Goal: Task Accomplishment & Management: Complete application form

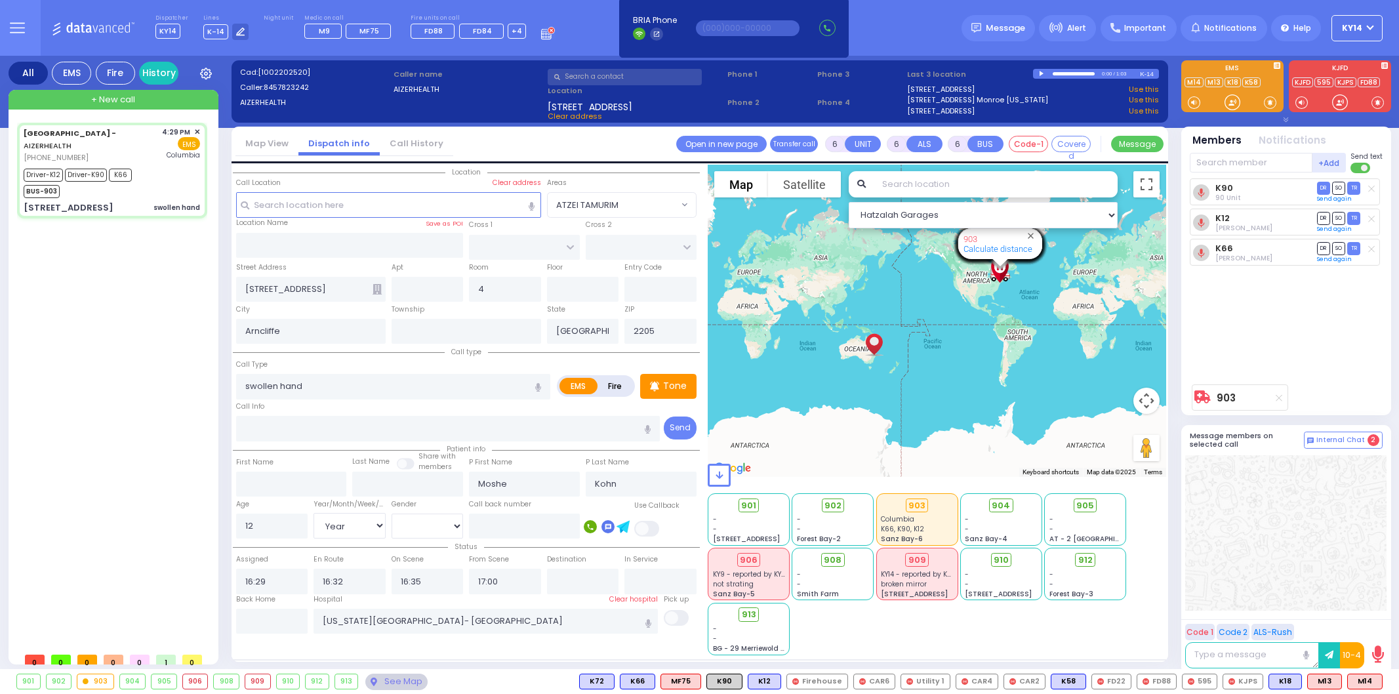
select select
select select "Year"
select select "[DEMOGRAPHIC_DATA]"
click at [123, 106] on div "+ New call" at bounding box center [114, 100] width 210 height 20
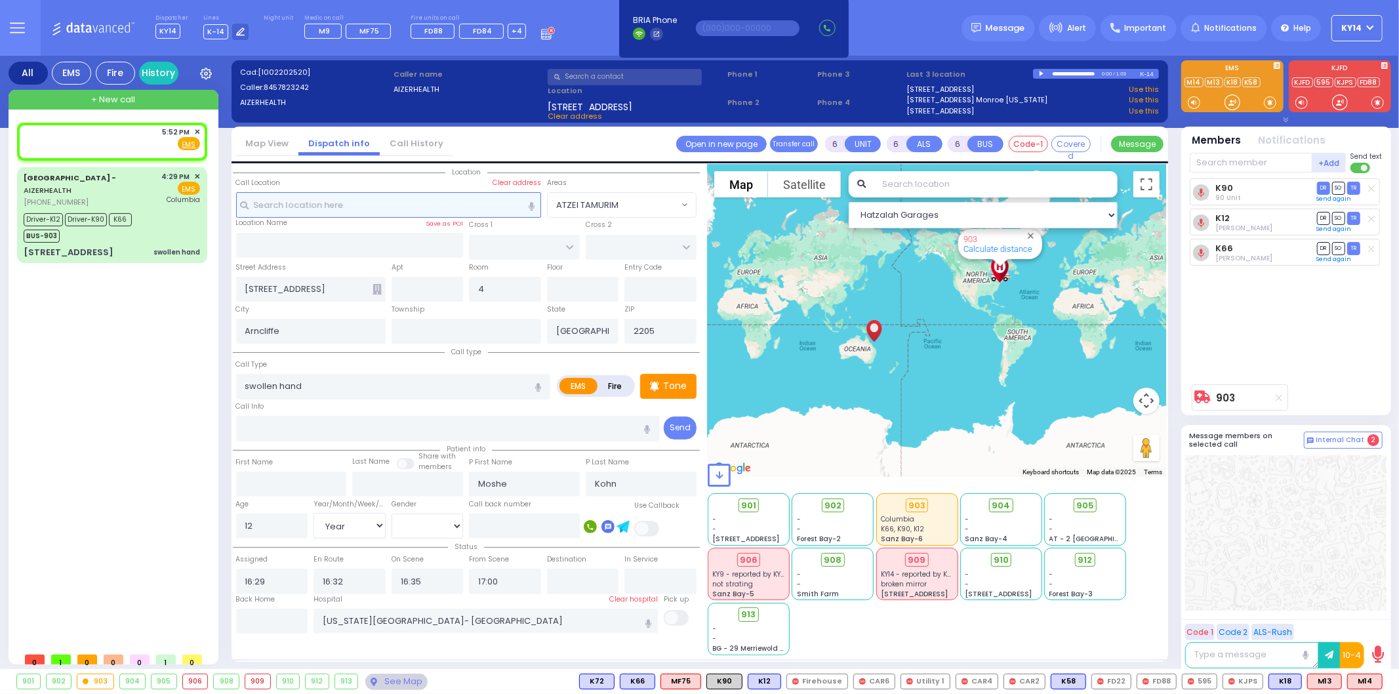
type input "2"
type input "1"
select select
radio input "true"
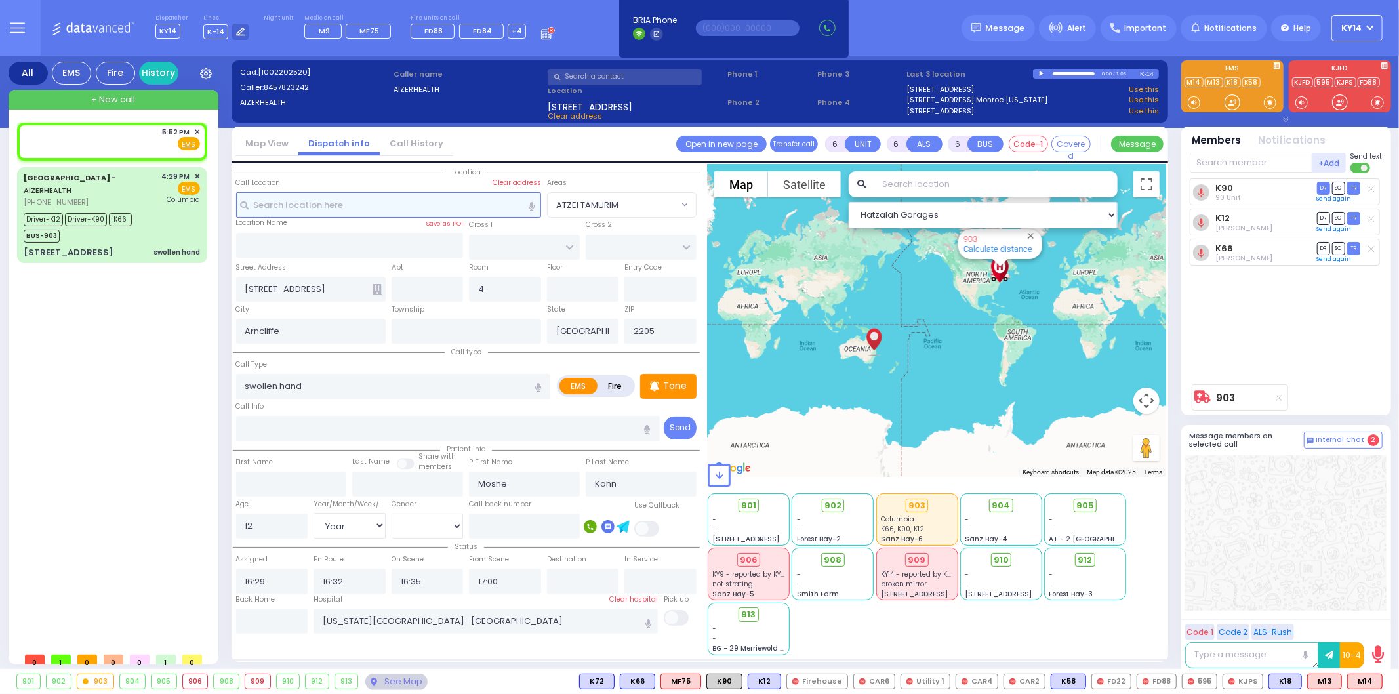
select select
type input "17:52"
select select "Hatzalah Garages"
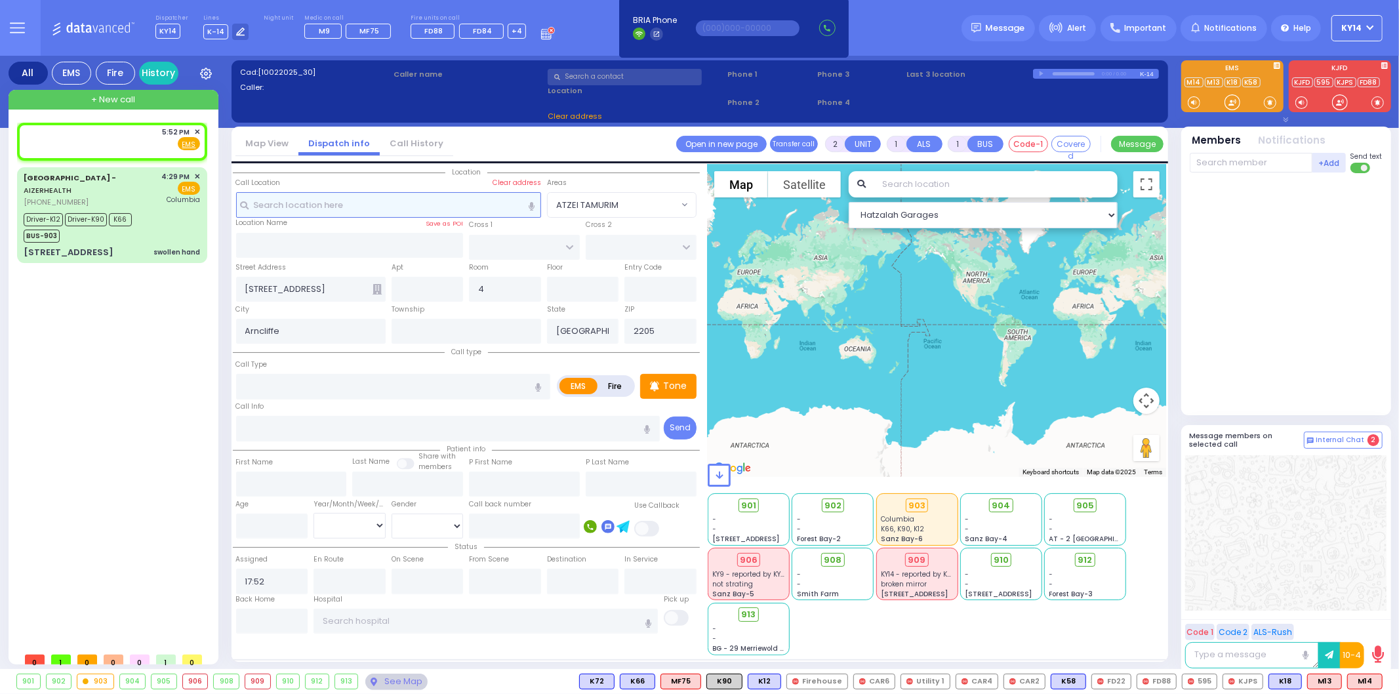
select select
radio input "true"
select select
select select "Hatzalah Garages"
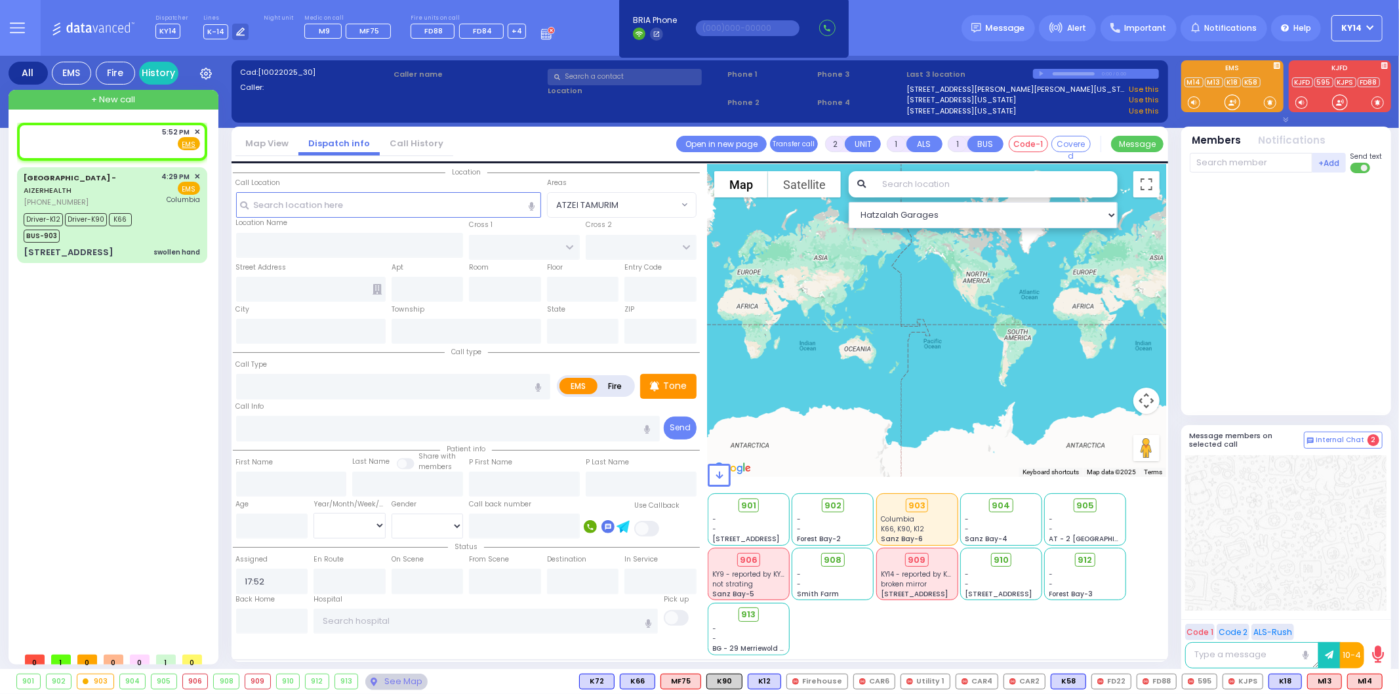
click at [568, 76] on input "text" at bounding box center [625, 77] width 154 height 16
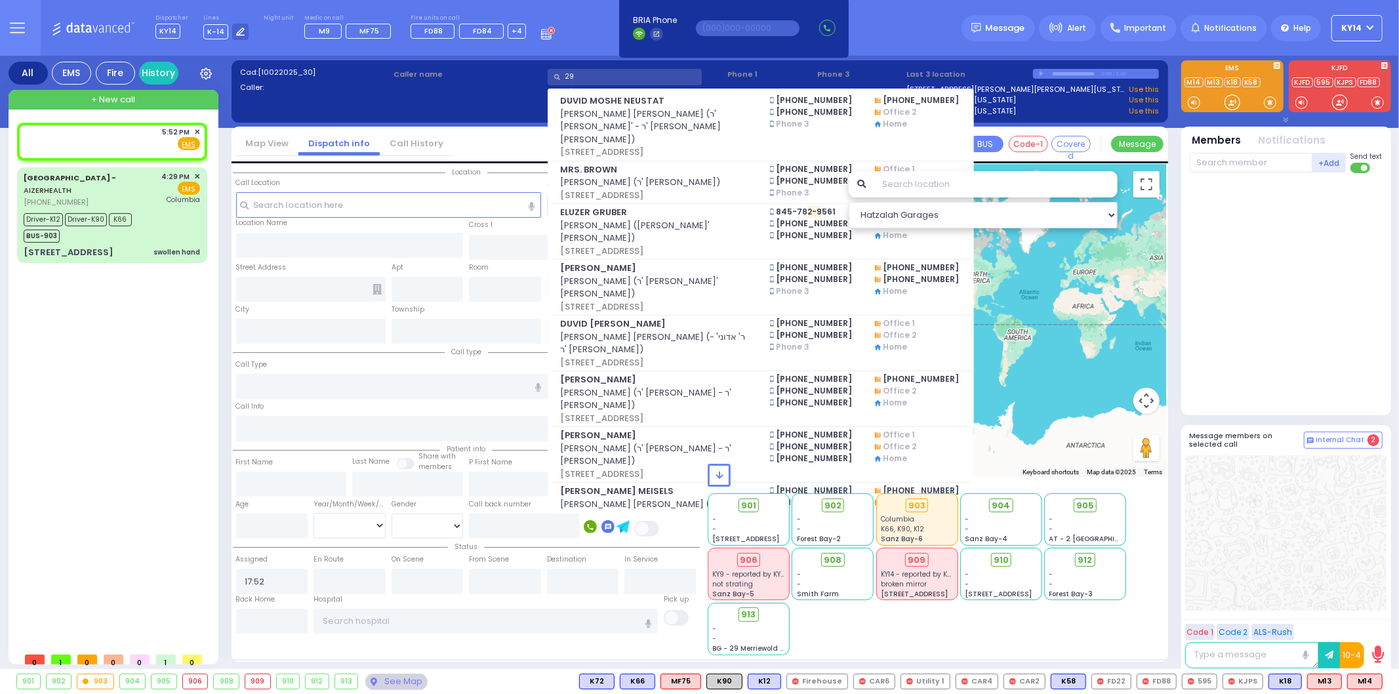
type input "2"
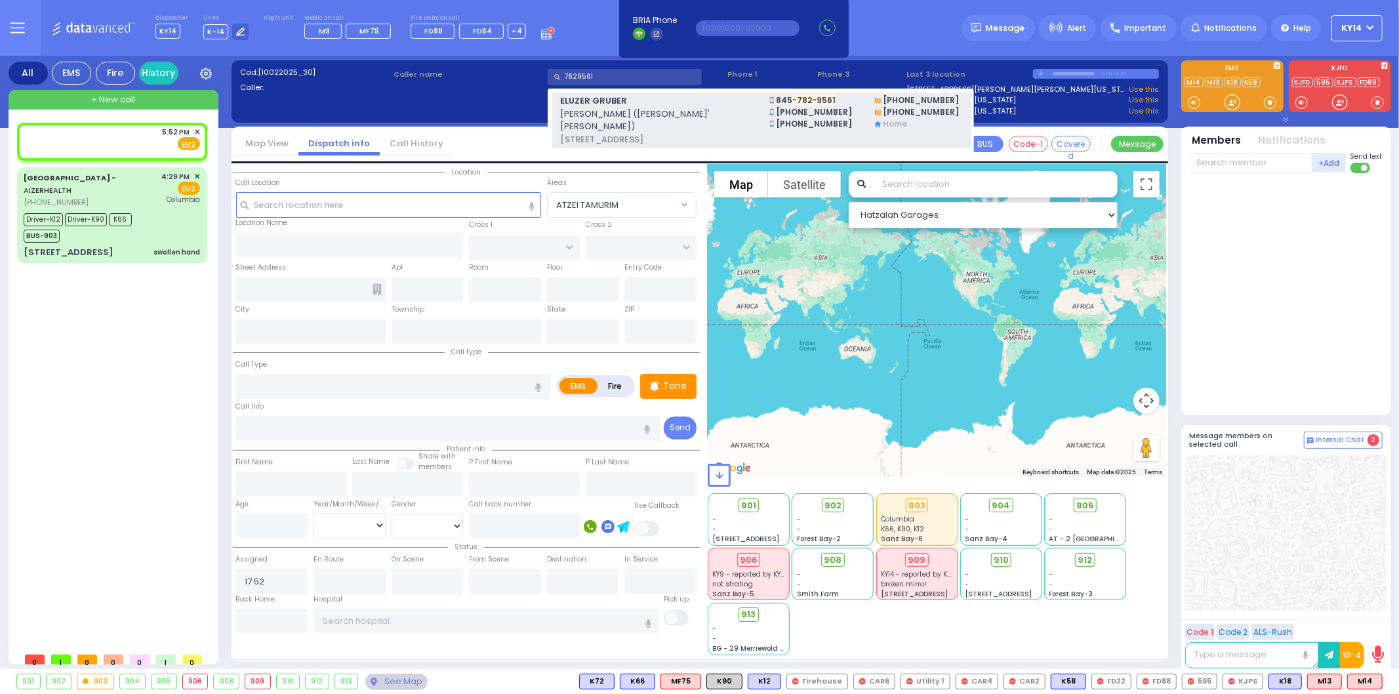
type input "7829561"
click at [591, 116] on span "[PERSON_NAME] ([PERSON_NAME]' [PERSON_NAME])" at bounding box center [657, 121] width 194 height 26
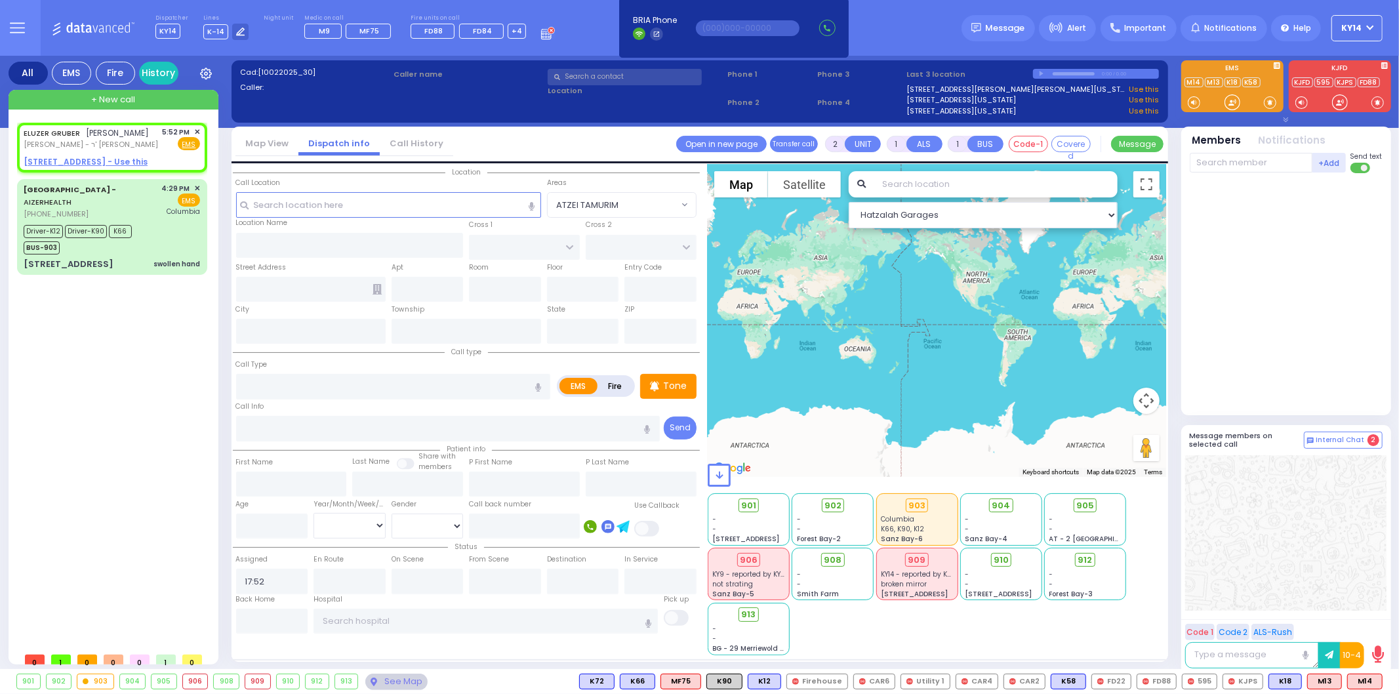
select select
radio input "true"
type input "ELUZER"
type input "GRUBER"
select select
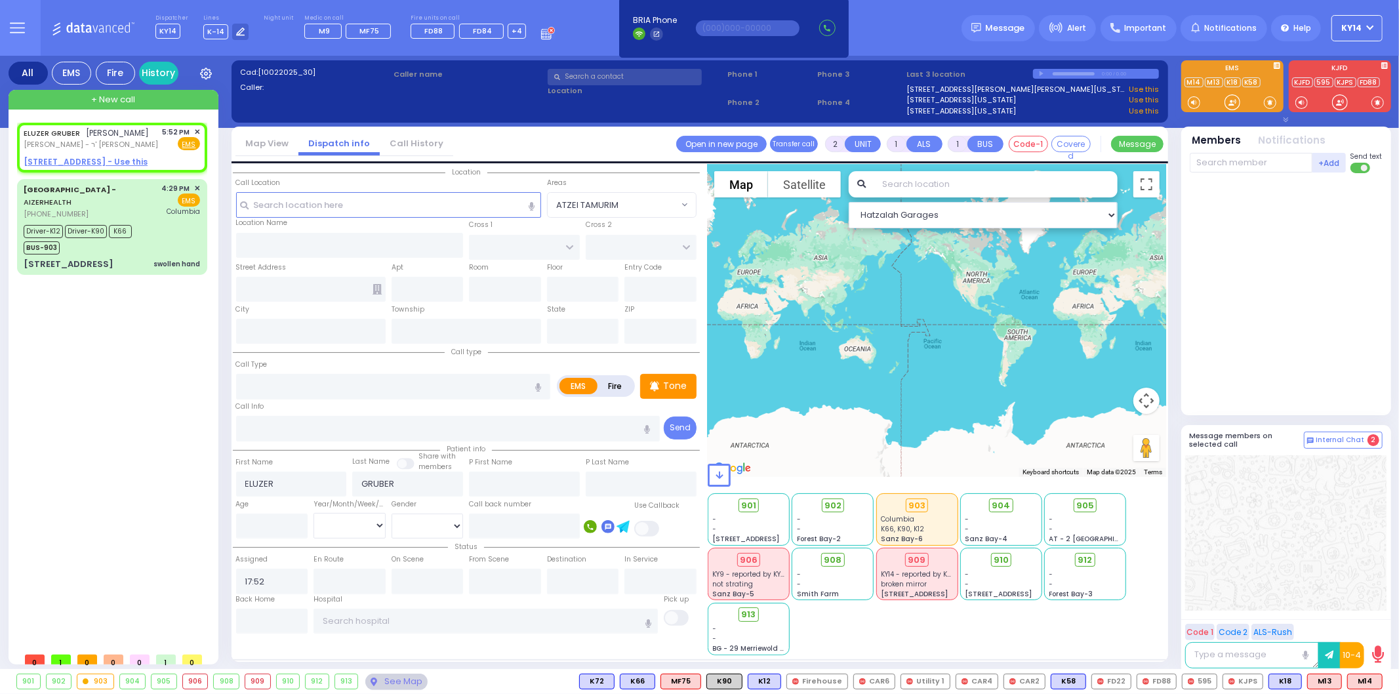
select select "Hatzalah Garages"
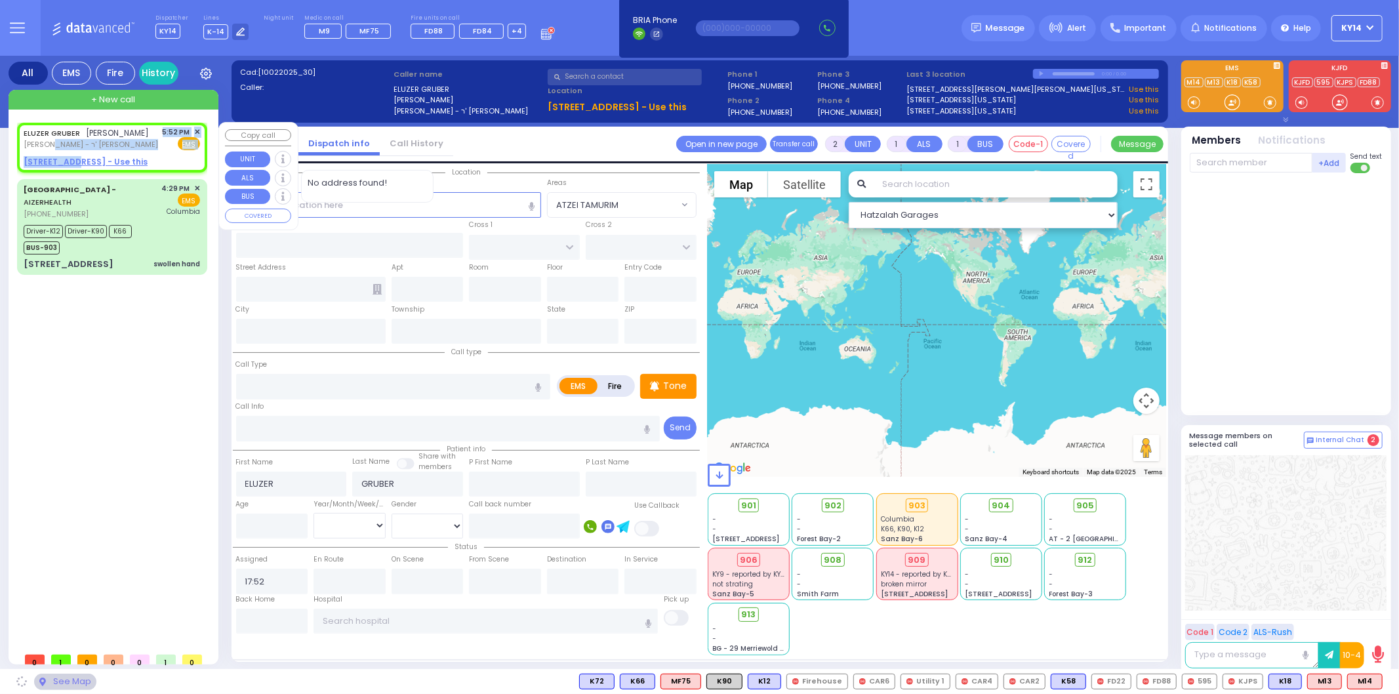
click at [77, 150] on div "ELUZER GRUBER [PERSON_NAME] [PERSON_NAME]' [PERSON_NAME] 5:52 PM ✕ Fire EMS" at bounding box center [112, 147] width 185 height 45
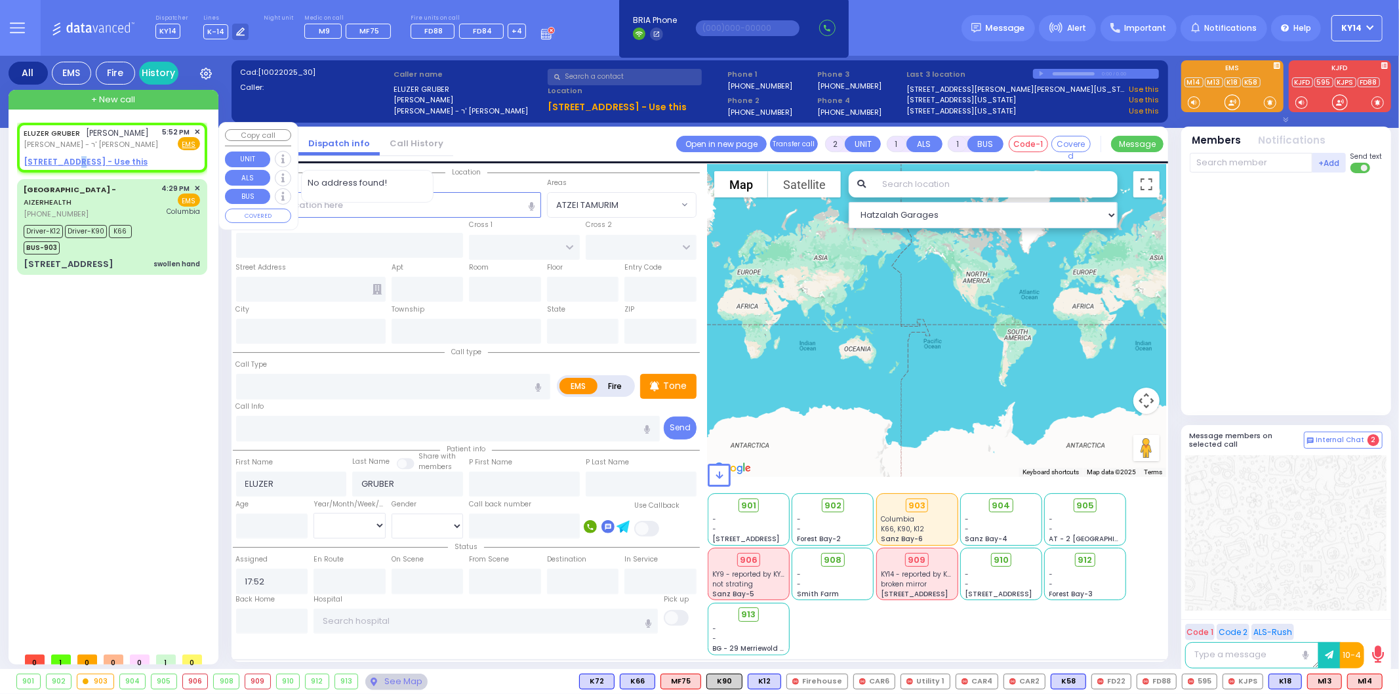
select select
radio input "true"
select select
select select "Hatzalah Garages"
click at [68, 161] on u "[STREET_ADDRESS] - Use this" at bounding box center [86, 161] width 124 height 11
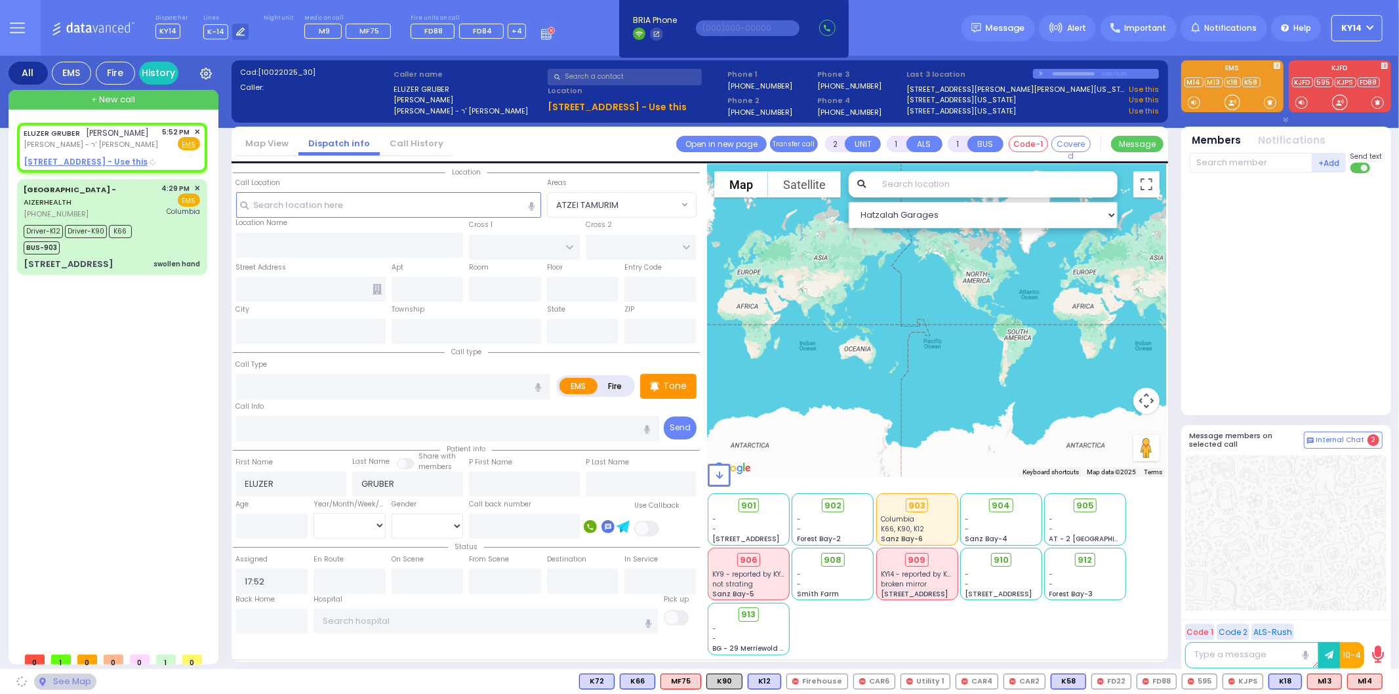
select select
radio input "true"
select select
select select "Hatzalah Garages"
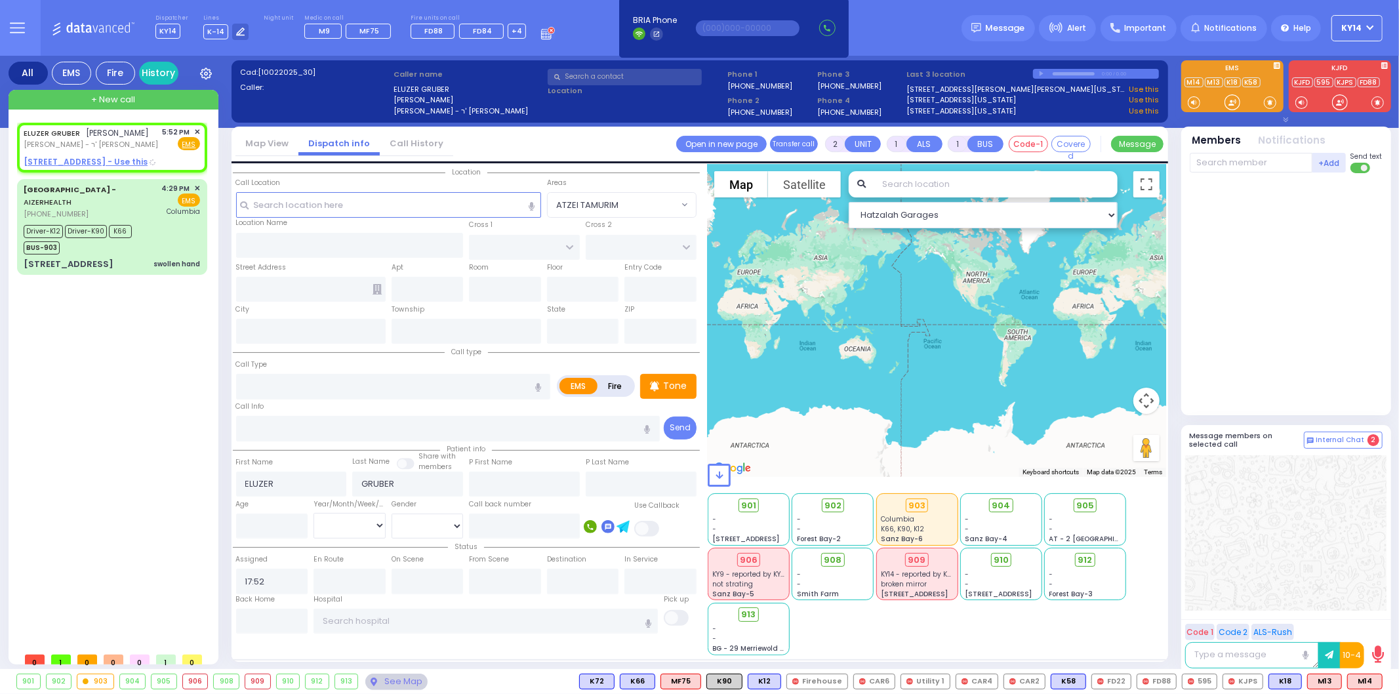
select select
radio input "true"
select select
select select "Hatzalah Garages"
type input "SHINEV COURT"
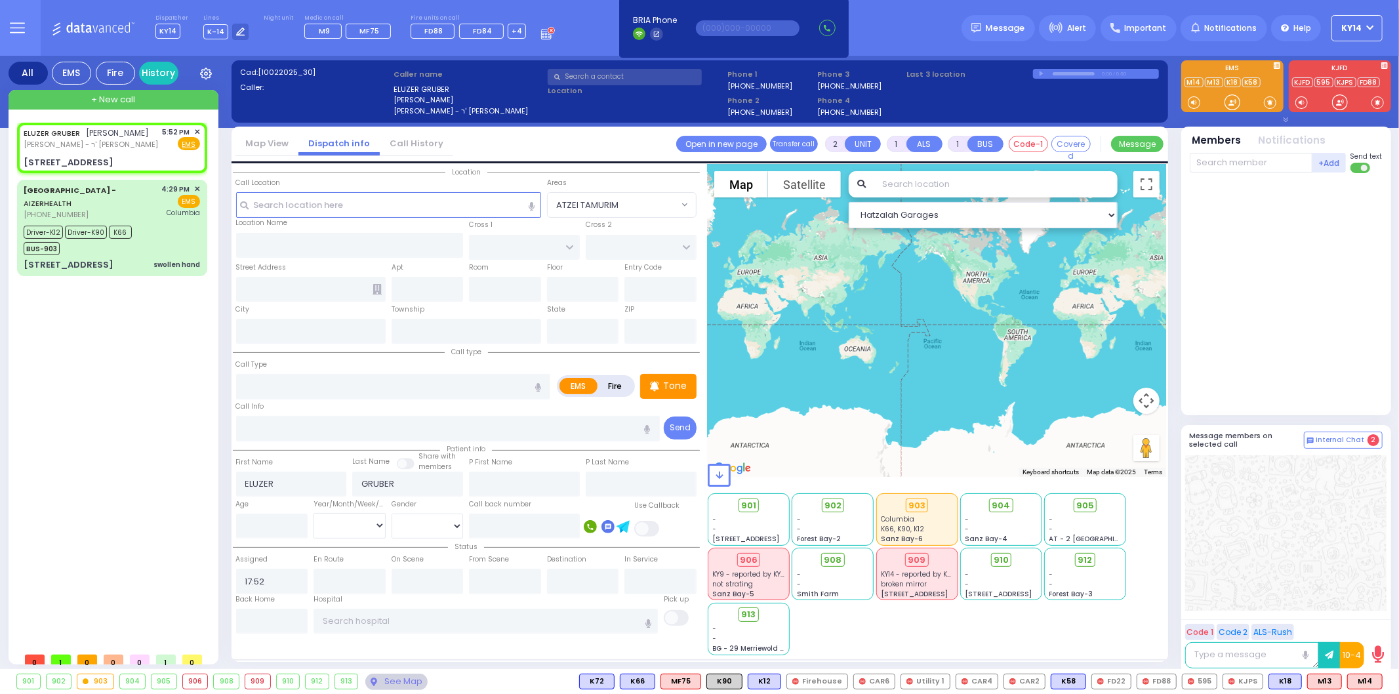
type input "QUICKWAY RD"
type input "[STREET_ADDRESS][PERSON_NAME]"
type input "201"
type input "Monroe"
type input "[US_STATE]"
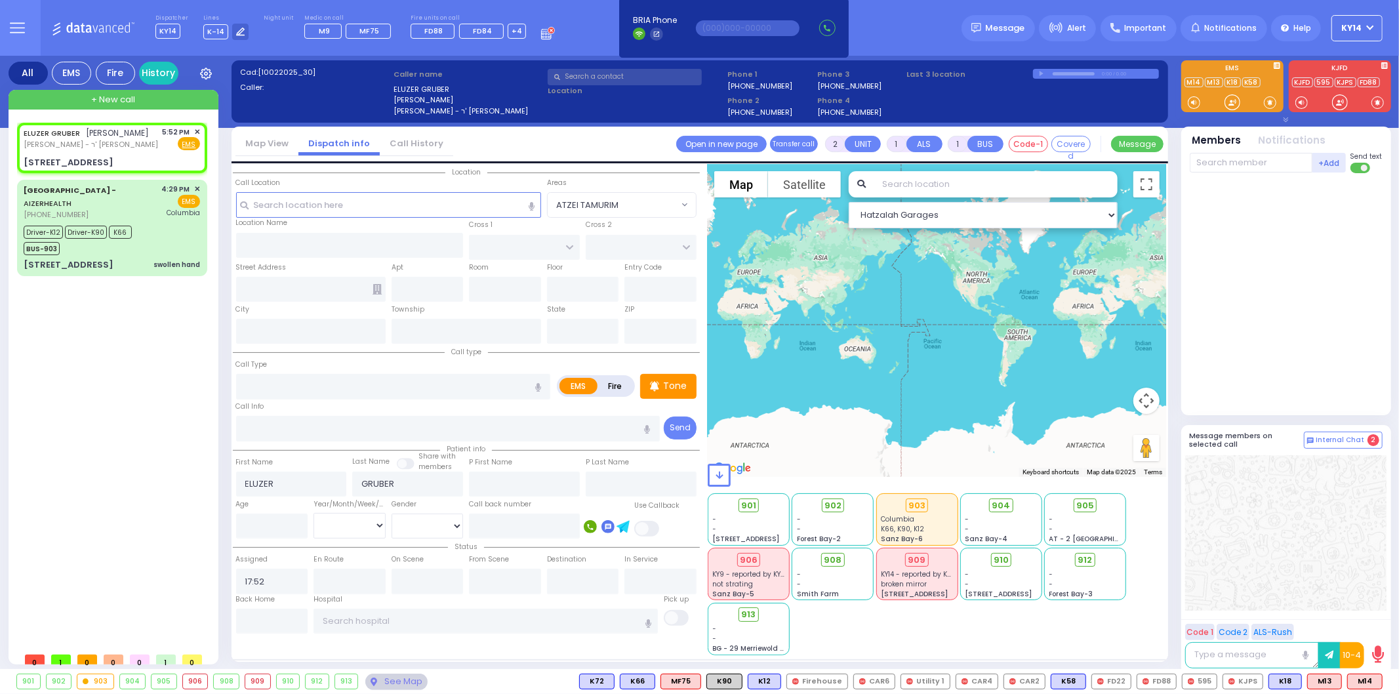
type input "10950"
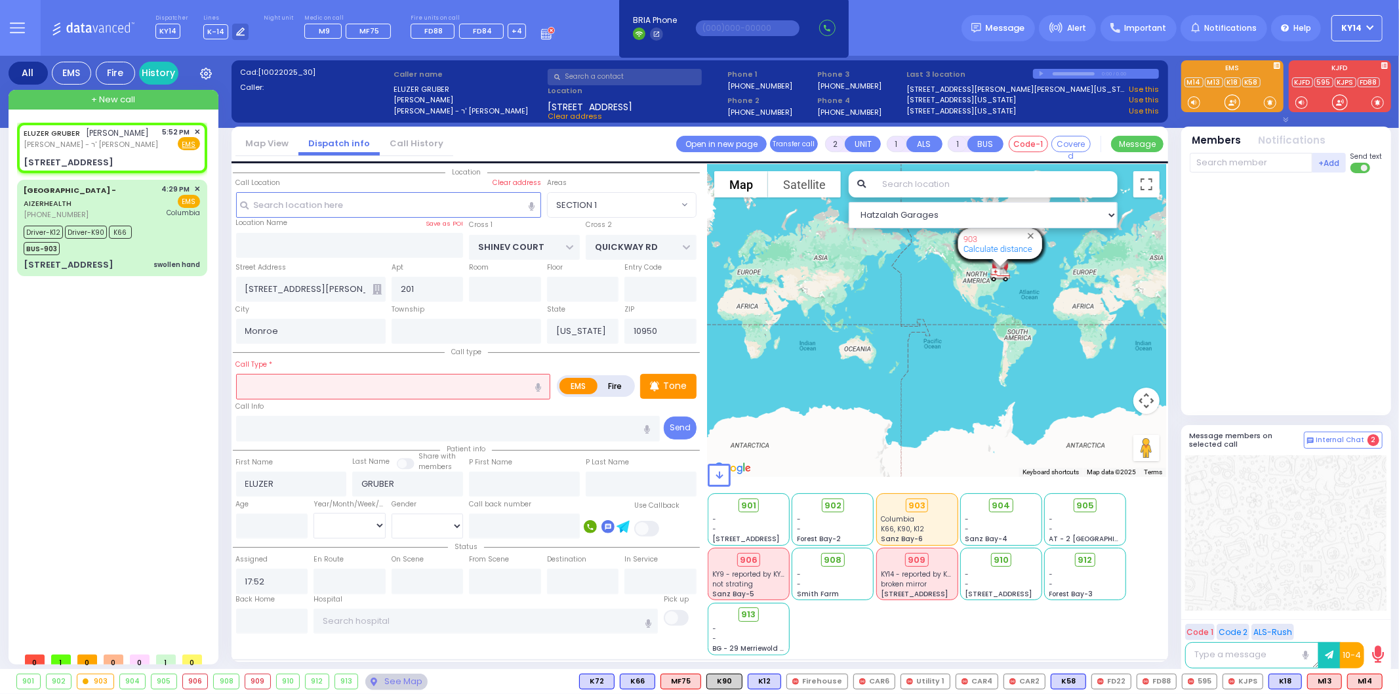
select select "SECTION 1"
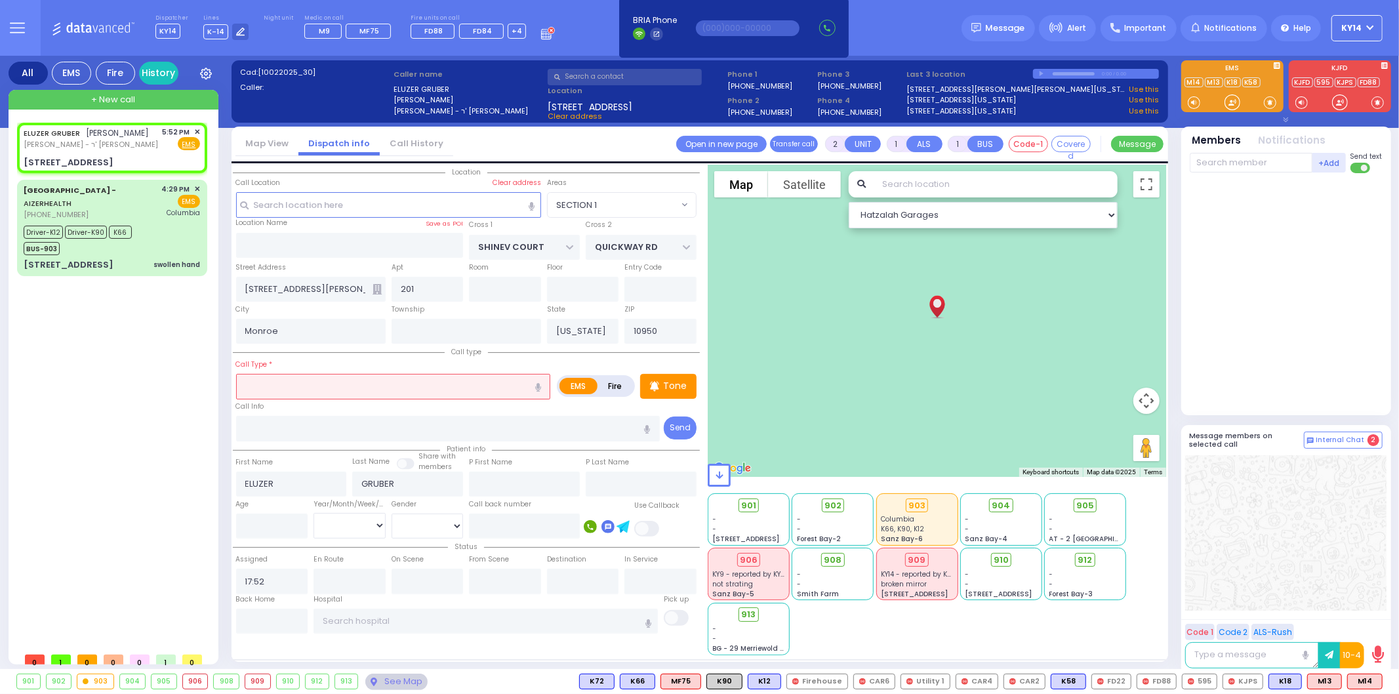
click at [317, 387] on input "text" at bounding box center [393, 386] width 315 height 25
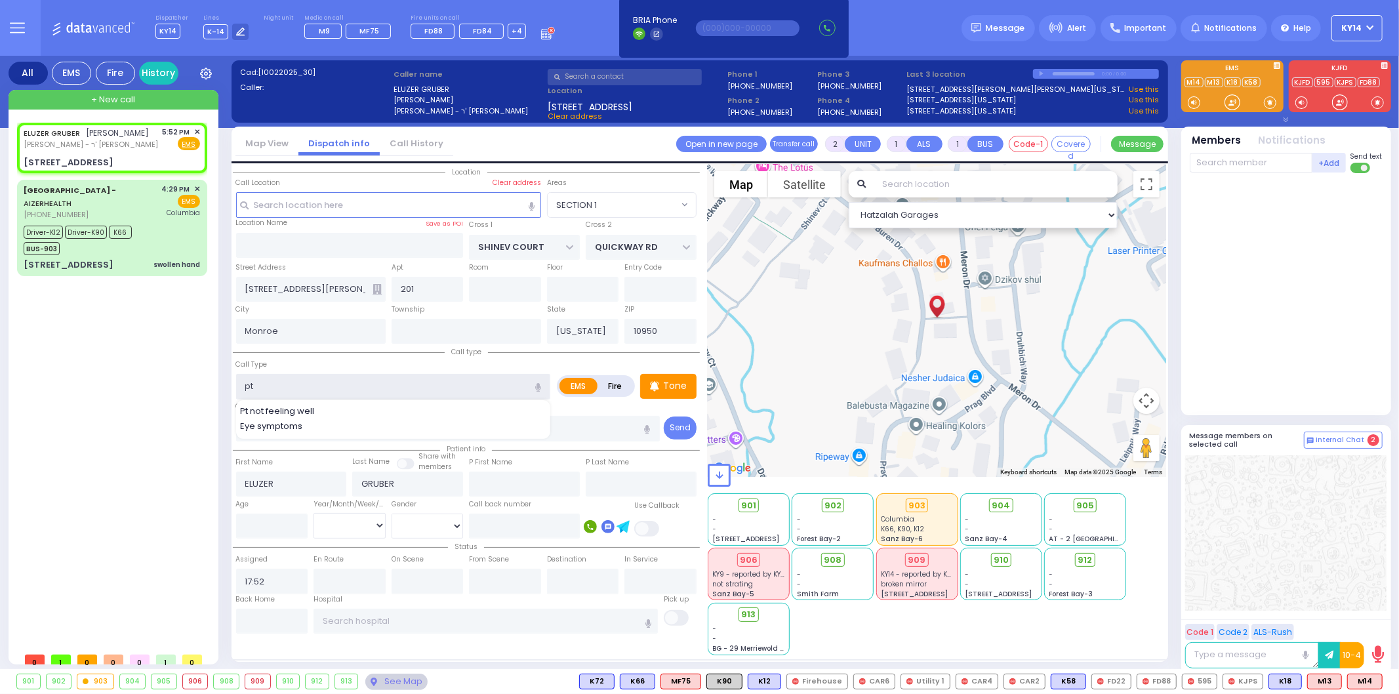
type input "Pt not feeling well"
type input "1"
type input "0"
drag, startPoint x: 1267, startPoint y: 162, endPoint x: 1255, endPoint y: 178, distance: 19.7
click at [1265, 165] on input "text" at bounding box center [1251, 163] width 123 height 20
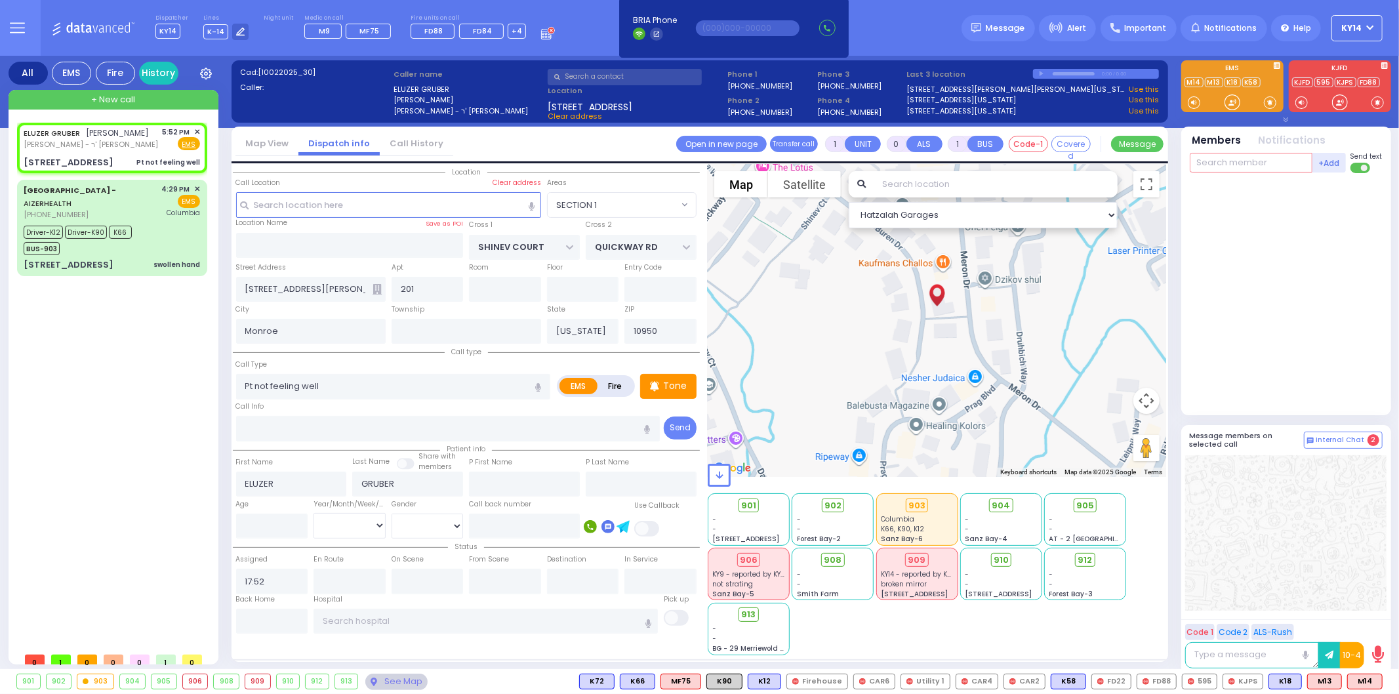
select select
radio input "true"
select select
select select "Hatzalah Garages"
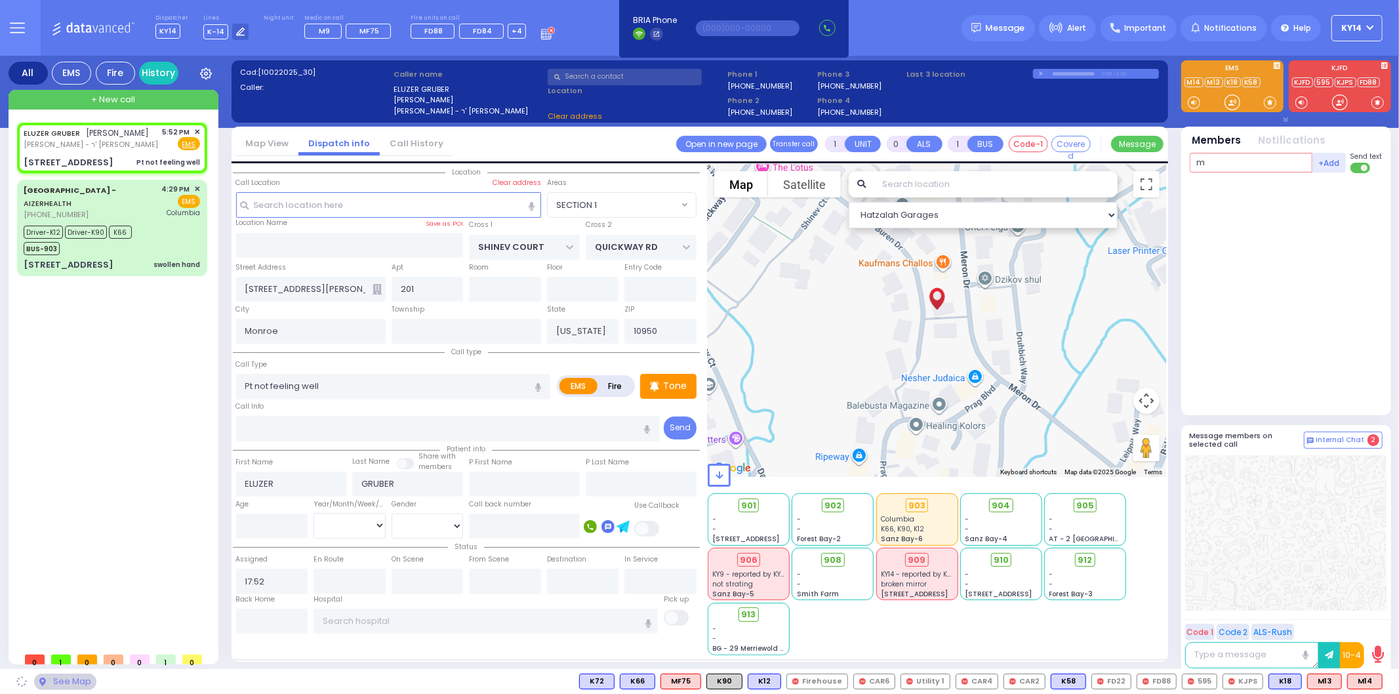
type input "m8"
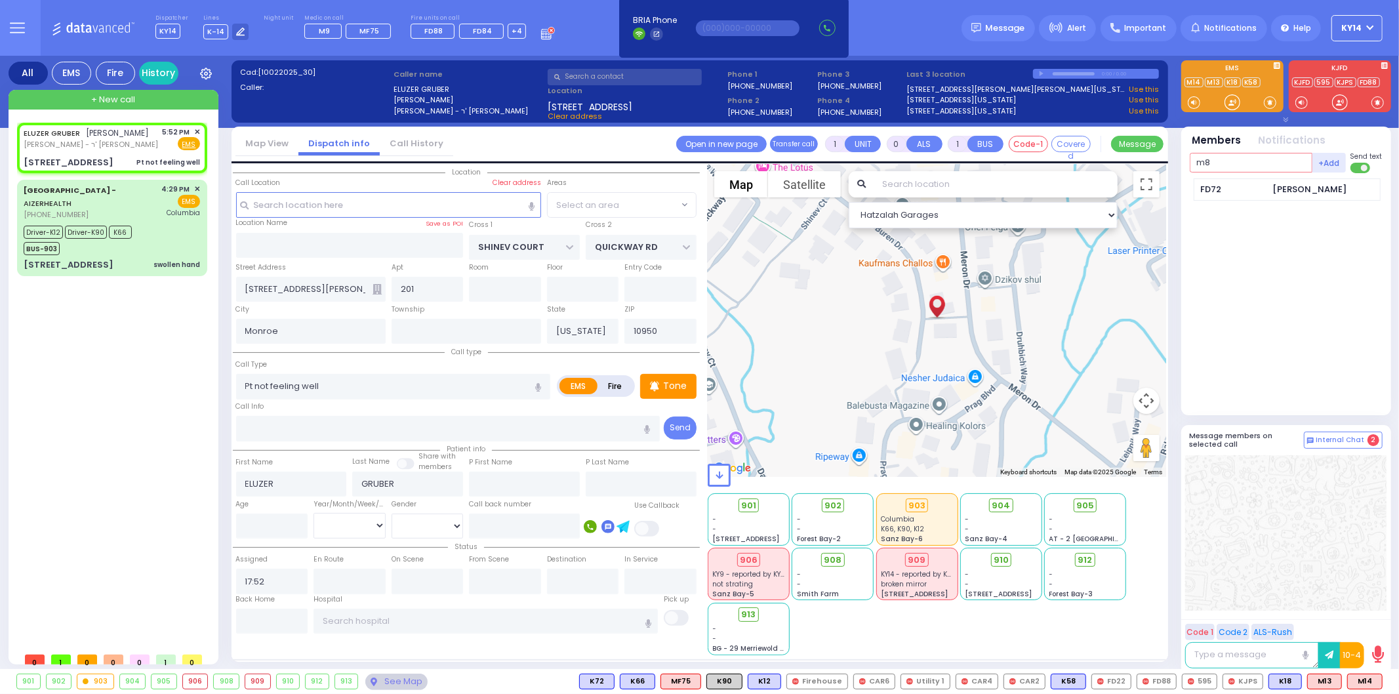
select select "SECTION 1"
type input "m8"
select select
radio input "true"
select select
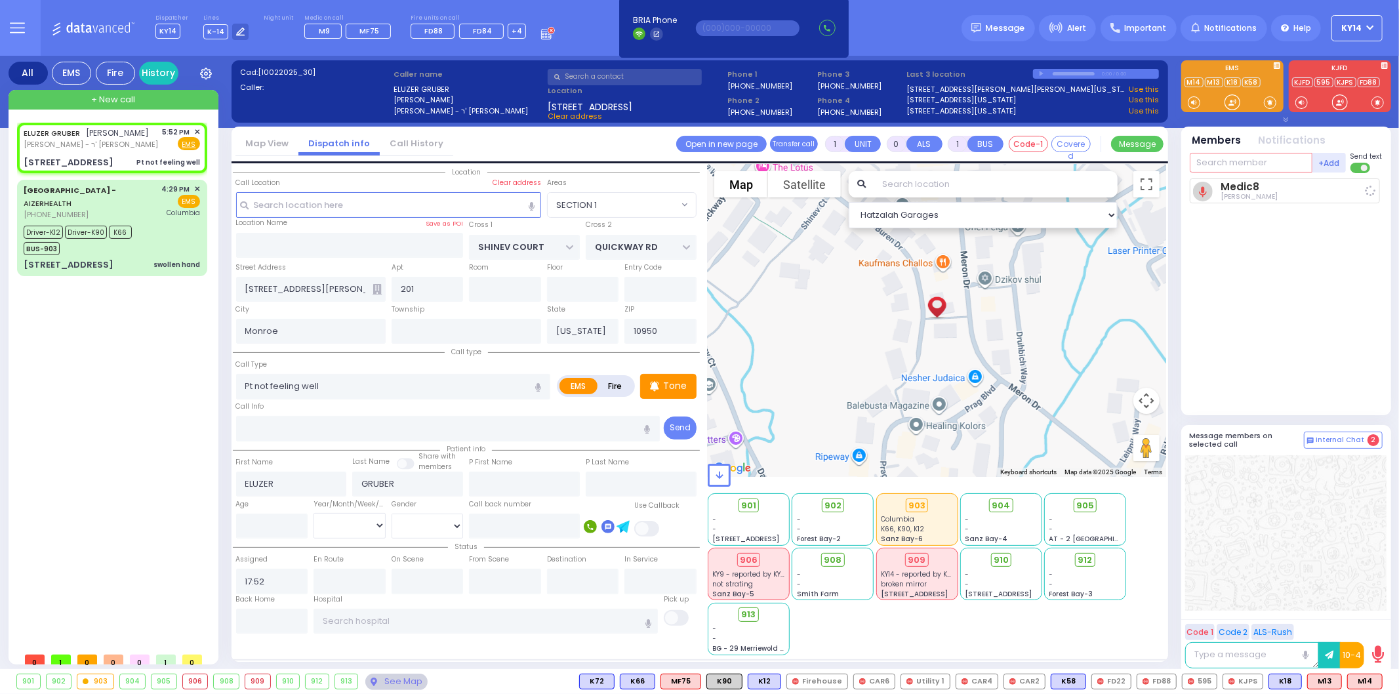
type input "17:52"
select select "Hatzalah Garages"
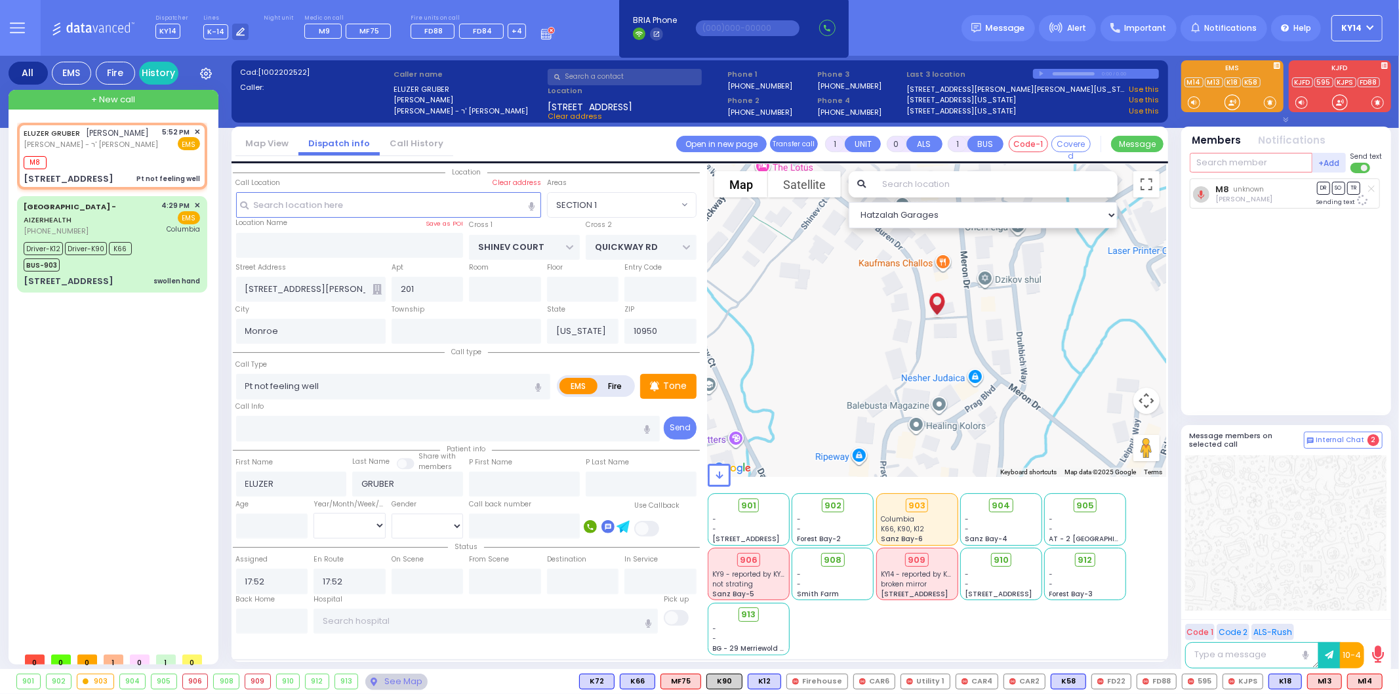
select select "SECTION 1"
type input "68"
select select
radio input "true"
select select
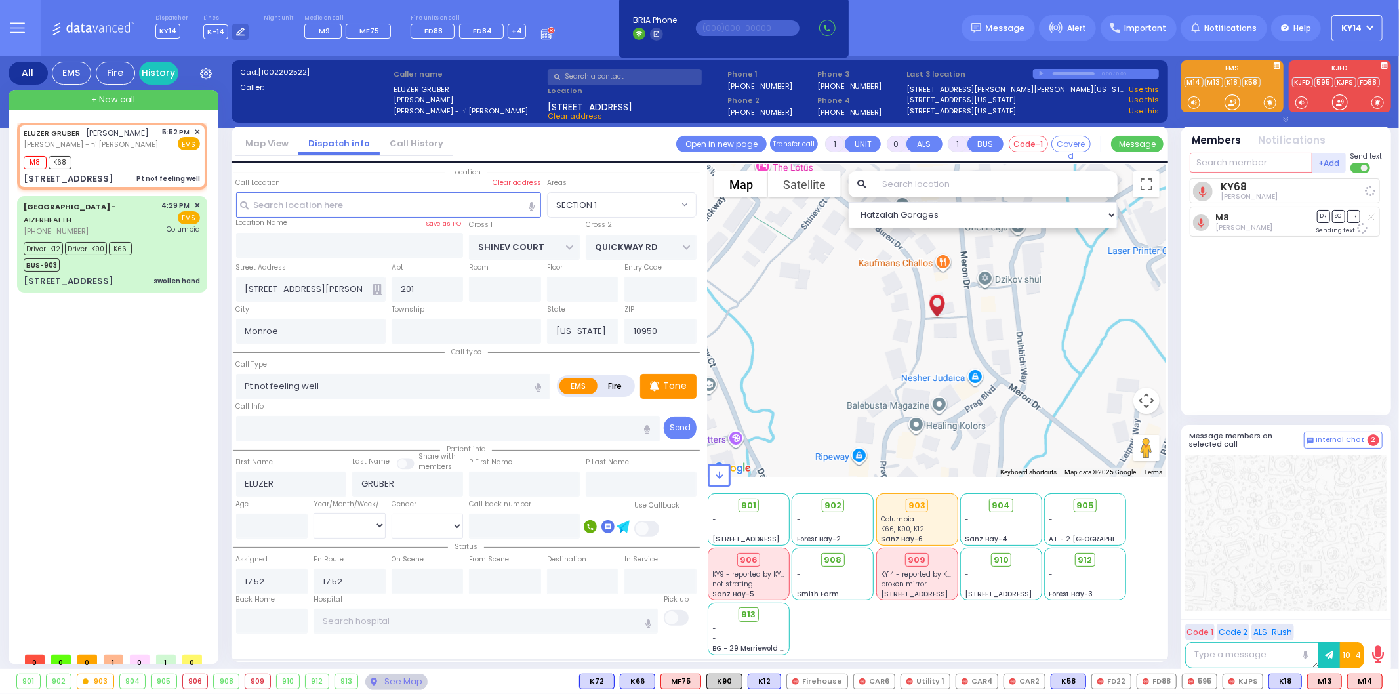
select select "Hatzalah Garages"
select select "SECTION 1"
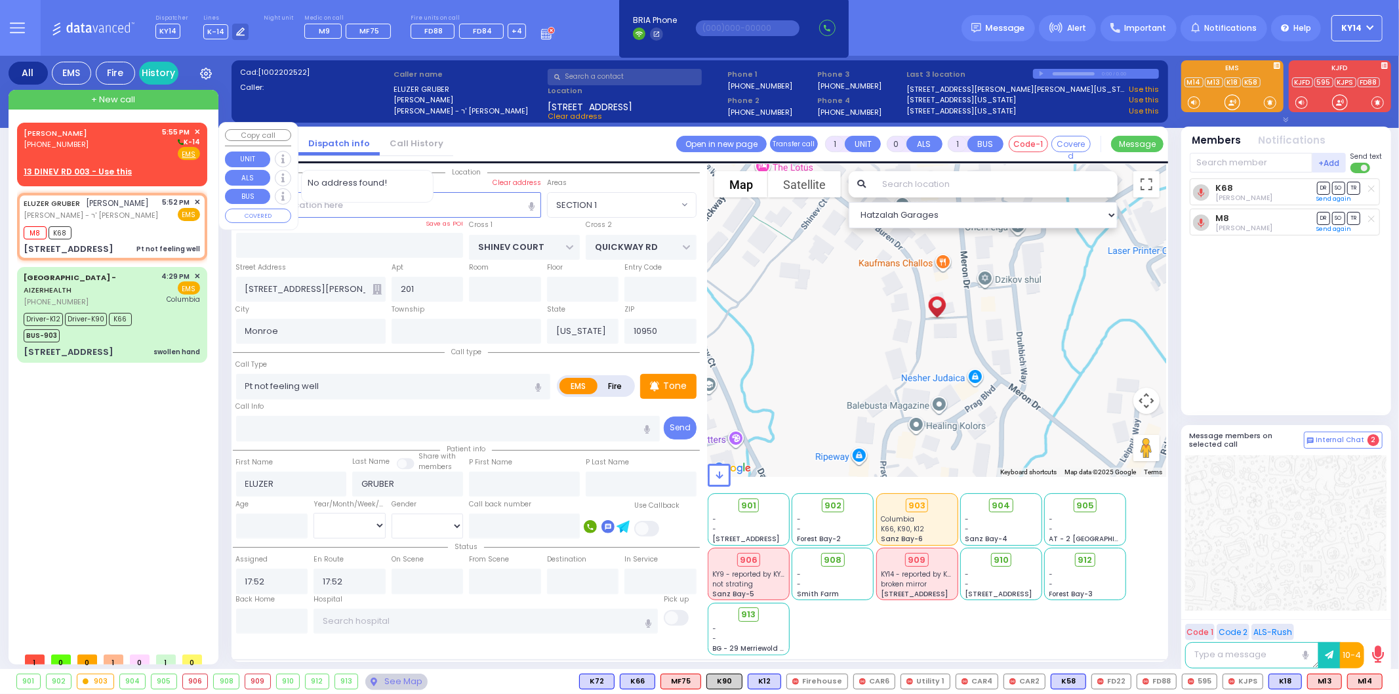
click at [148, 152] on div "[PERSON_NAME] [PHONE_NUMBER] 5:55 PM ✕ K-14 EMS" at bounding box center [112, 144] width 176 height 34
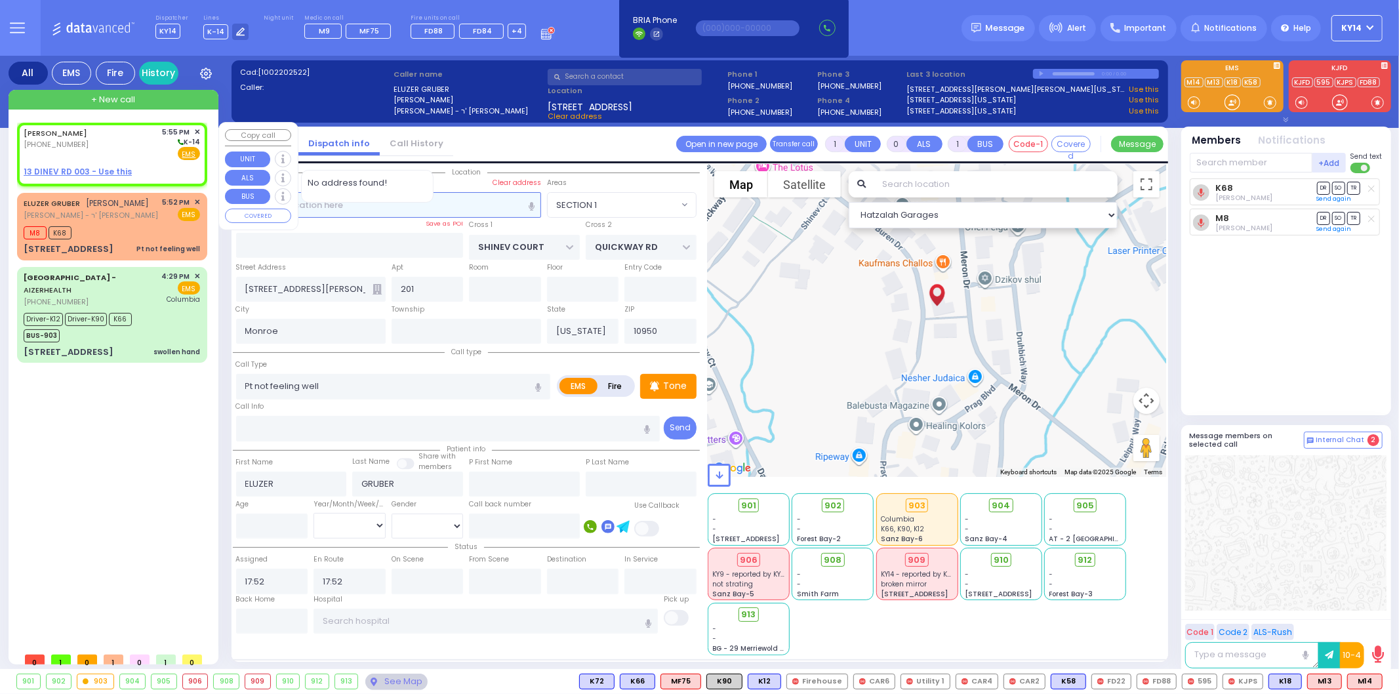
type input "2"
type input "1"
select select
radio input "true"
type input "[PERSON_NAME]"
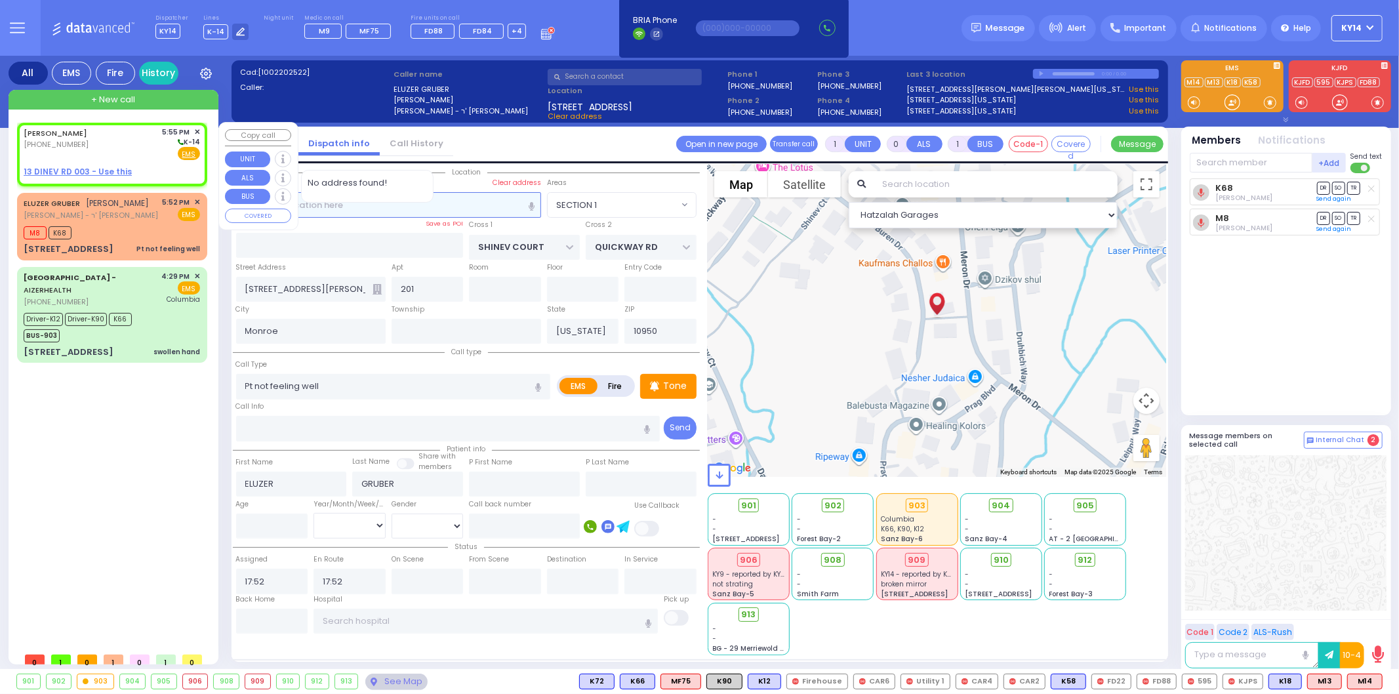
type input "SAAL"
select select
type input "17:55"
select select "Hatzalah Garages"
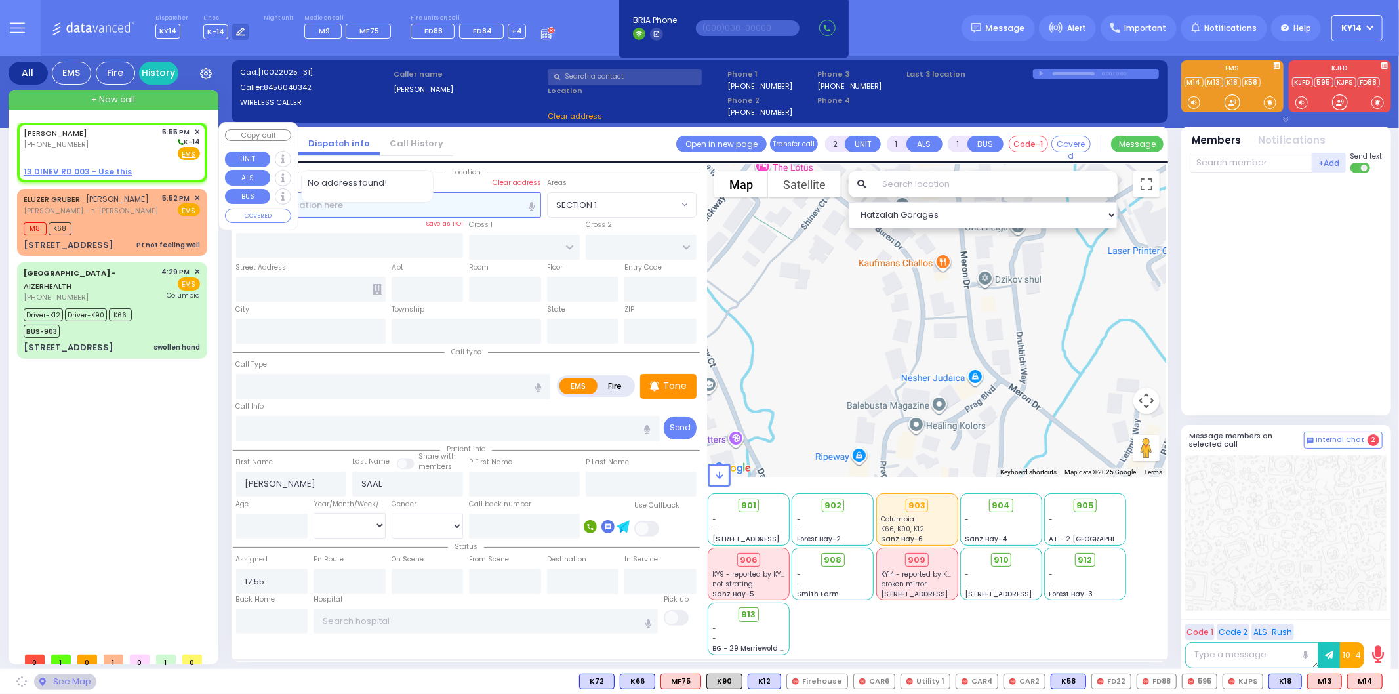
select select
radio input "true"
select select
select select "Hatzalah Garages"
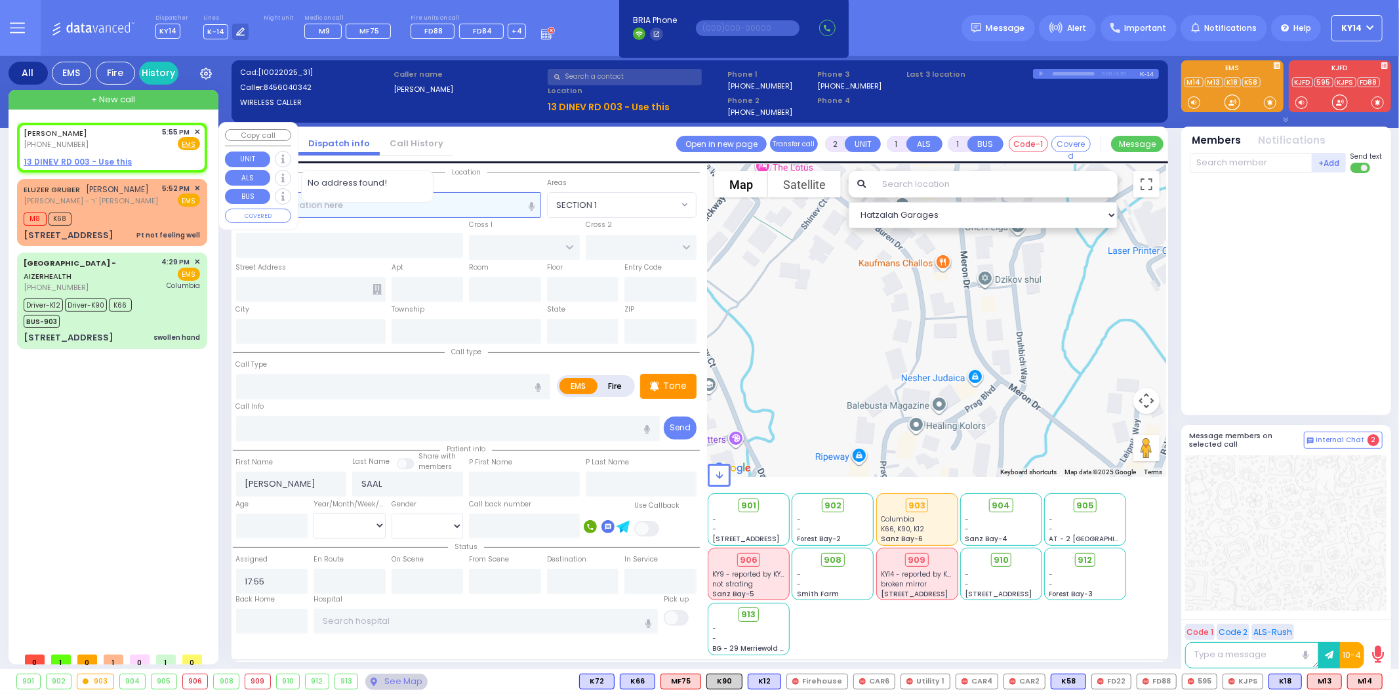
select select
radio input "true"
select select
select select "Hatzalah Garages"
click at [62, 161] on u "13 DINEV RD 003 - Use this" at bounding box center [78, 161] width 108 height 11
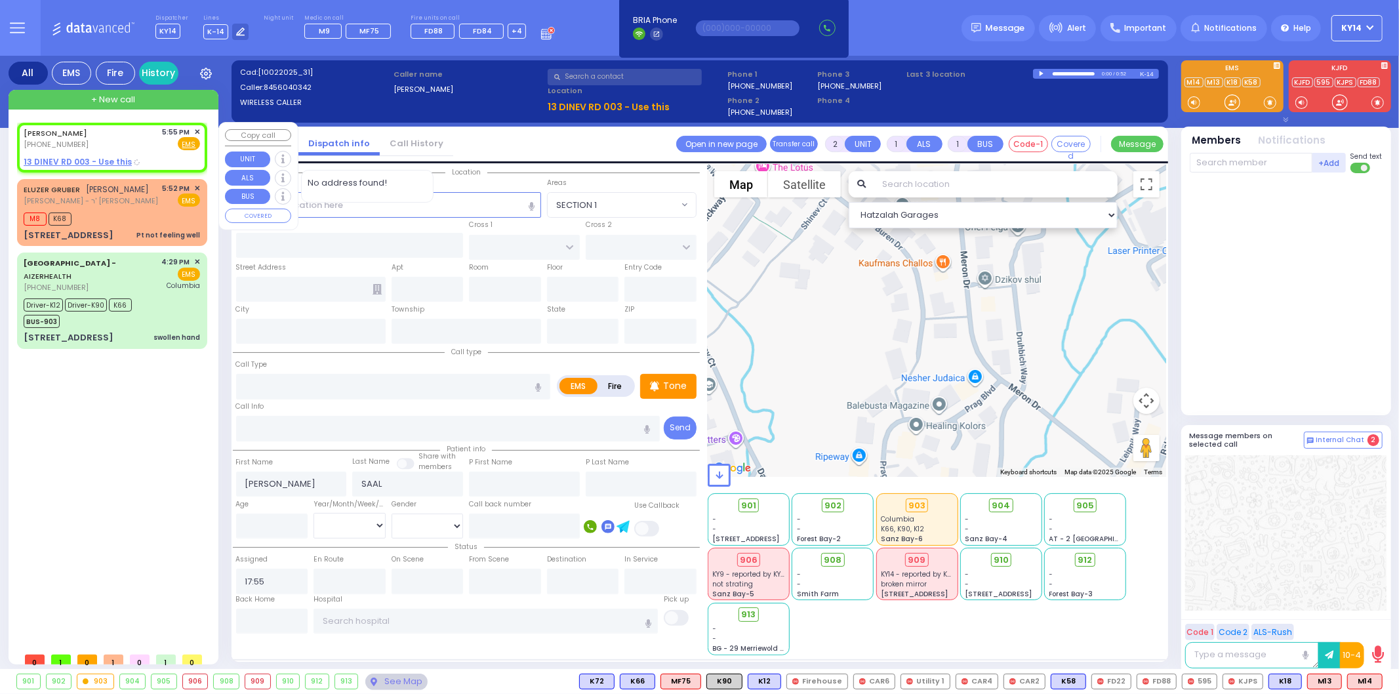
select select
radio input "true"
select select
select select "Hatzalah Garages"
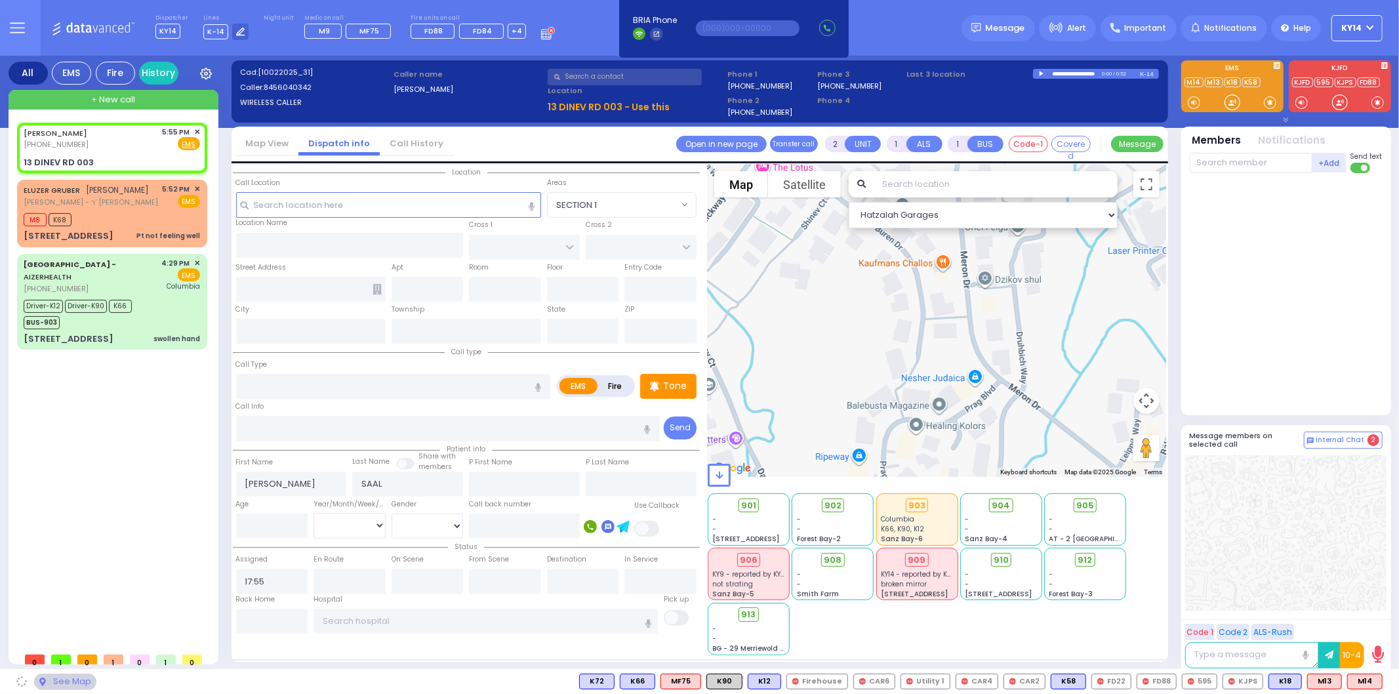
select select
radio input "true"
select select
select select "Hatzalah Garages"
type input "DINEV COURT"
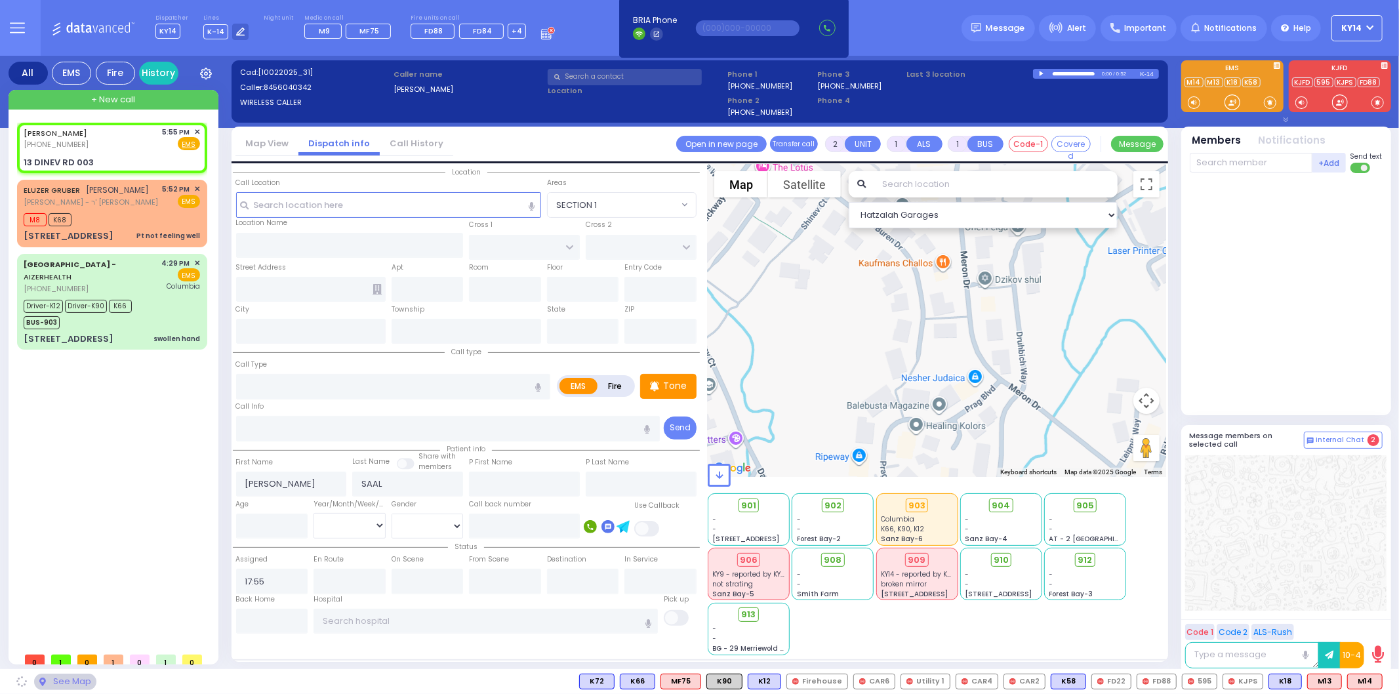
type input "[GEOGRAPHIC_DATA]"
type input "13 DINEV RD"
type input "003"
type input "[PERSON_NAME]"
type input "[US_STATE]"
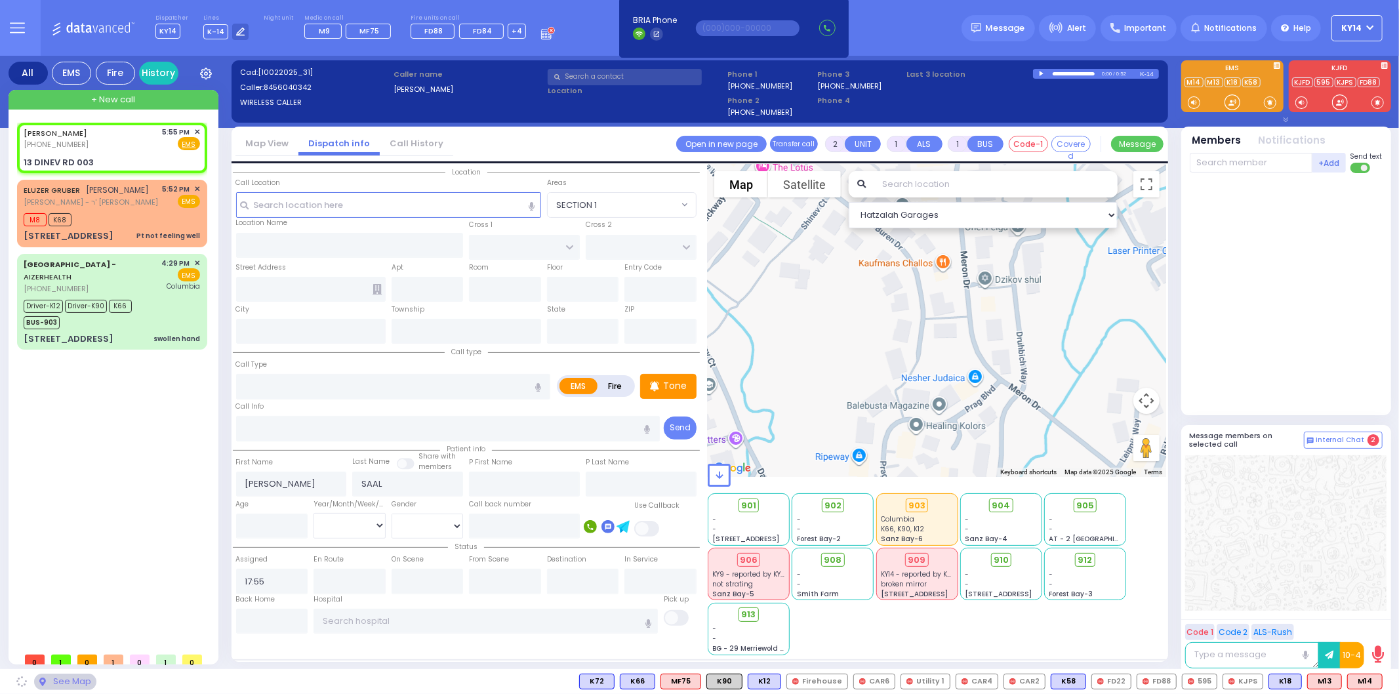
type input "10950"
select select "BEIRECH MOSHE"
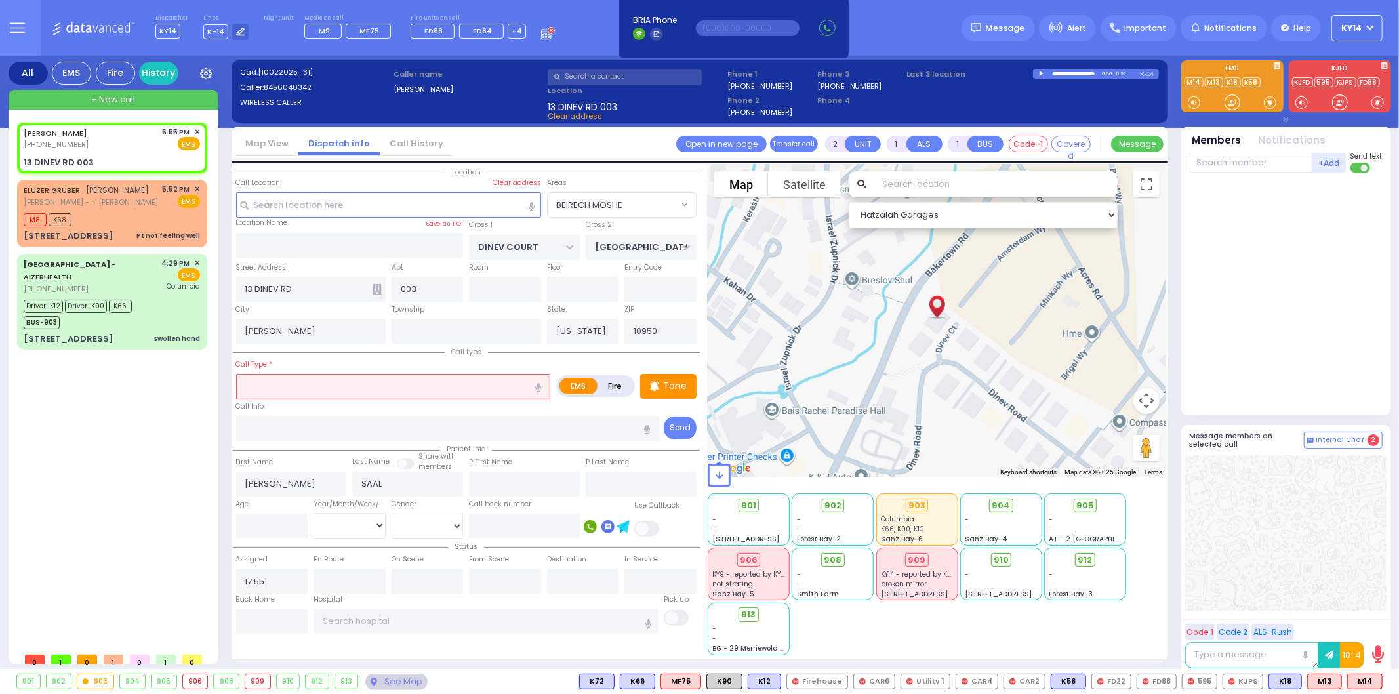
click at [329, 377] on input "text" at bounding box center [393, 386] width 315 height 25
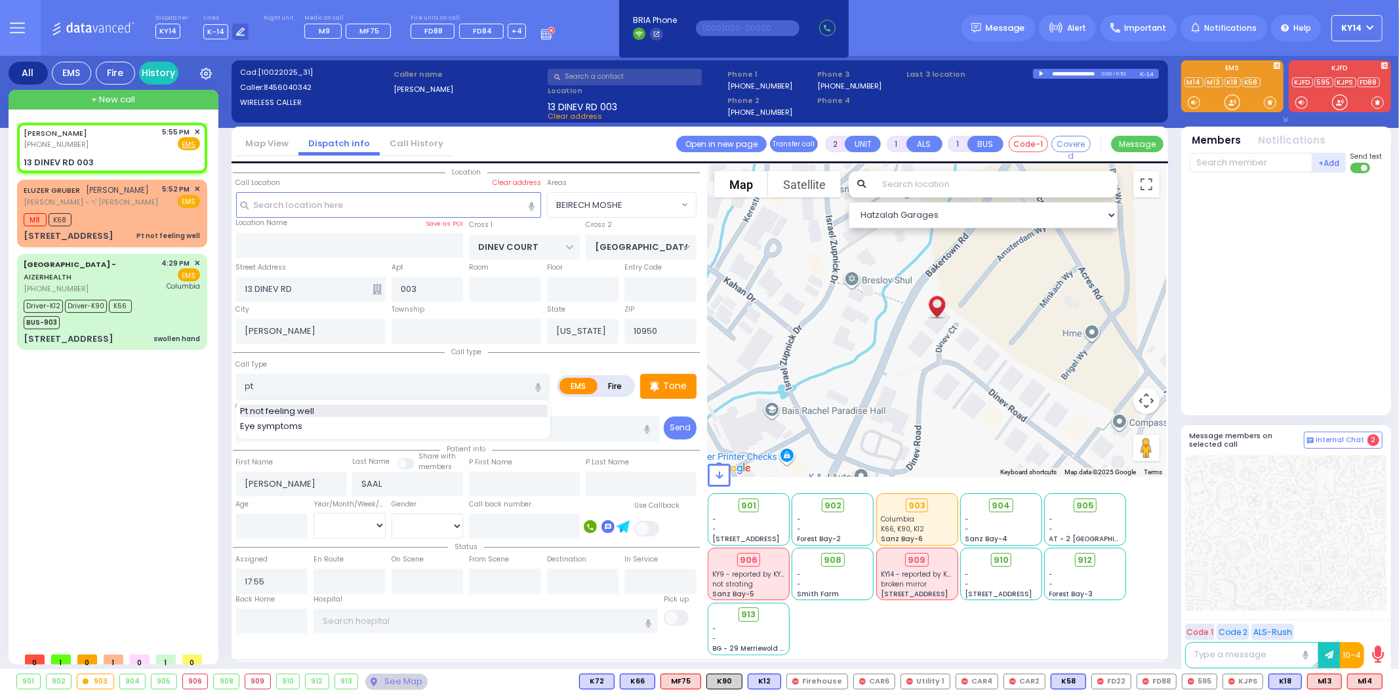
click at [280, 405] on span "Pt not feeling well" at bounding box center [279, 411] width 79 height 13
type input "Pt not feeling well"
type input "1"
type input "0"
select select
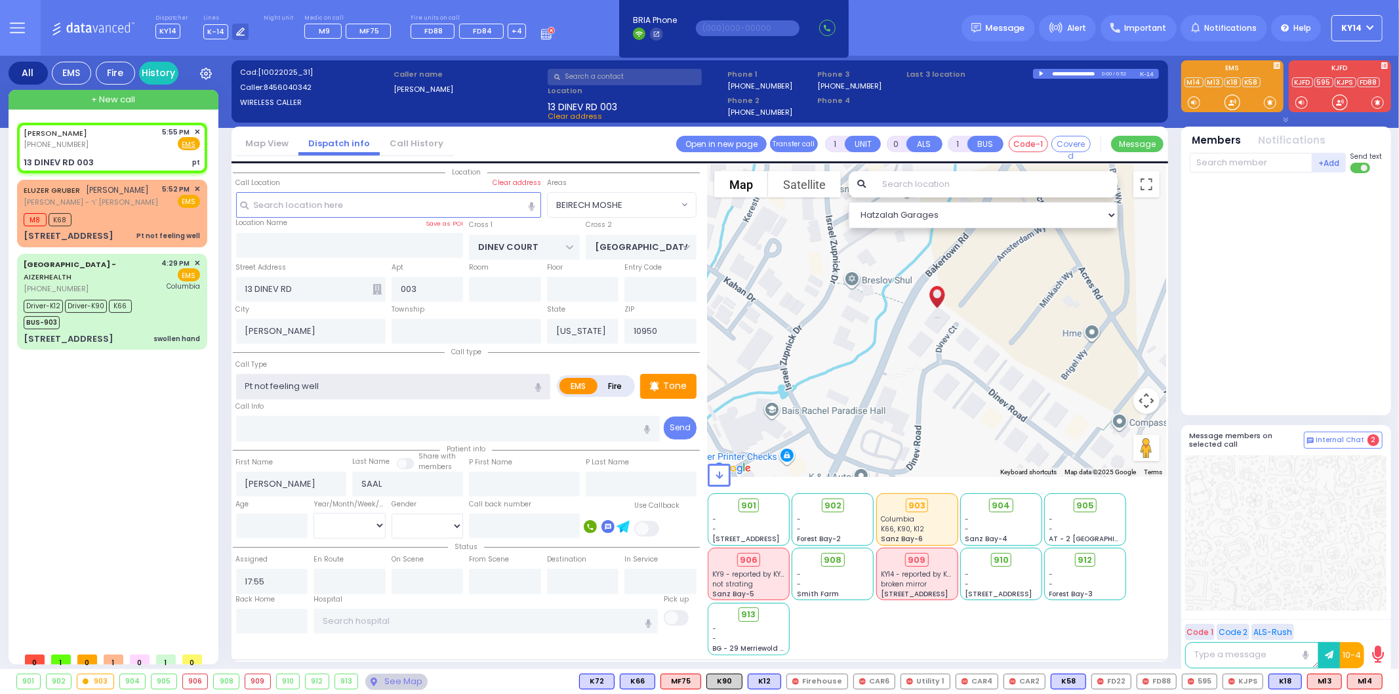
radio input "true"
select select
select select "Hatzalah Garages"
select select "BEIRECH MOSHE"
select select
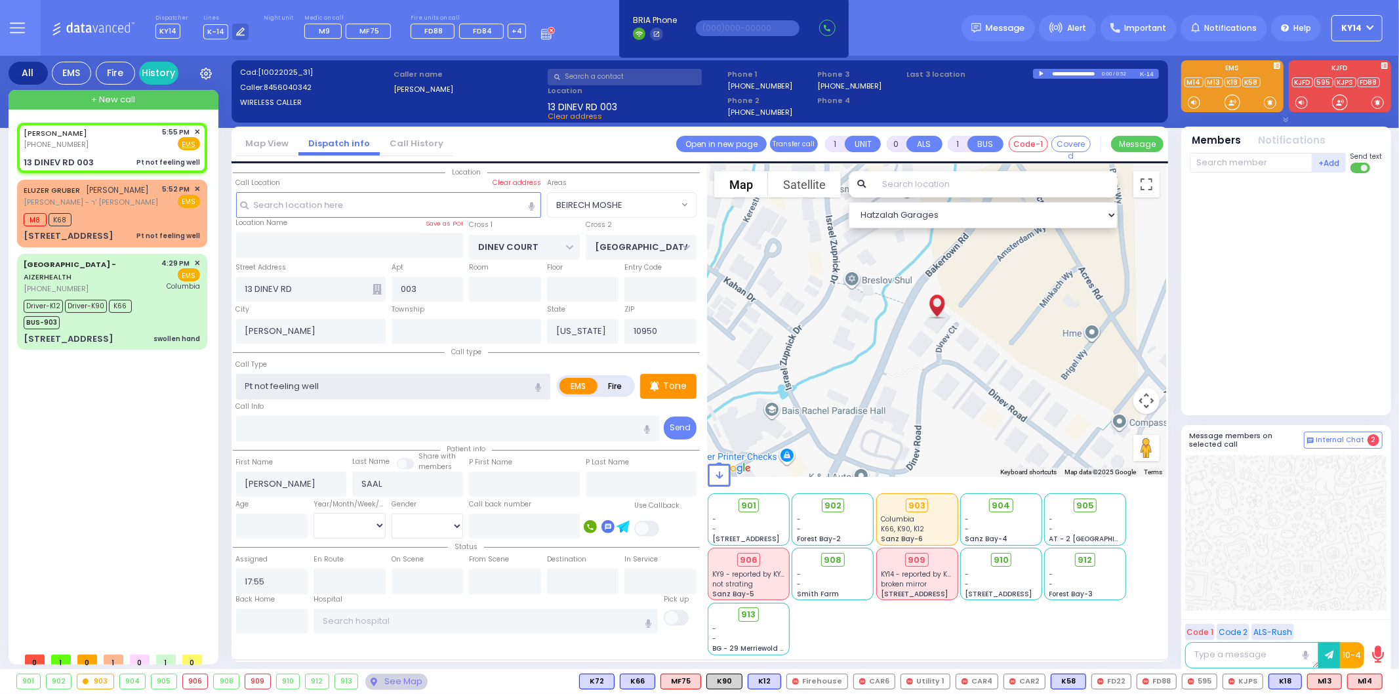
radio input "true"
select select
select select "Hatzalah Garages"
select select "BEIRECH MOSHE"
click at [687, 386] on div "Tone" at bounding box center [668, 386] width 56 height 25
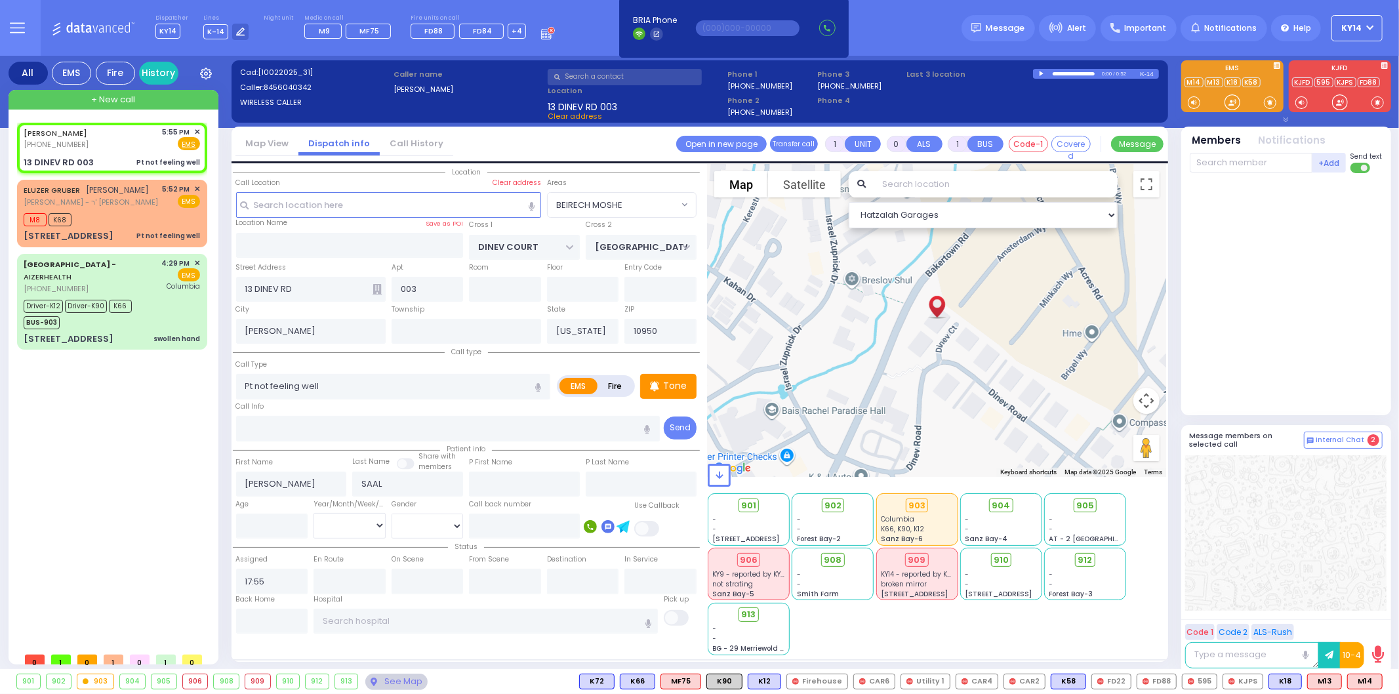
select select
radio input "true"
select select
select select "Hatzalah Garages"
select select "BEIRECH MOSHE"
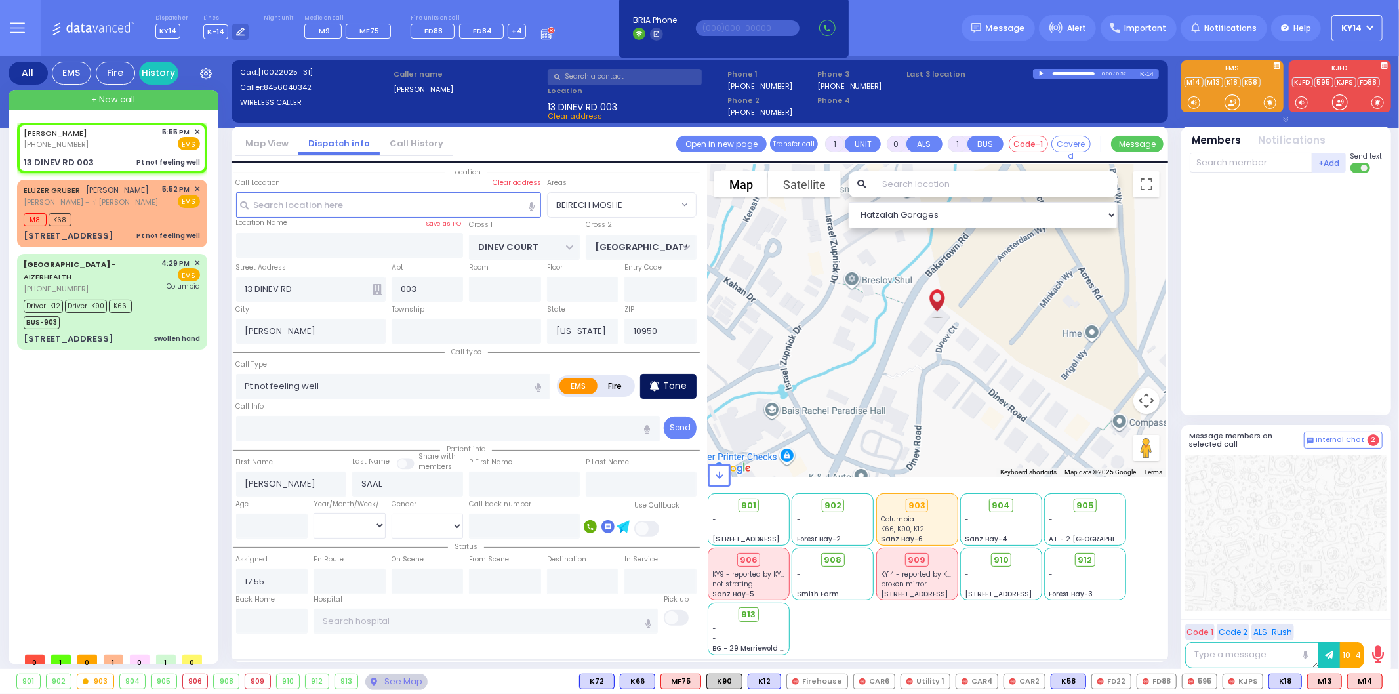
click at [666, 380] on p "Tone" at bounding box center [675, 386] width 24 height 14
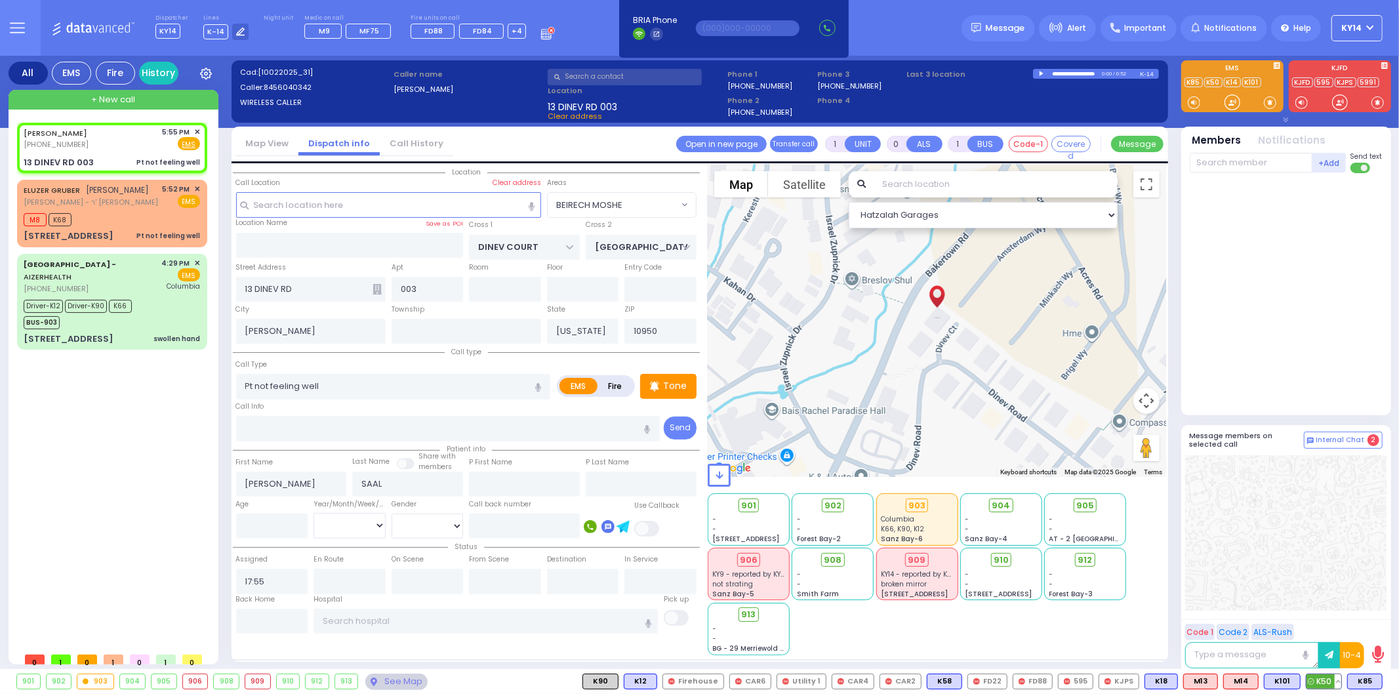
click at [1325, 681] on span "K50" at bounding box center [1324, 681] width 35 height 14
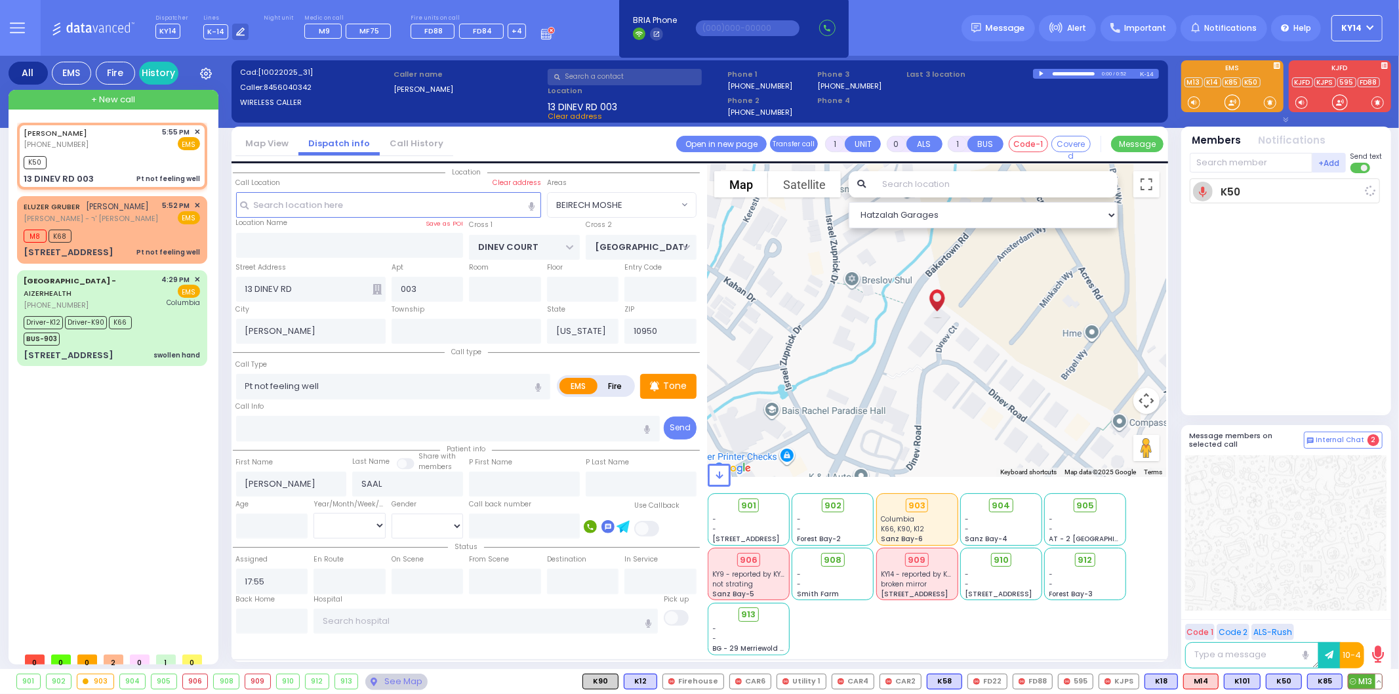
select select
radio input "true"
select select
type input "17:57"
select select "Hatzalah Garages"
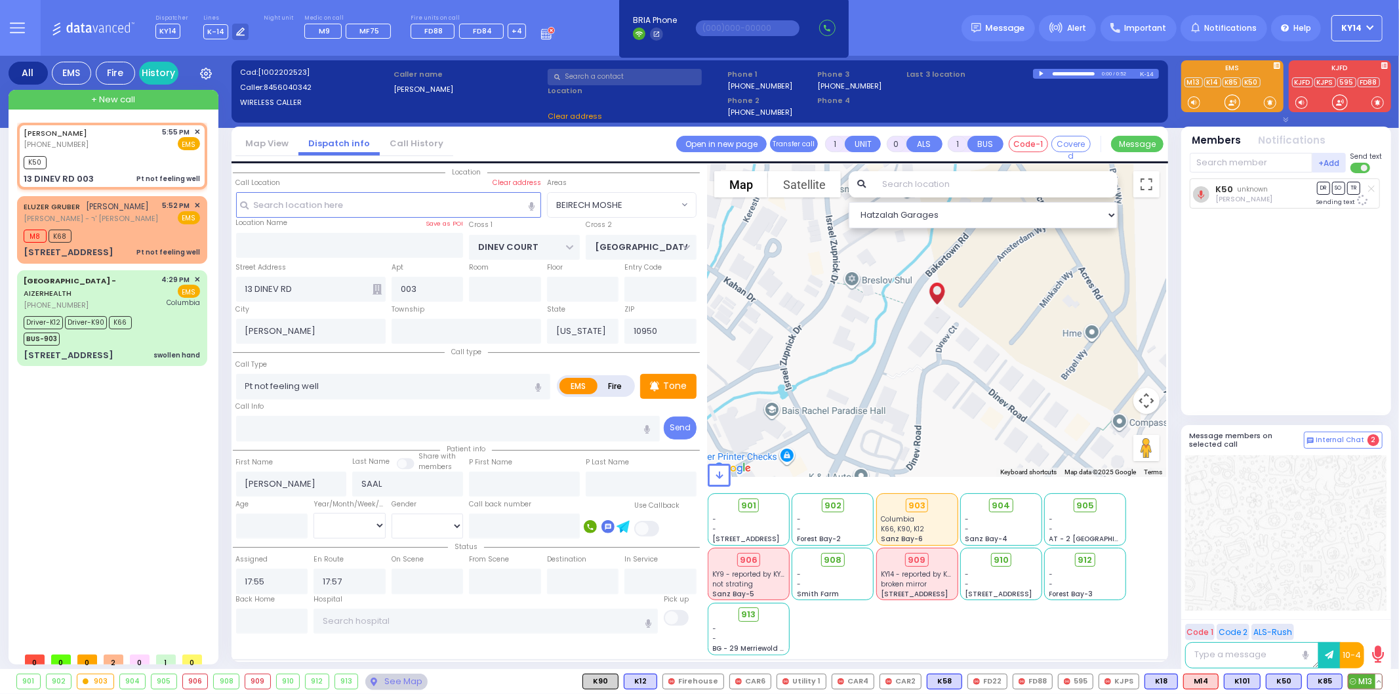
select select "BEIRECH MOSHE"
click at [1362, 678] on span "M13" at bounding box center [1365, 681] width 33 height 14
select select
radio input "true"
select select
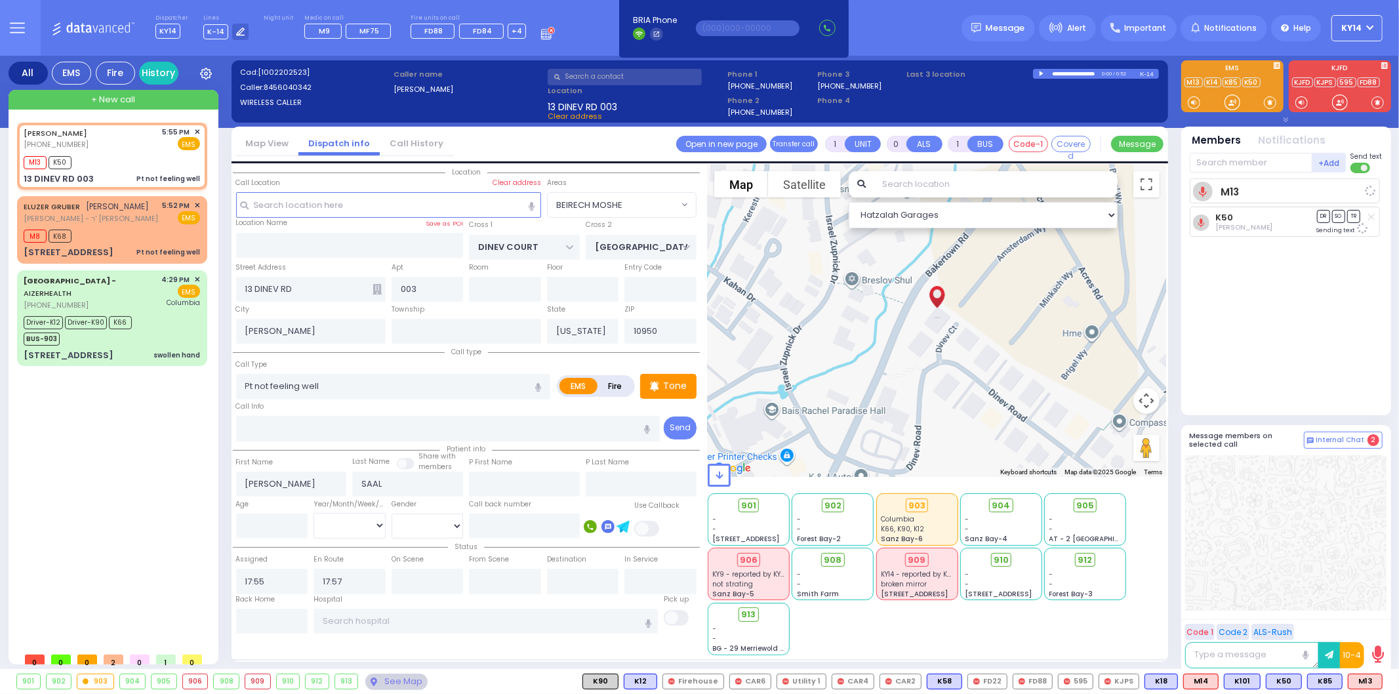
select select "Hatzalah Garages"
select select "BEIRECH MOSHE"
click at [1284, 684] on span "K85" at bounding box center [1284, 681] width 34 height 14
select select
radio input "true"
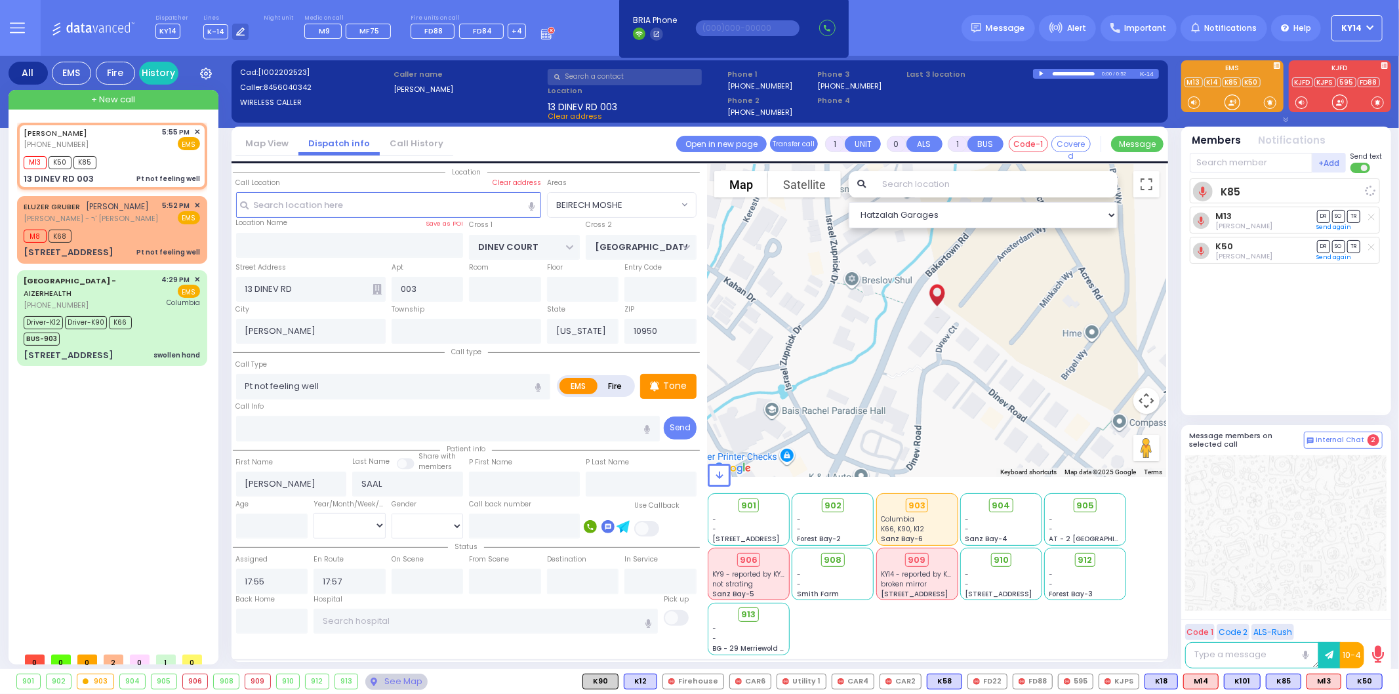
select select
select select "Hatzalah Garages"
select select "BEIRECH MOSHE"
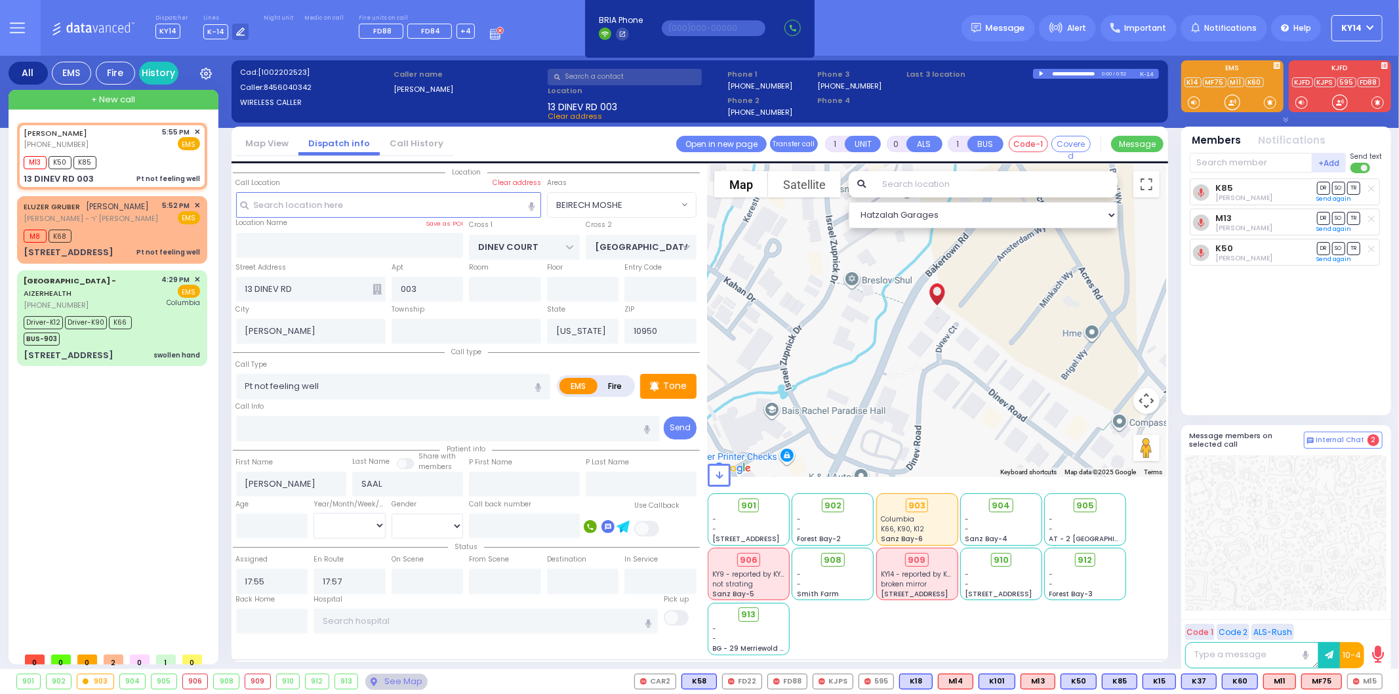
click at [76, 104] on div "+ New call" at bounding box center [114, 100] width 210 height 20
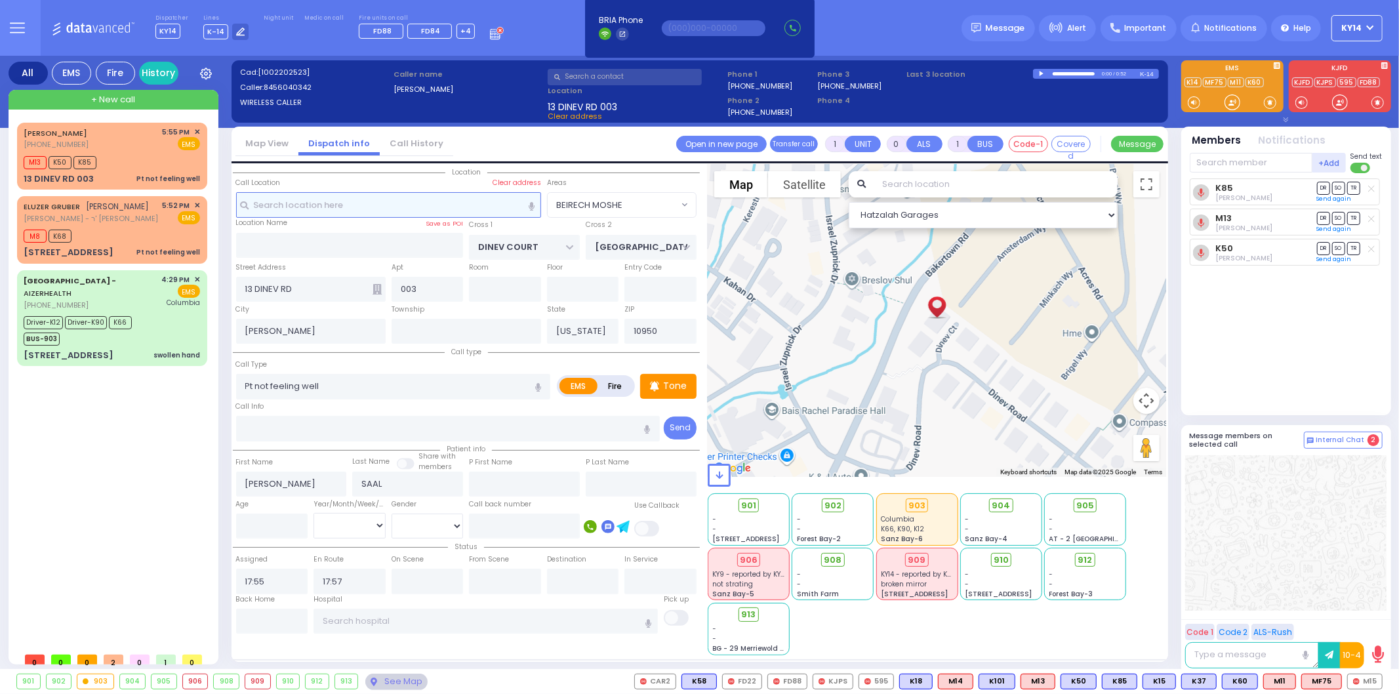
type input "2"
type input "1"
select select
radio input "true"
select select
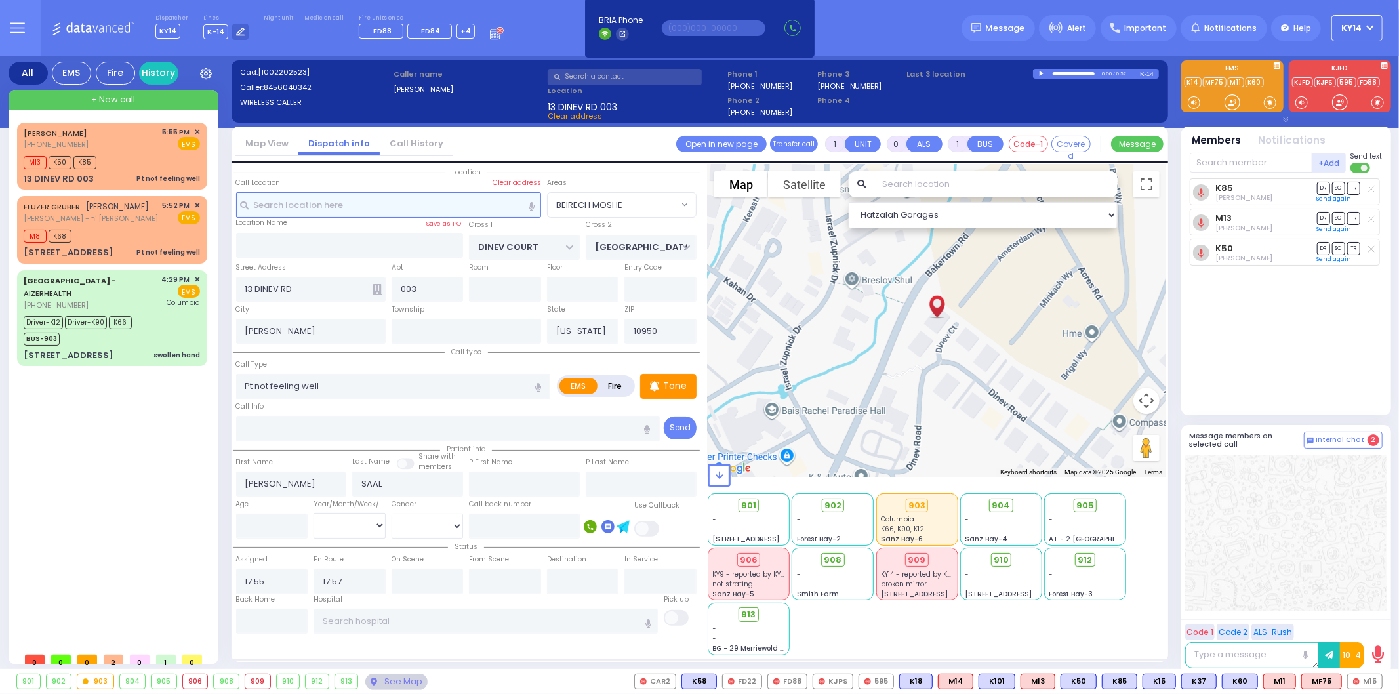
type input "18:12"
select select "Hatzalah Garages"
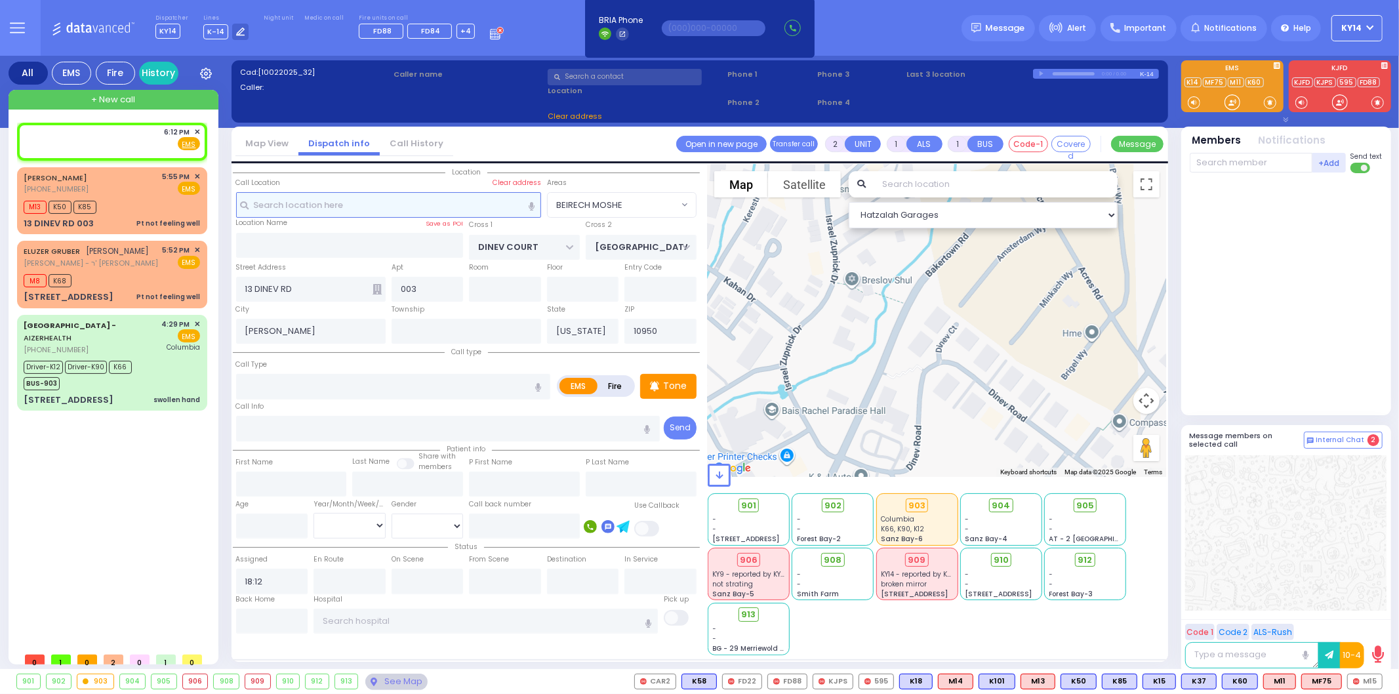
select select
radio input "true"
select select
select select "Hatzalah Garages"
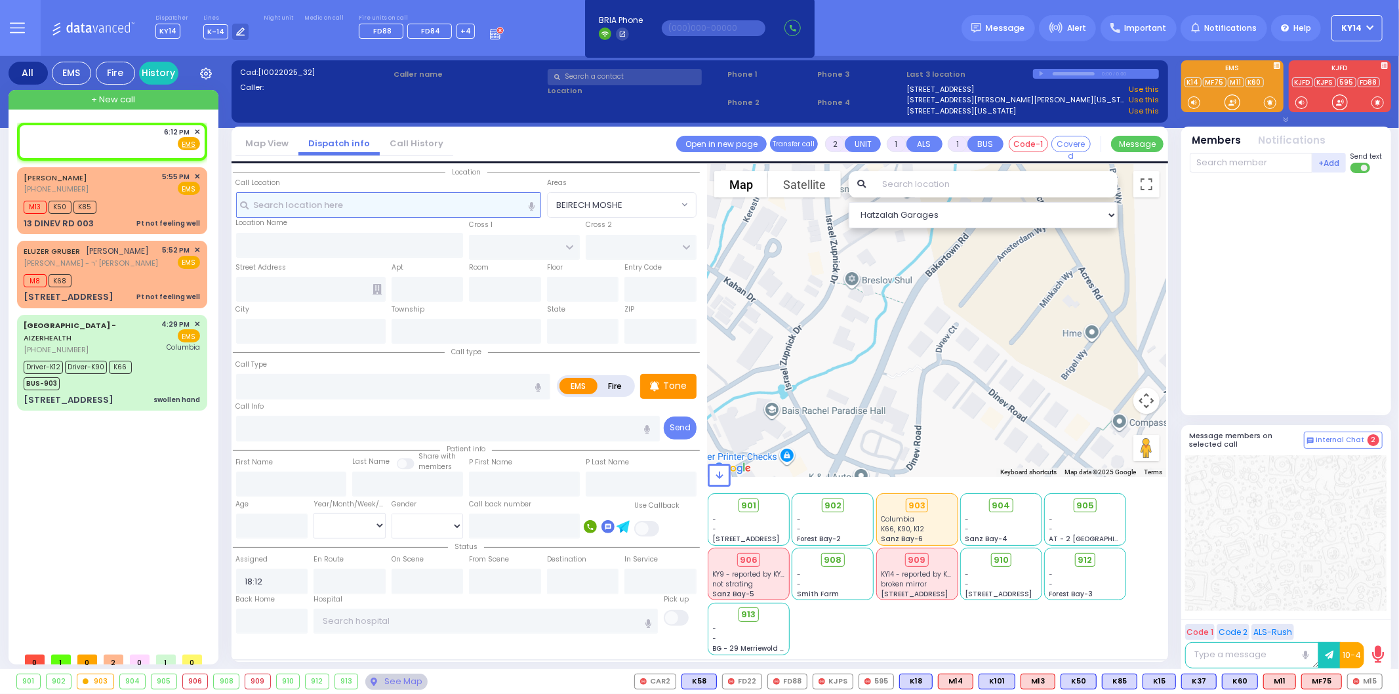
click at [479, 201] on input "text" at bounding box center [388, 204] width 305 height 25
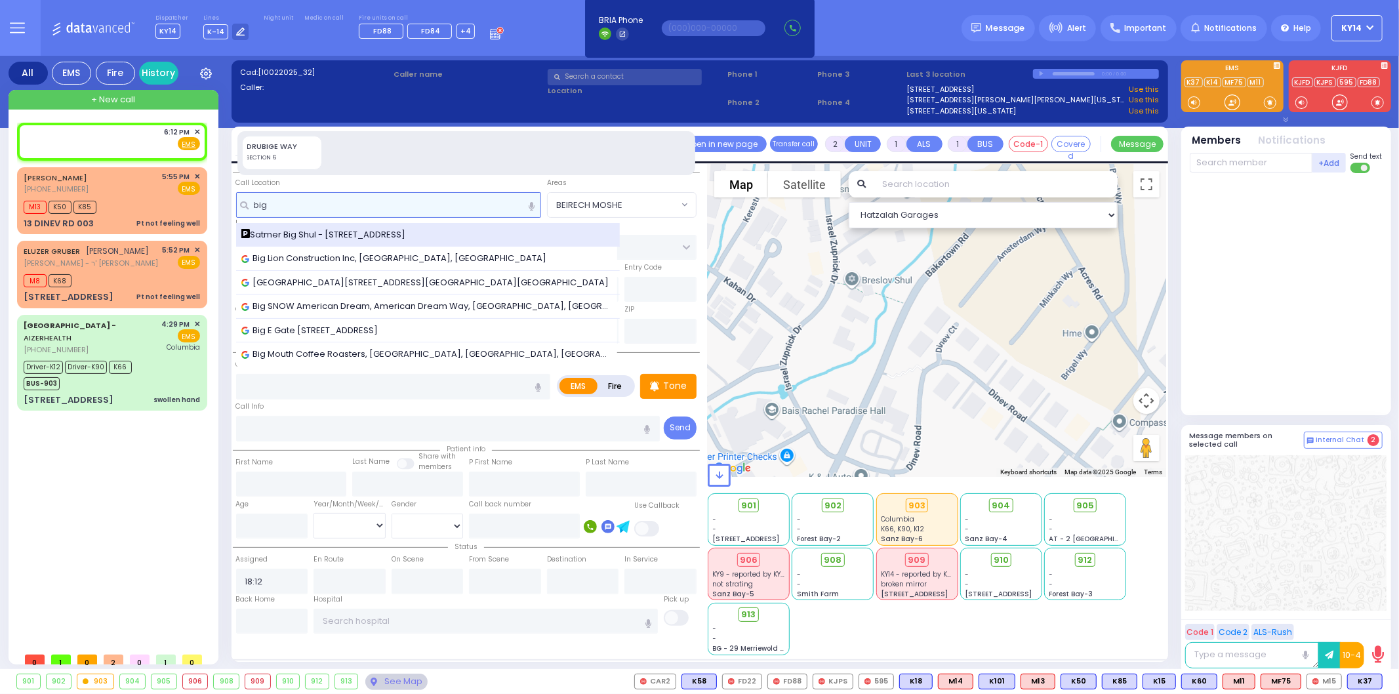
type input "big"
click at [300, 235] on span "Satmer Big Shul - [STREET_ADDRESS]" at bounding box center [325, 234] width 169 height 13
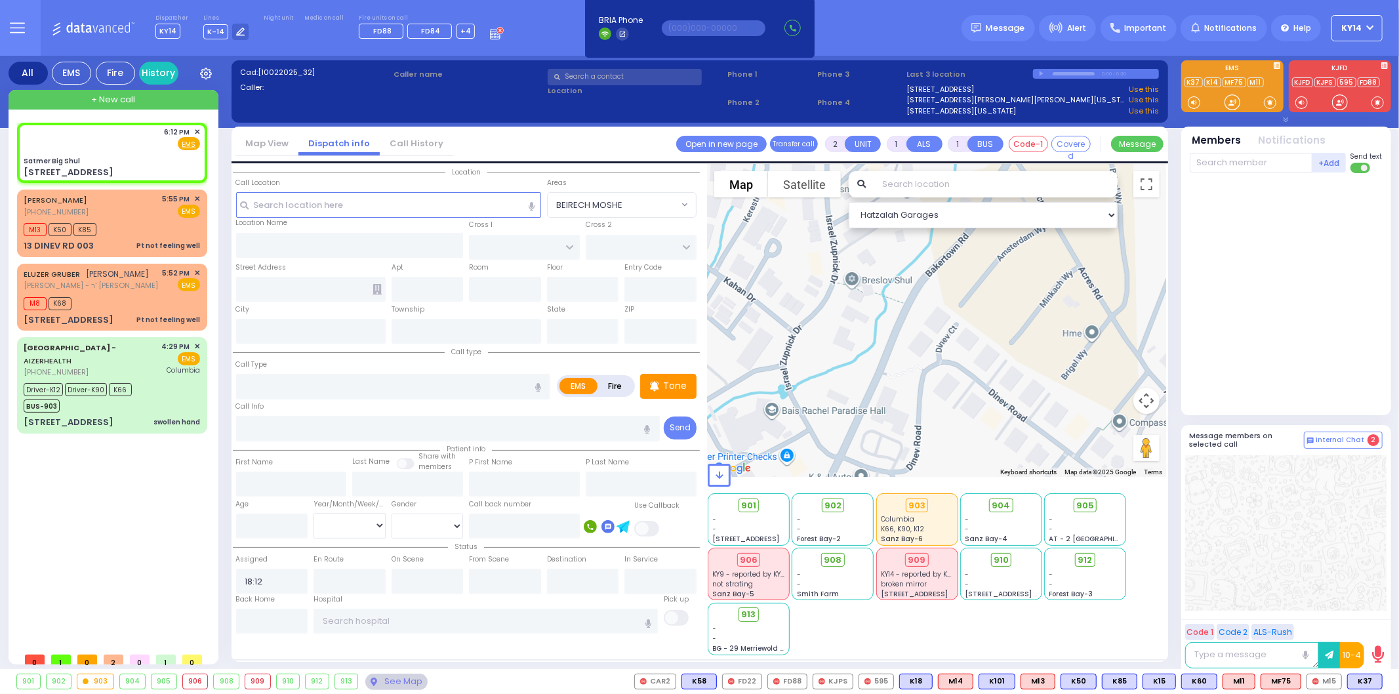
select select
radio input "true"
select select
select select "Hatzalah Garages"
type input "Satmer Big Shul"
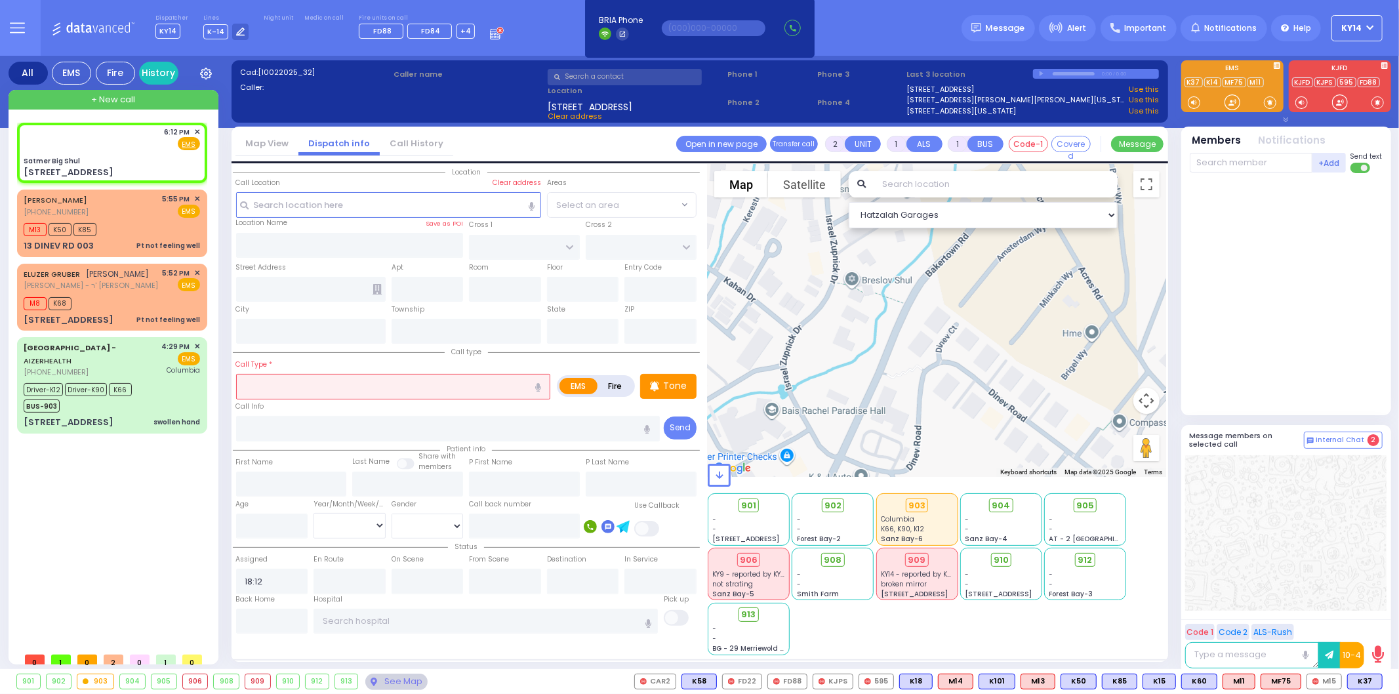
type input "EAHAL COURT"
type input "[STREET_ADDRESS]"
type input "[PERSON_NAME]"
type input "[US_STATE]"
type input "10950"
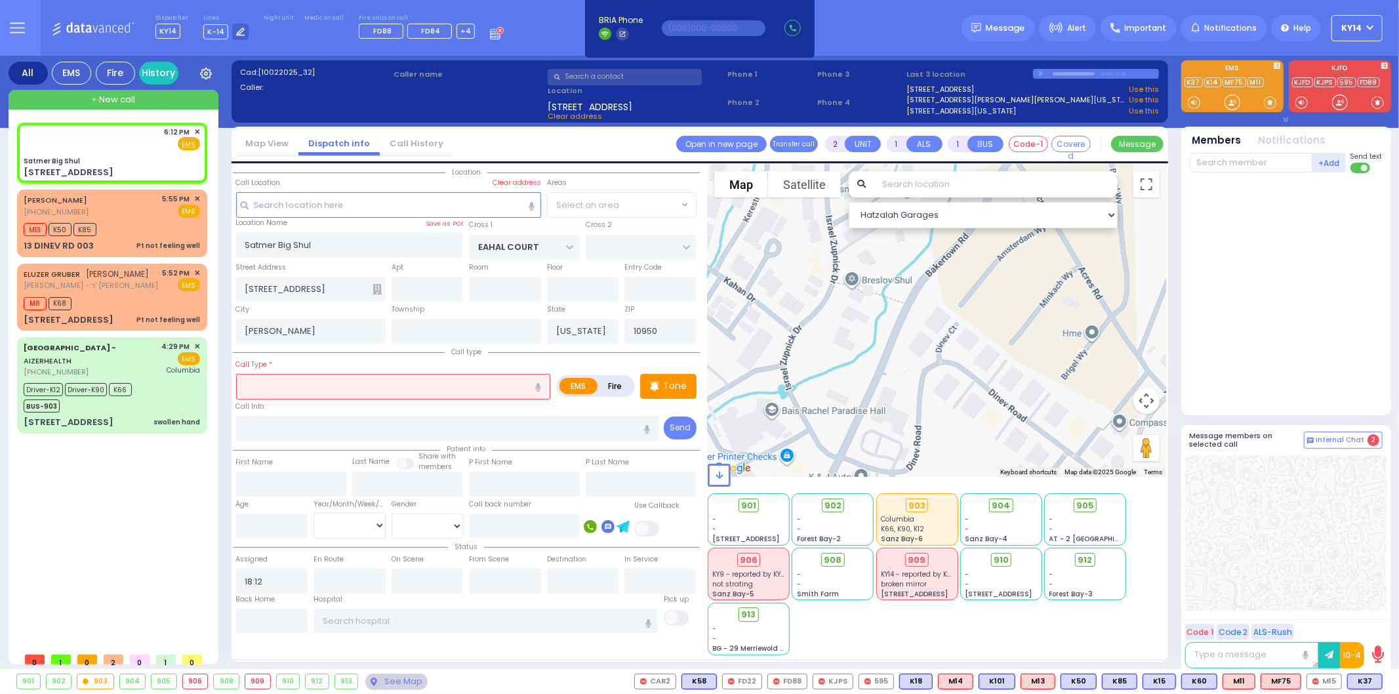
select select "SECTION 1"
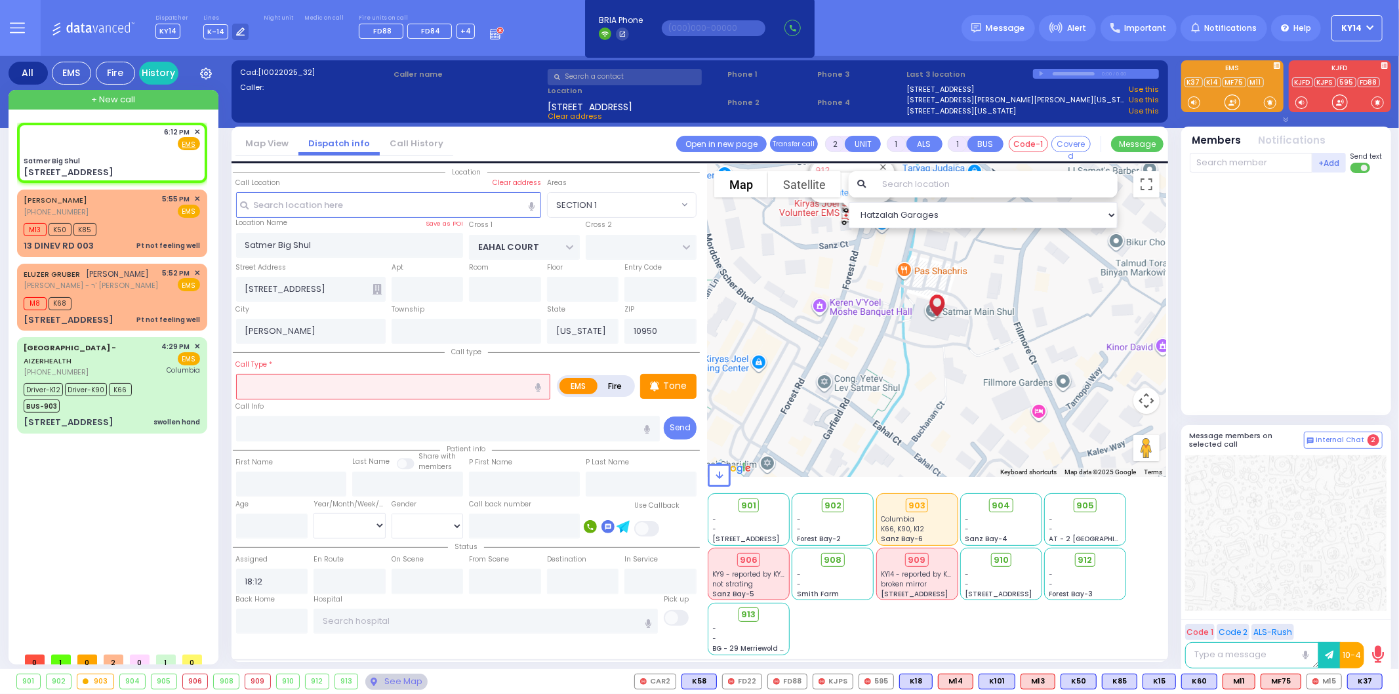
click at [312, 385] on input "text" at bounding box center [393, 386] width 315 height 25
click at [1362, 680] on span "K37" at bounding box center [1365, 681] width 34 height 14
select select
radio input "true"
select select
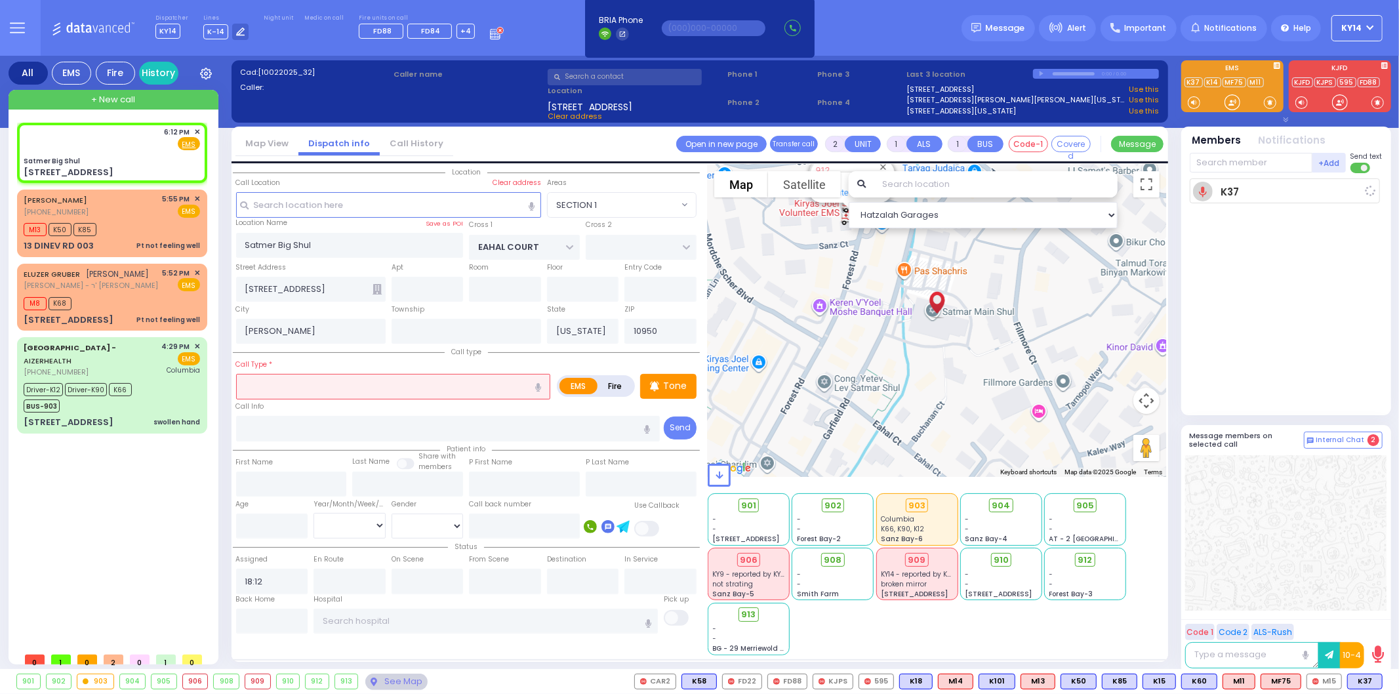
type input "18:12"
select select "Hatzalah Garages"
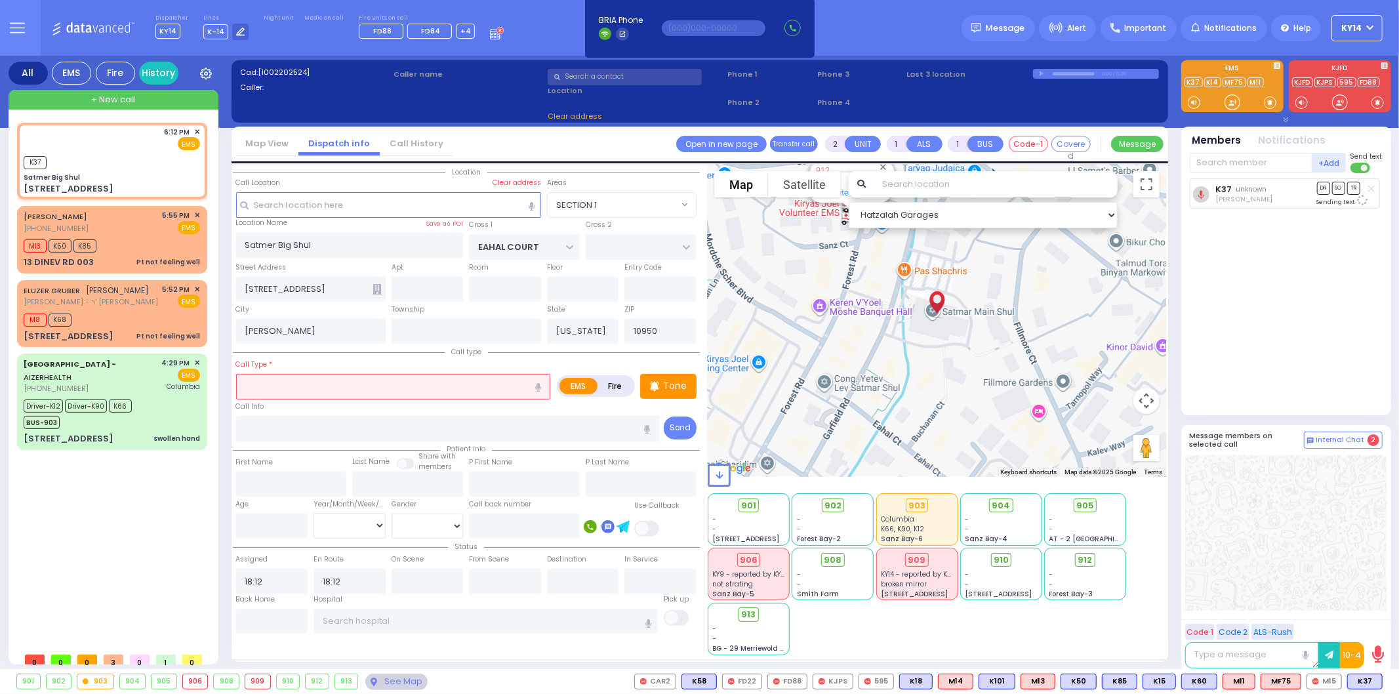
select select "SECTION 1"
select select
click at [333, 384] on input "text" at bounding box center [393, 386] width 315 height 25
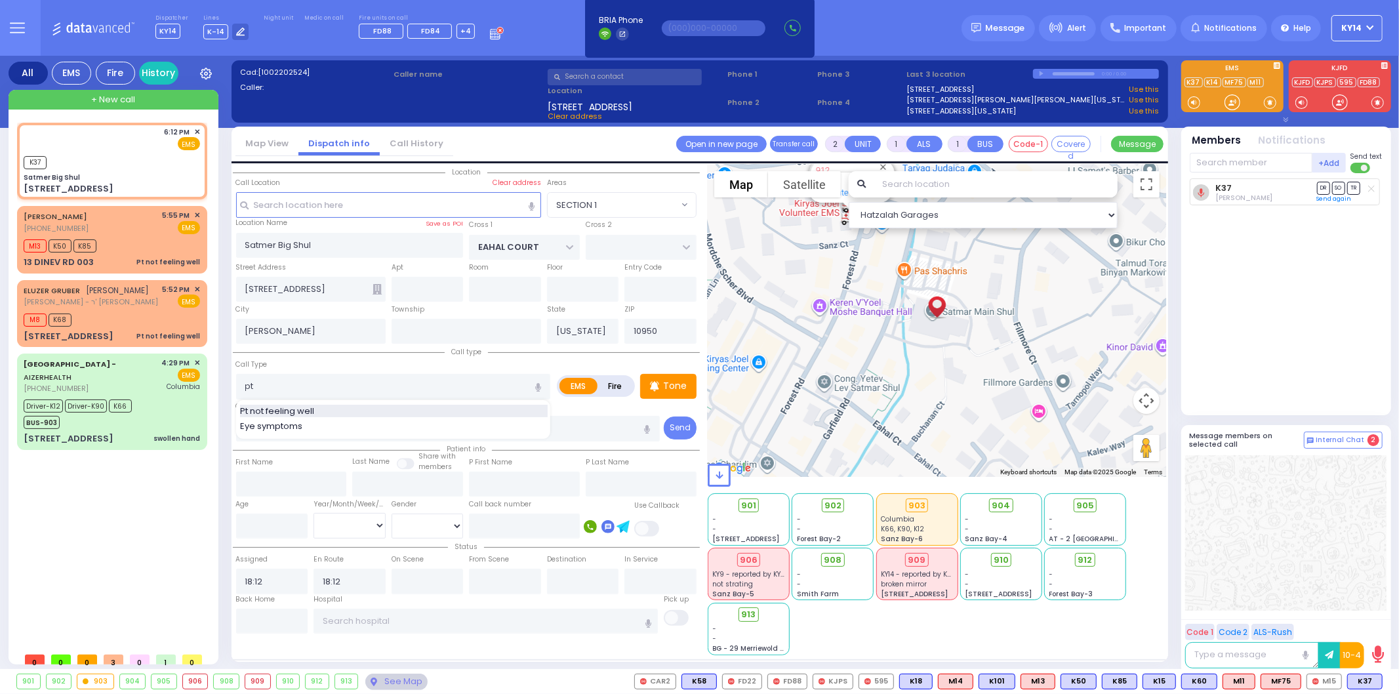
click at [313, 407] on span "Pt not feeling well" at bounding box center [279, 411] width 79 height 13
click at [1326, 682] on span "M15" at bounding box center [1324, 681] width 34 height 14
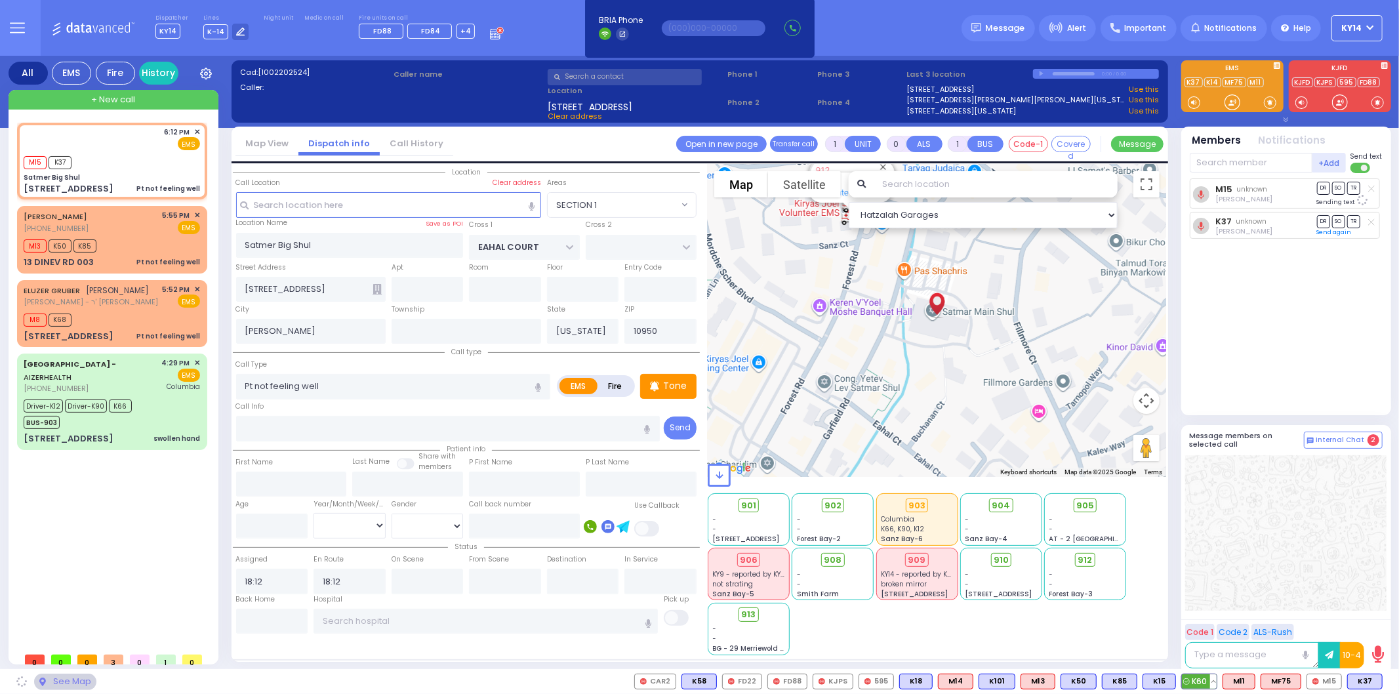
click at [1199, 681] on span "K60" at bounding box center [1199, 681] width 35 height 14
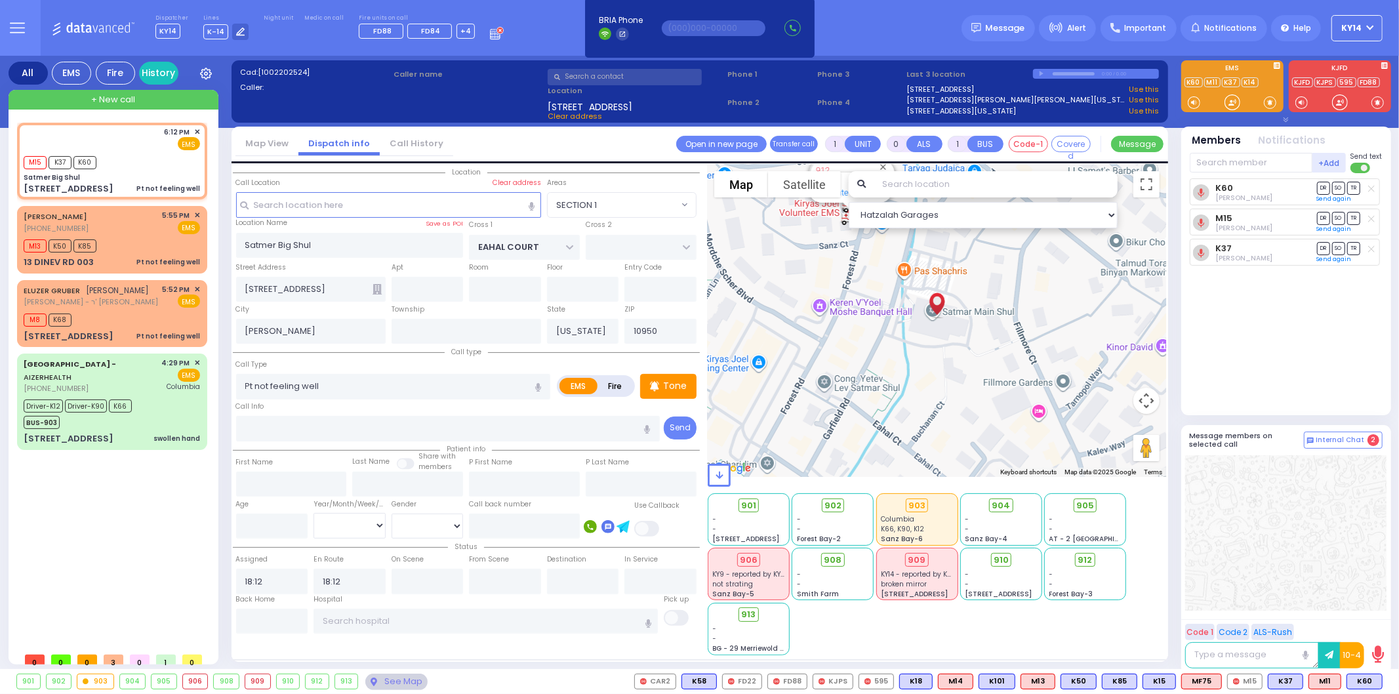
drag, startPoint x: 1084, startPoint y: 562, endPoint x: 1084, endPoint y: 569, distance: 7.2
click at [1084, 568] on div "912" at bounding box center [1085, 561] width 72 height 16
click at [1086, 554] on span "912" at bounding box center [1090, 560] width 14 height 13
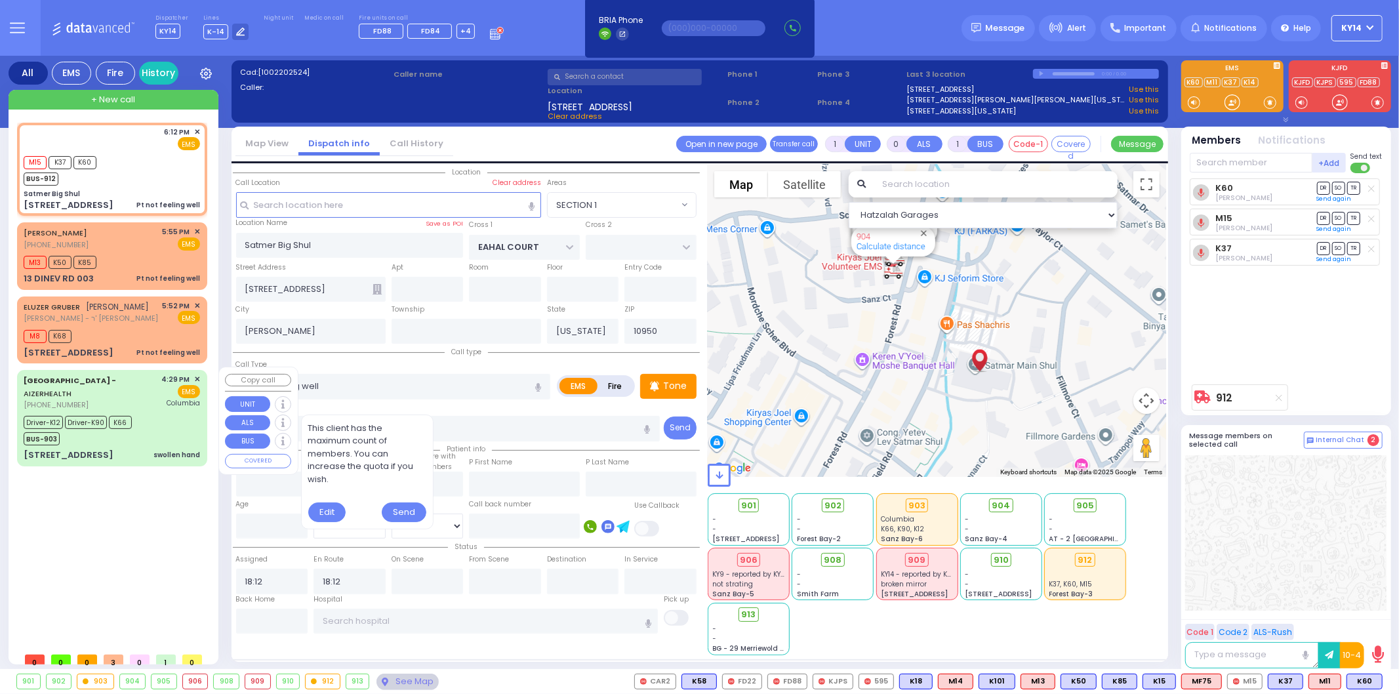
click at [119, 416] on span "K66" at bounding box center [120, 422] width 23 height 13
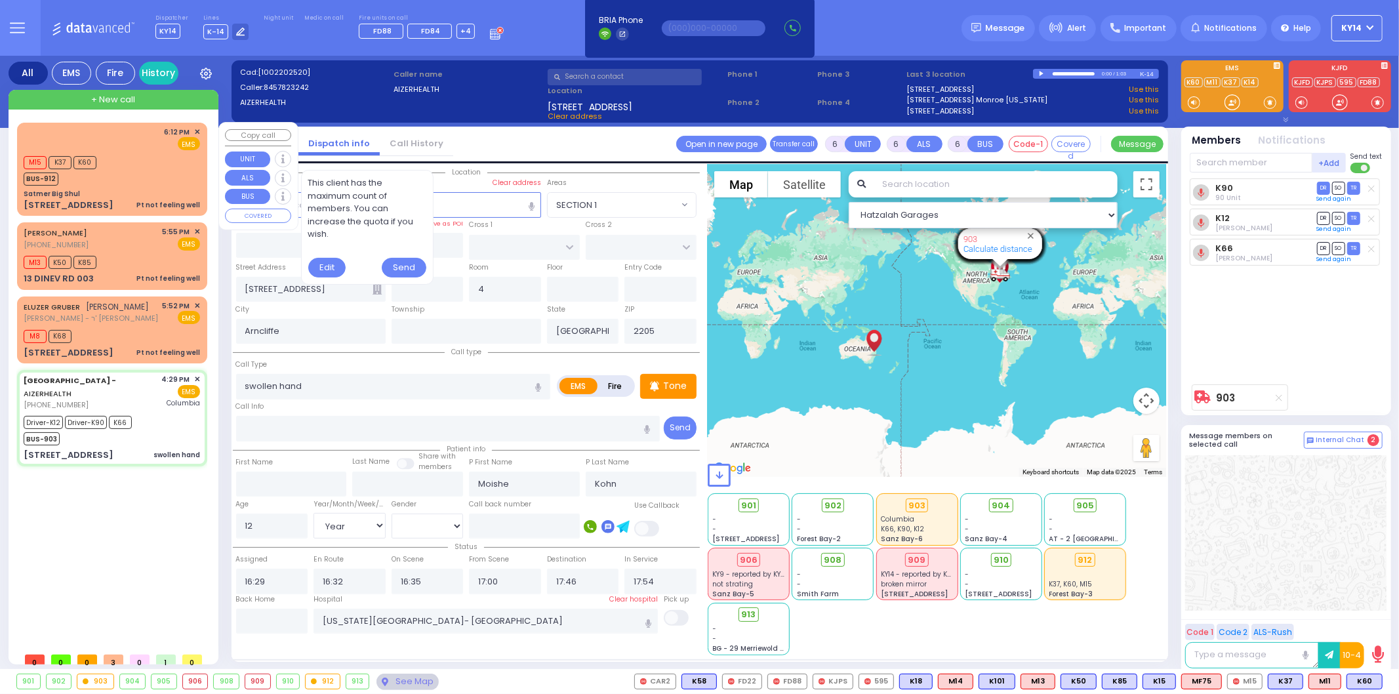
click at [94, 153] on div "M15 K37 K60" at bounding box center [60, 161] width 73 height 16
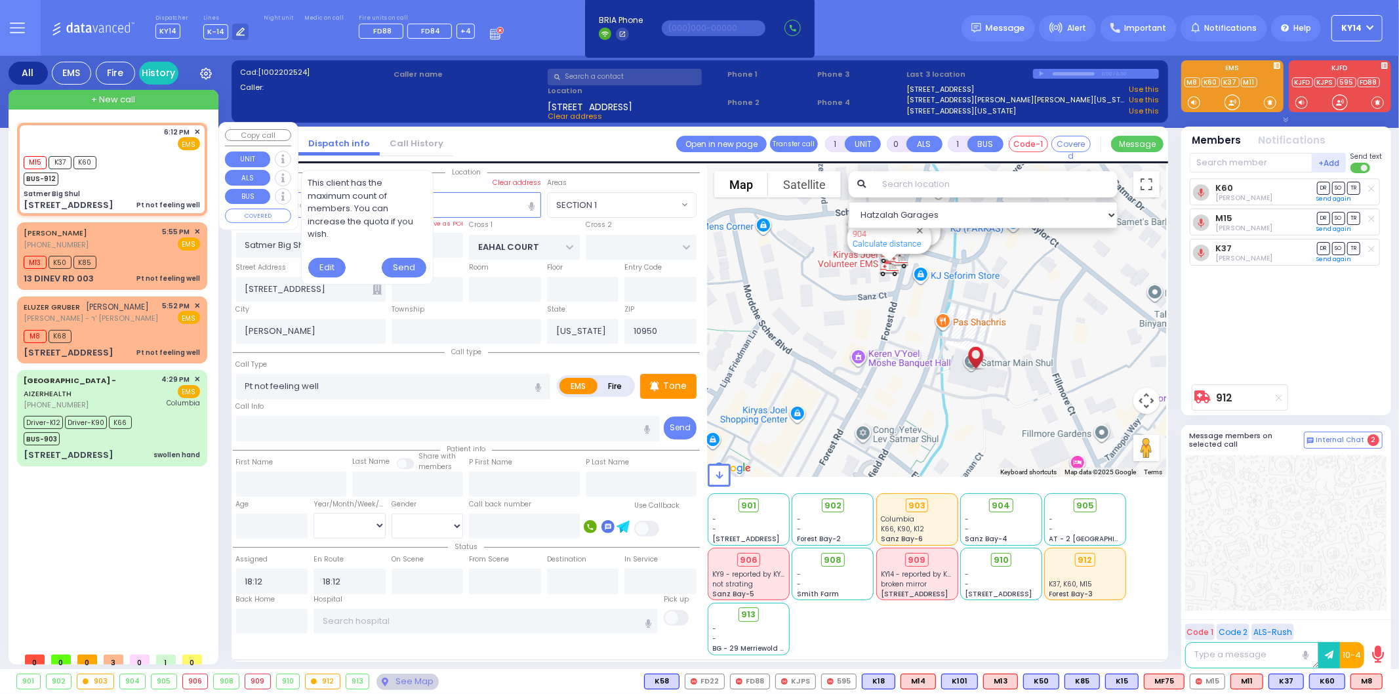
click at [195, 304] on span "✕" at bounding box center [197, 305] width 6 height 11
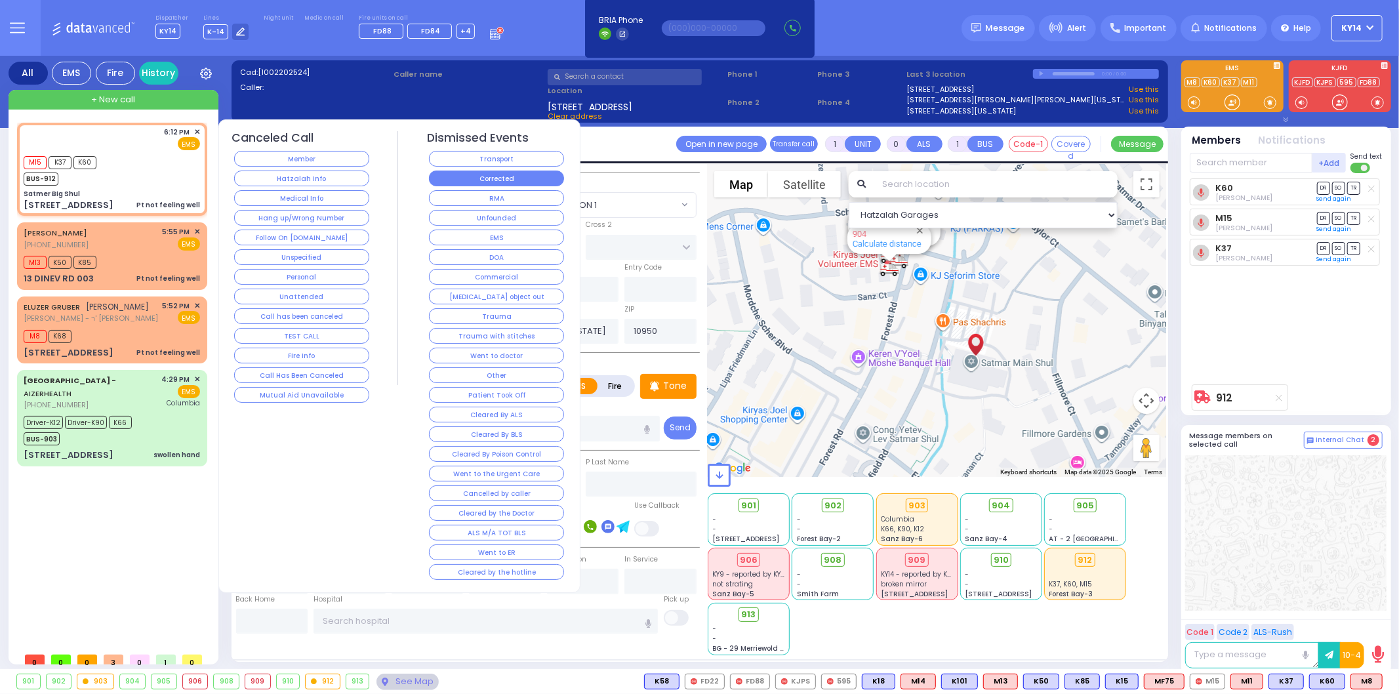
click at [466, 184] on button "Corrected" at bounding box center [496, 179] width 135 height 16
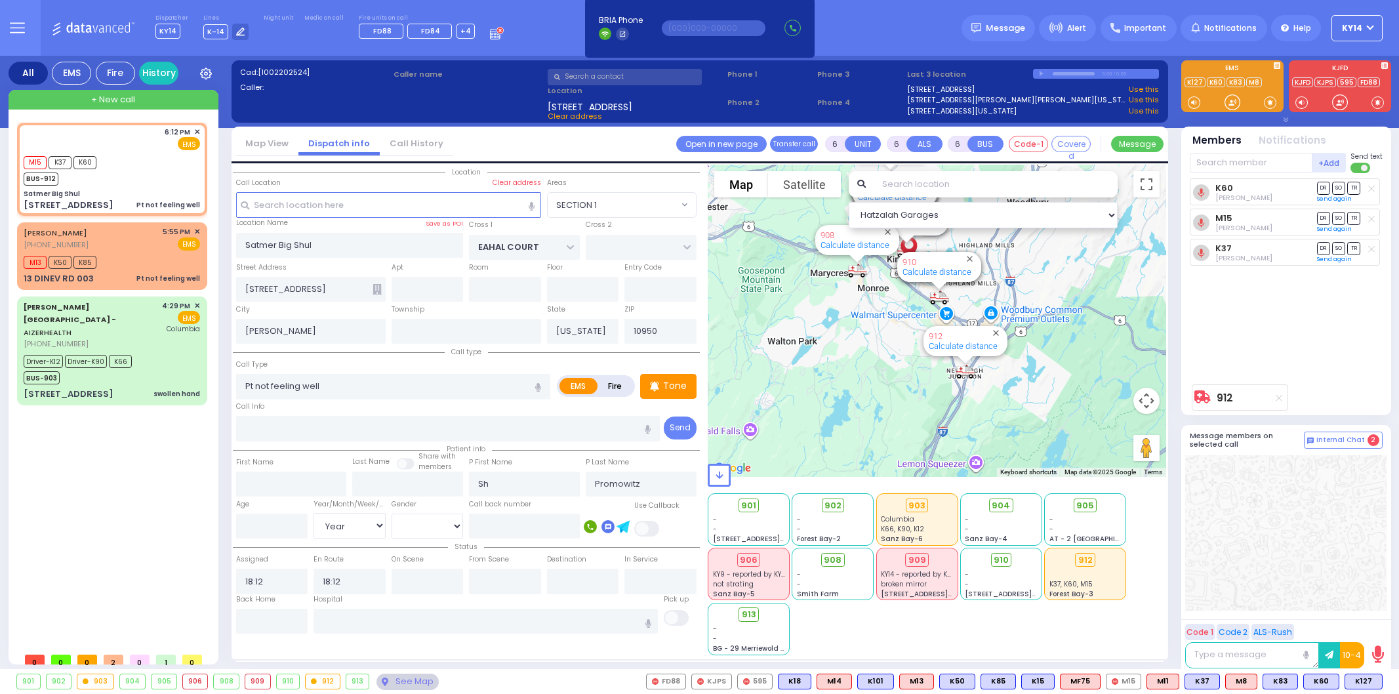
select select "SECTION 1"
select select "Year"
select select
radio input "true"
select select "Year"
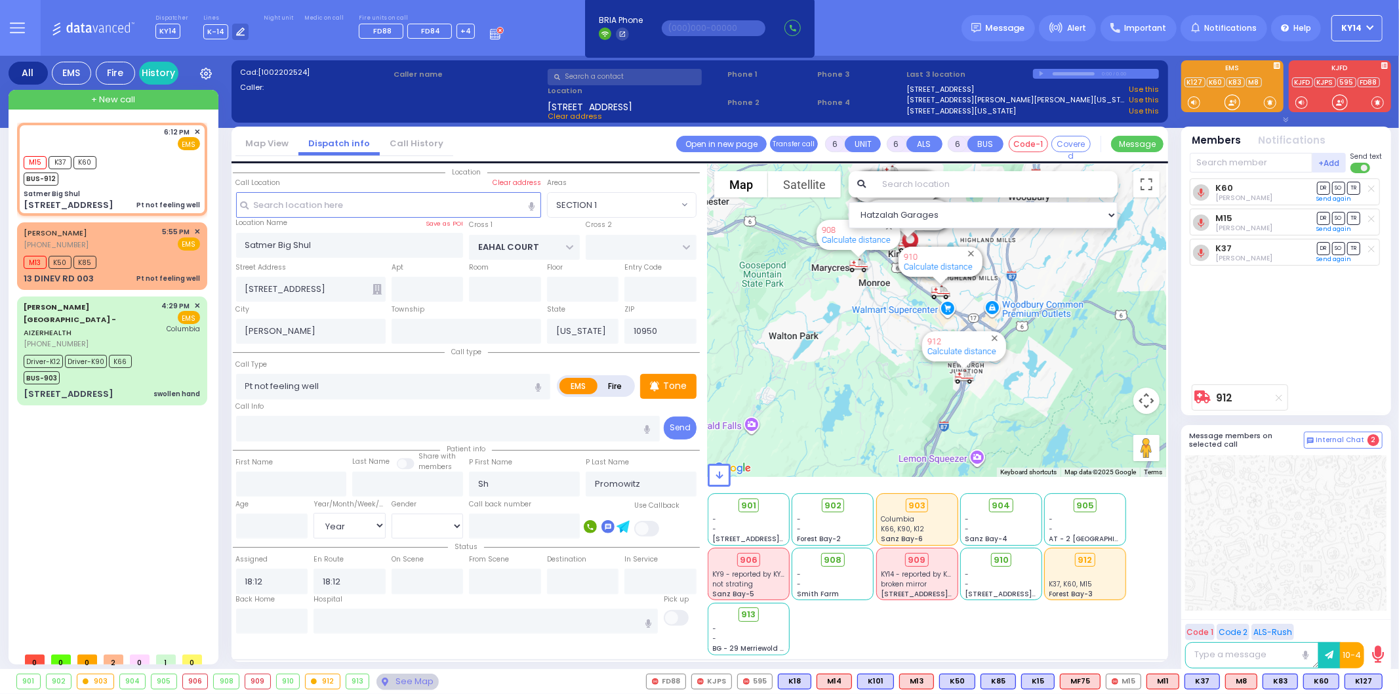
type input "18:36"
select select "Hatzalah Garages"
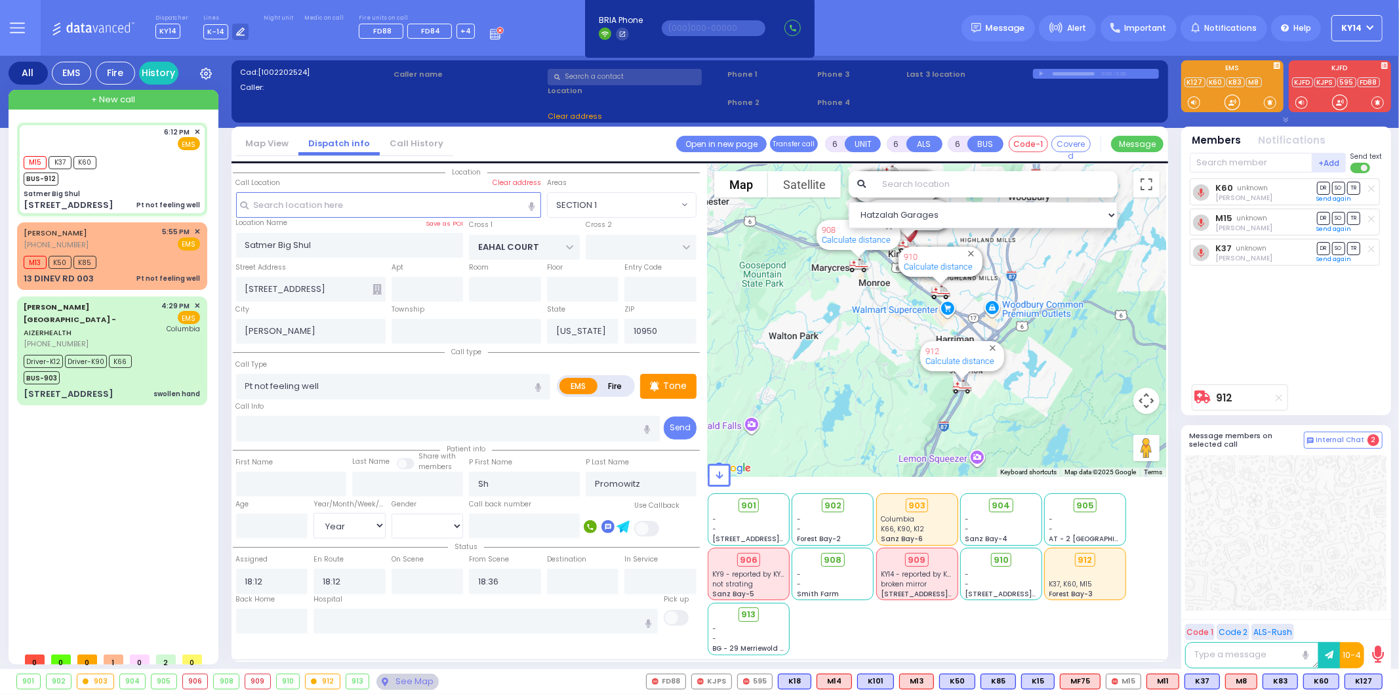
select select
radio input "true"
select select "Year"
select select "Hatzalah Garages"
select select "SECTION 1"
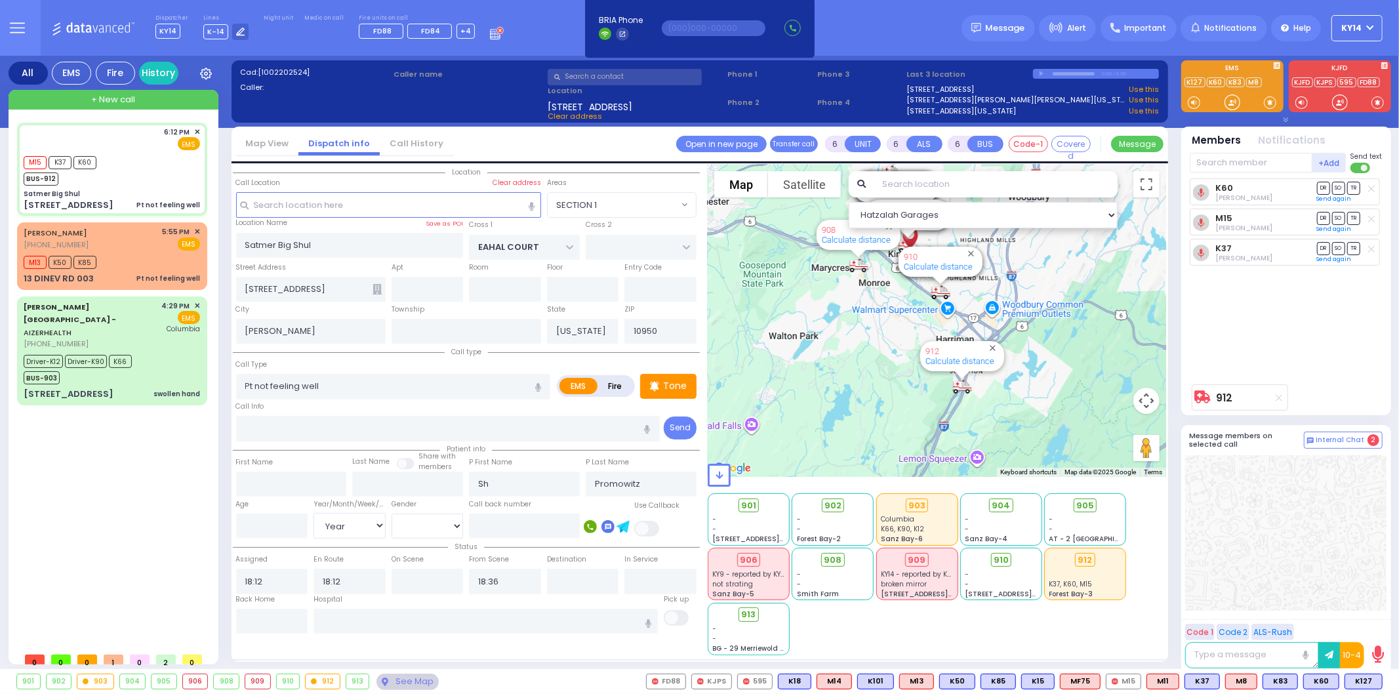
select select "SECTION 1"
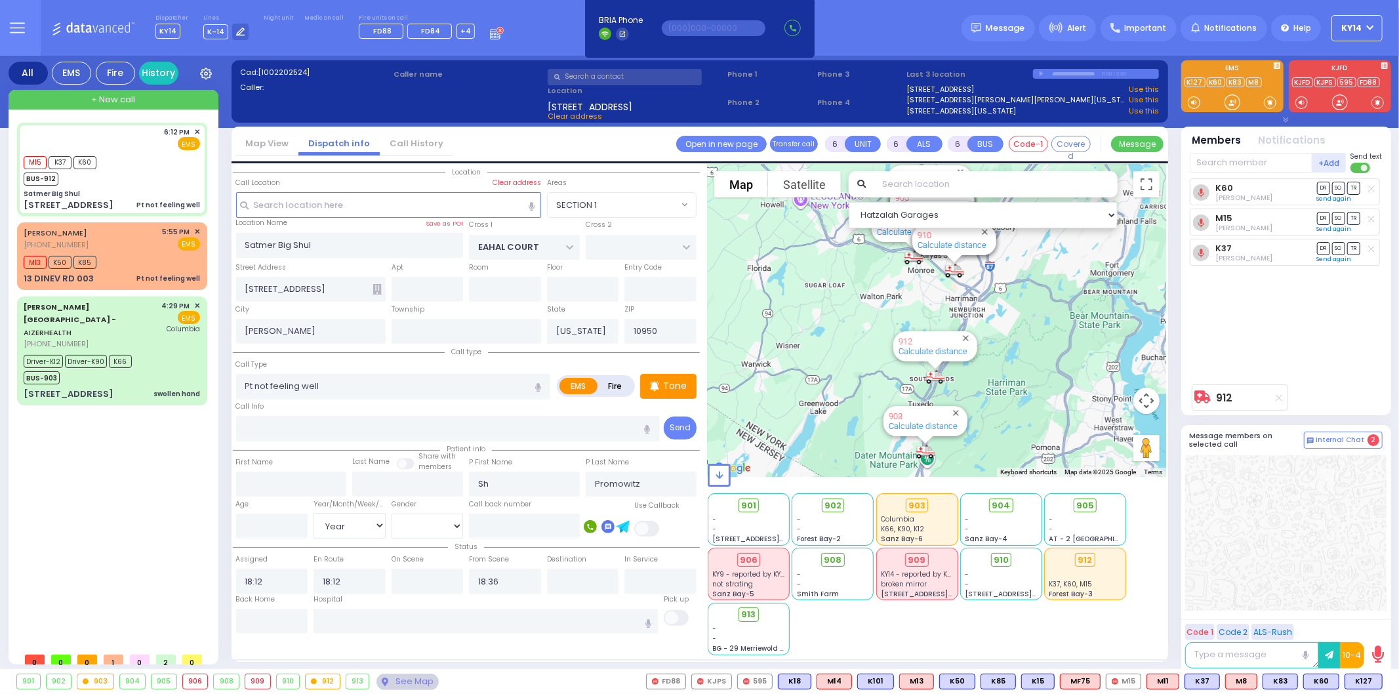
select select
radio input "true"
select select "Year"
type input "Good Samaritan Hospital 257 Lafayette Avenue 8457909405 Suffern"
select select "Hatzalah Garages"
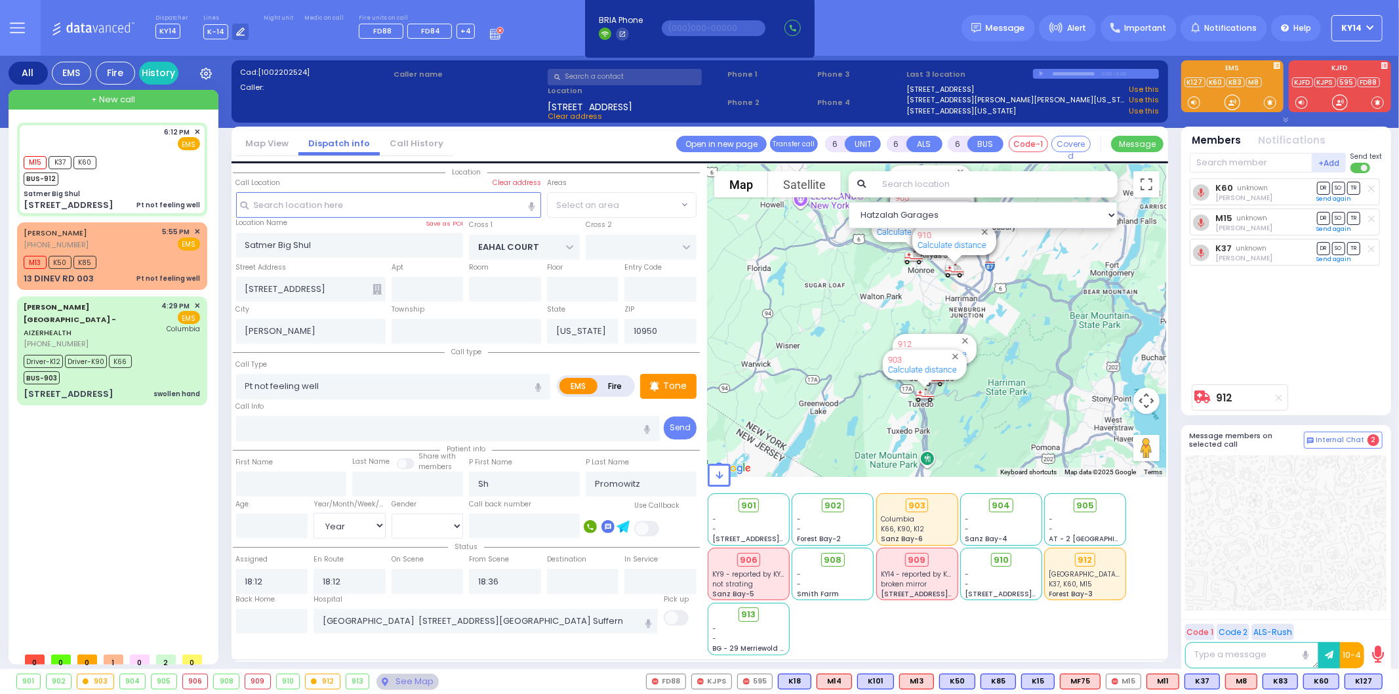
select select "SECTION 1"
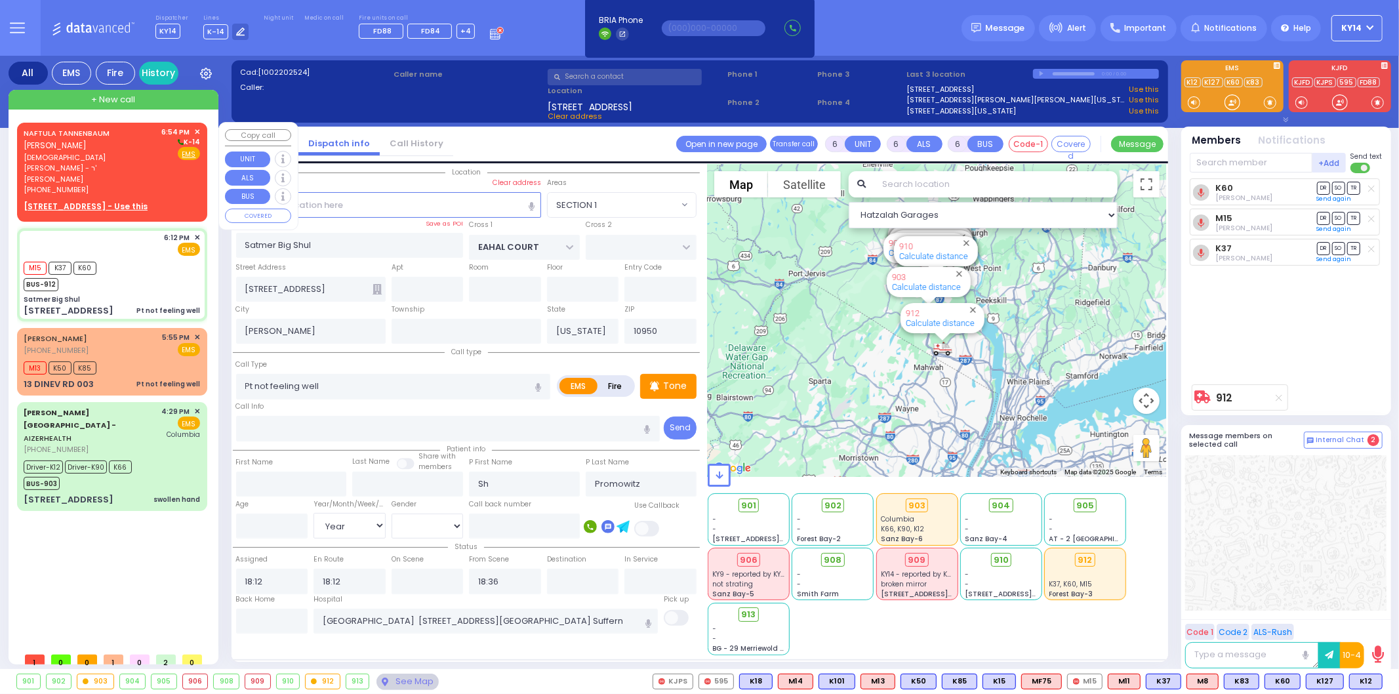
click at [70, 145] on span "נפתלי טענענבוים" at bounding box center [55, 145] width 63 height 11
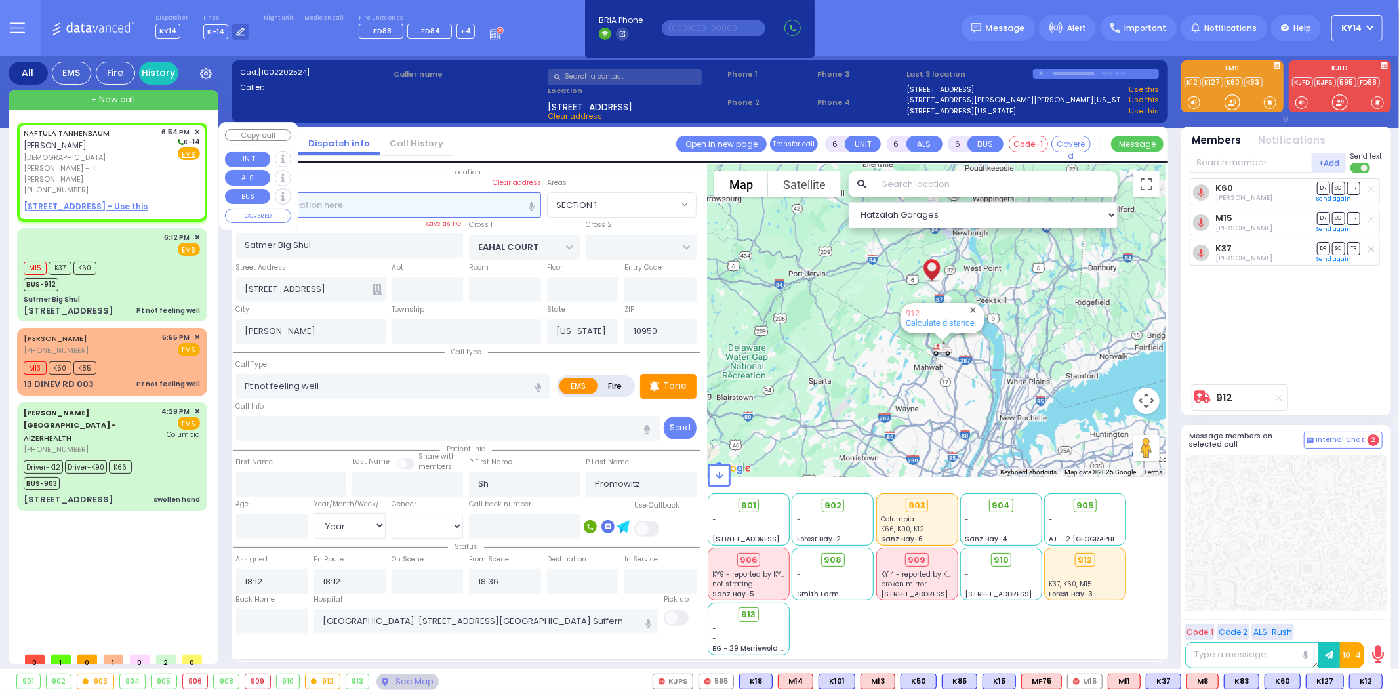
type input "2"
type input "1"
select select
radio input "true"
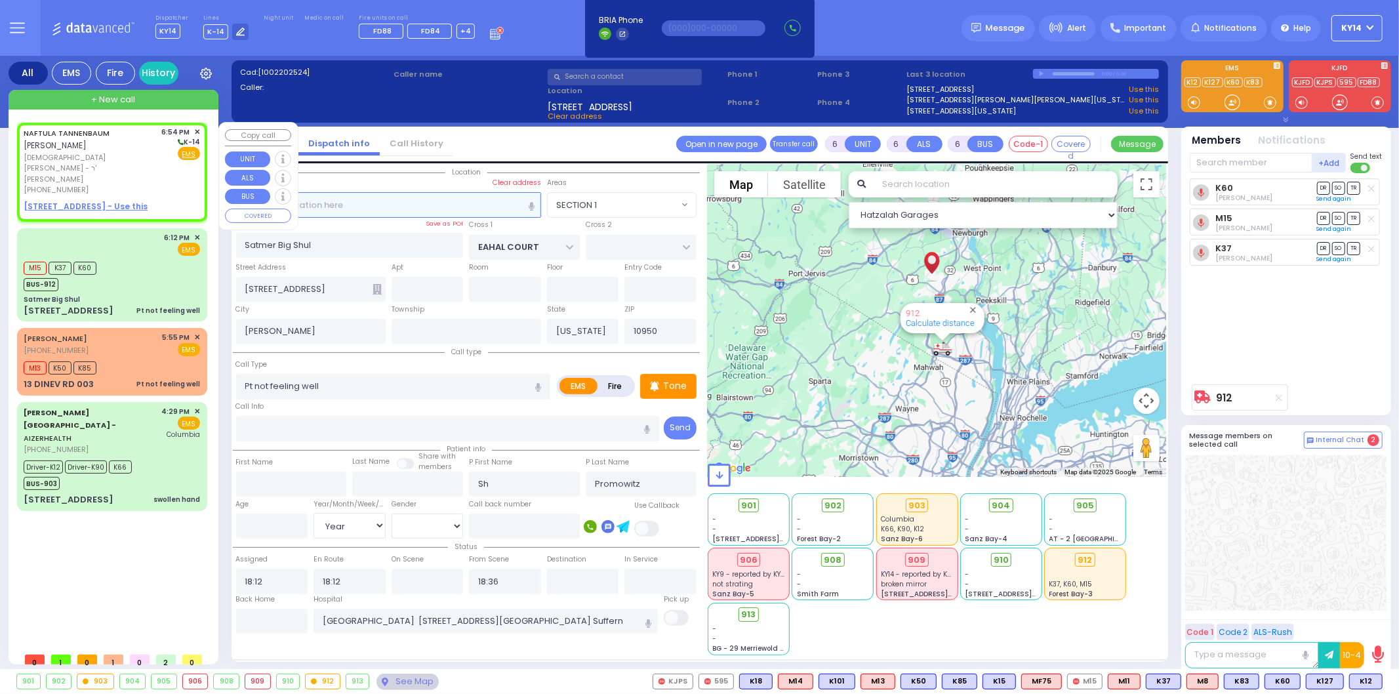
type input "NAFTULA"
type input "TANNENBAUM"
select select
type input "18:54"
select select "Hatzalah Garages"
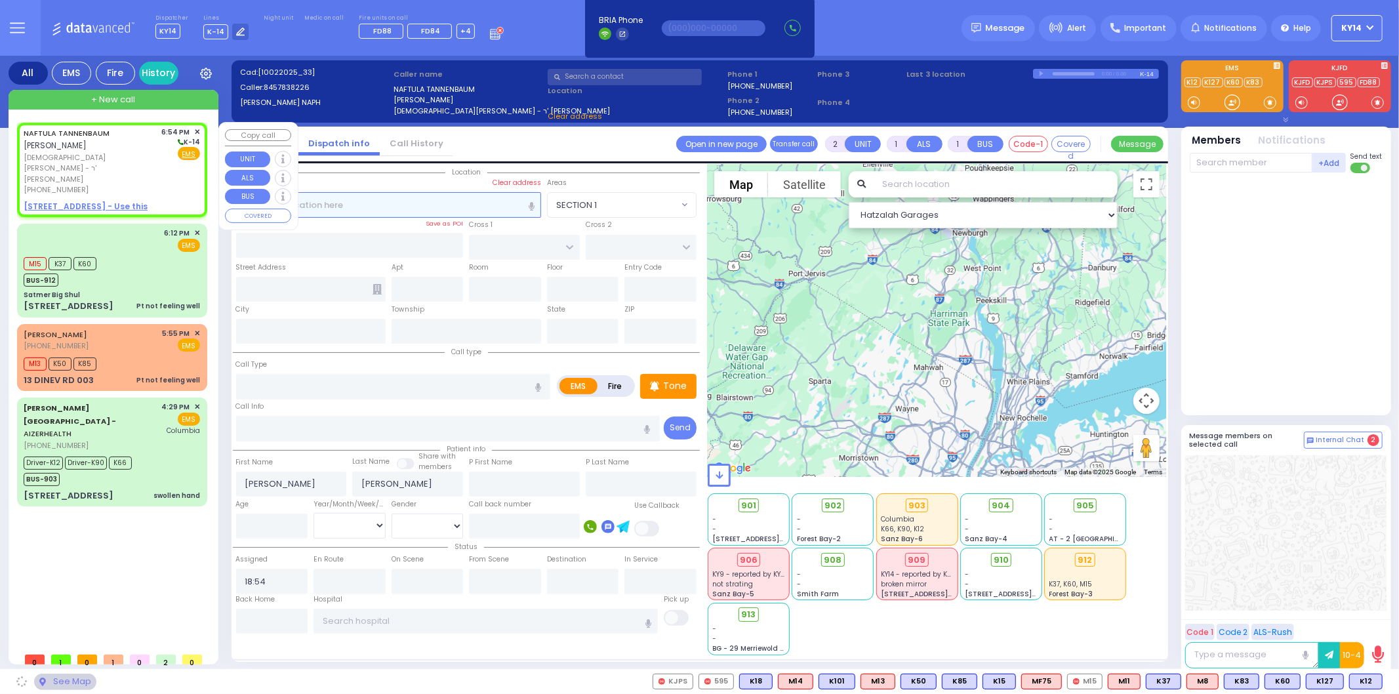
select select
radio input "true"
select select
select select "Hatzalah Garages"
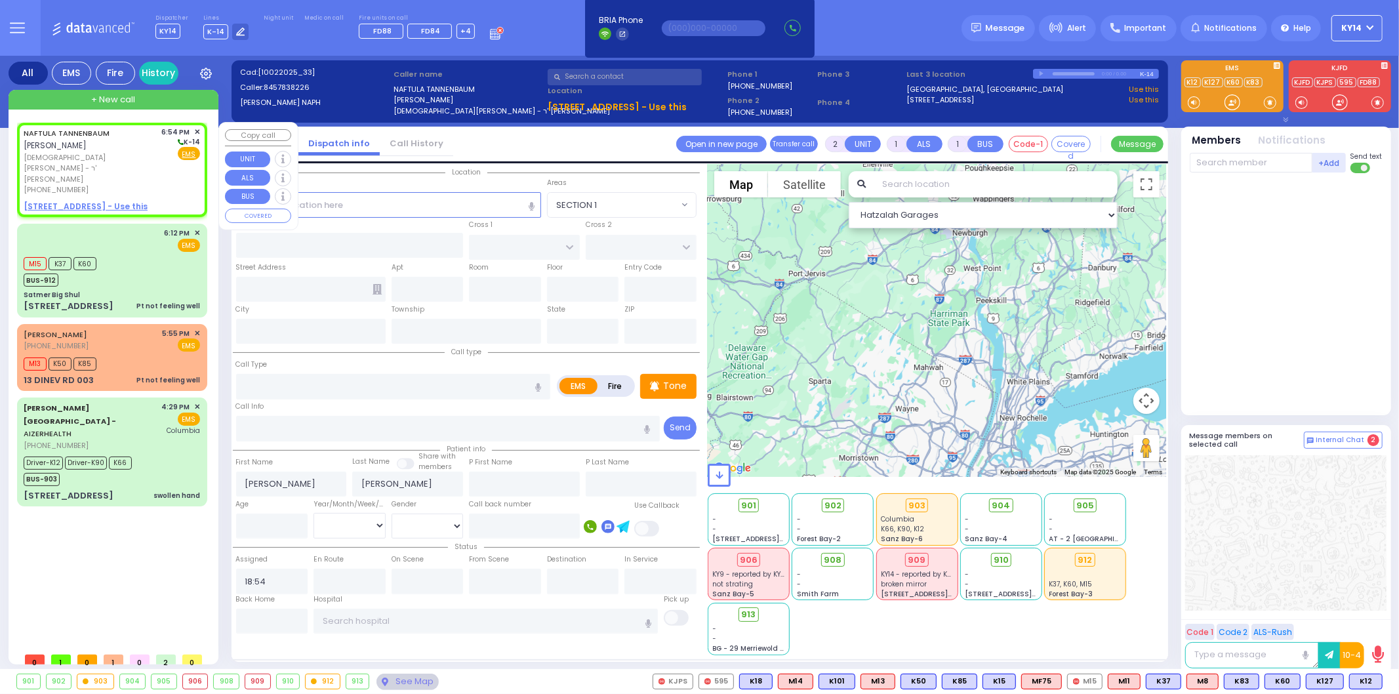
click at [70, 201] on u "17 ZENTA RD 202 - Use this" at bounding box center [86, 206] width 124 height 11
select select
radio input "true"
select select
select select "Hatzalah Garages"
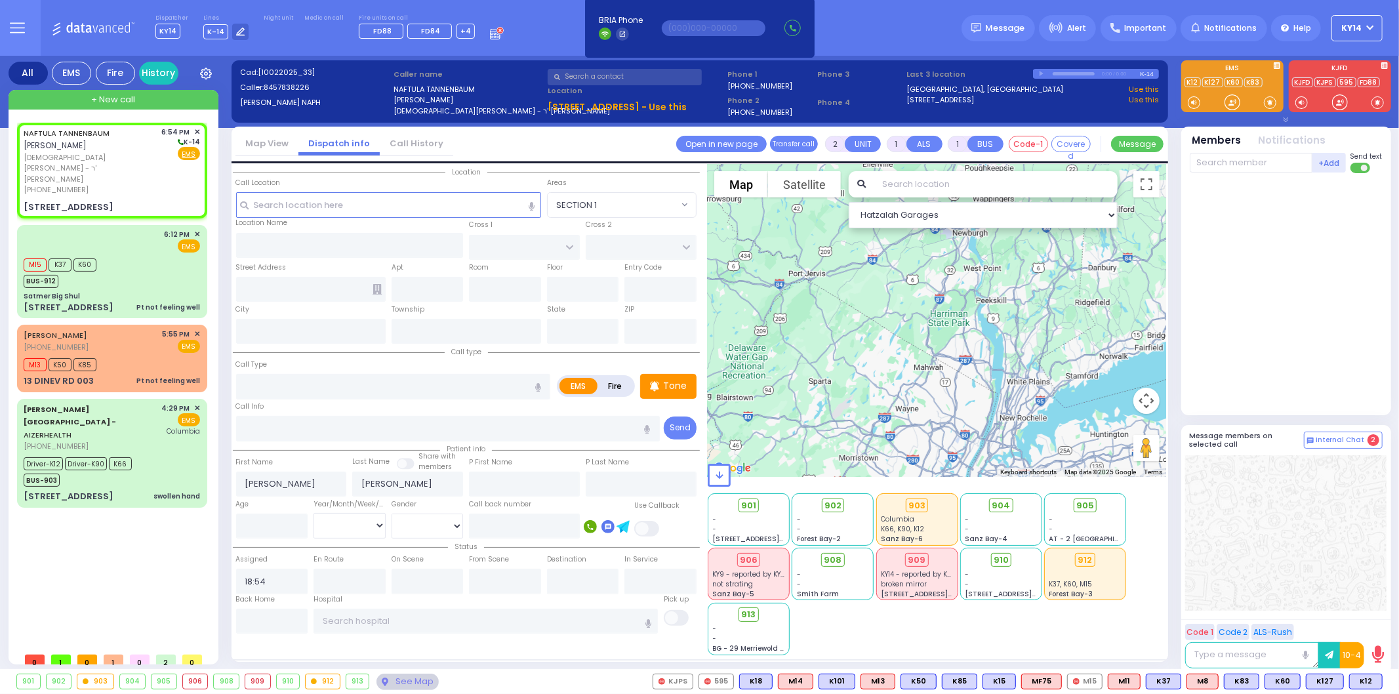
select select
radio input "true"
select select
select select "Hatzalah Garages"
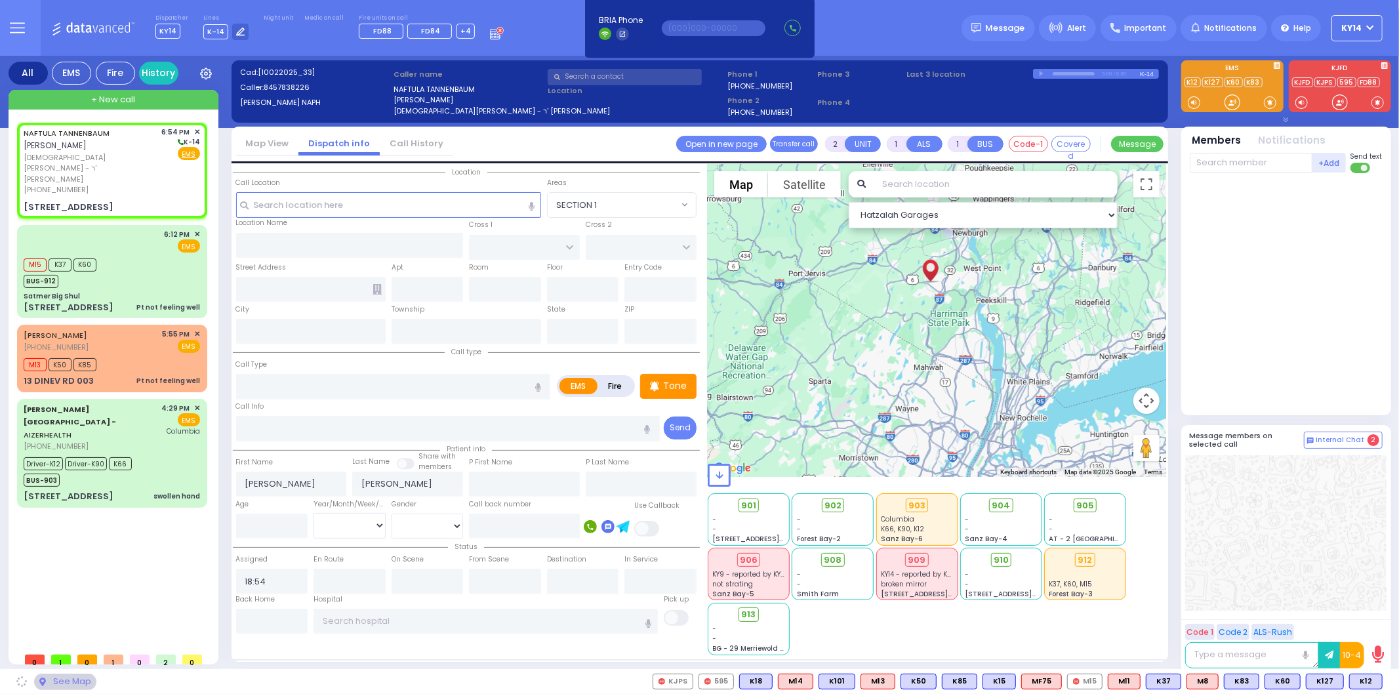
type input "CARTER LN"
type input "KOSNITZ RD"
type input "17 ZENTA RD"
type input "202"
type input "[PERSON_NAME]"
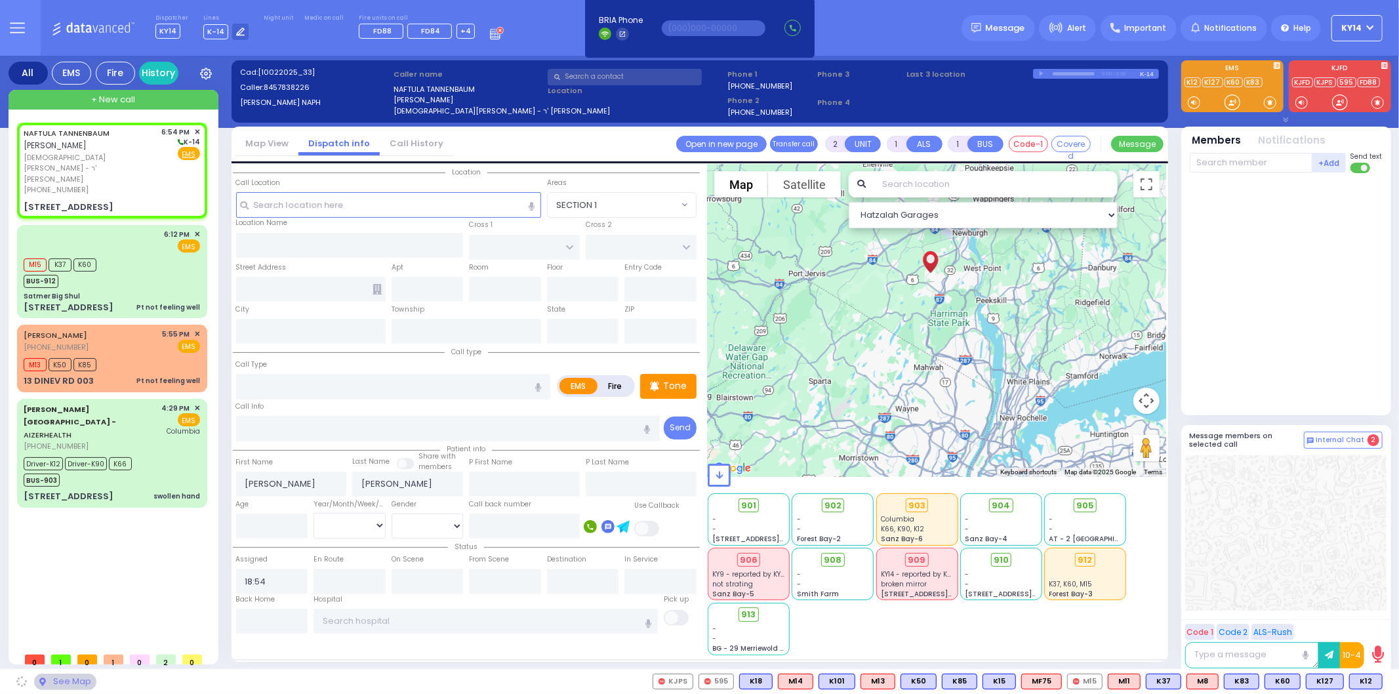
type input "[US_STATE]"
type input "10950"
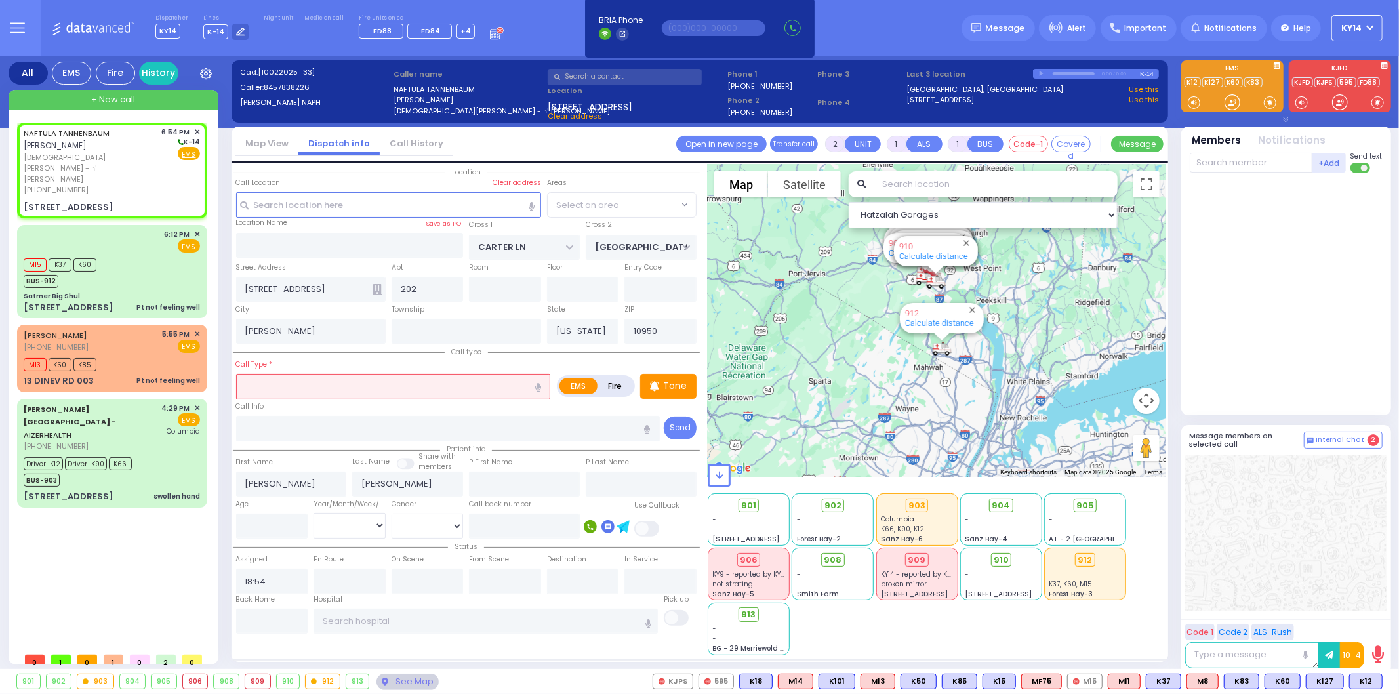
select select "SECTION 2"
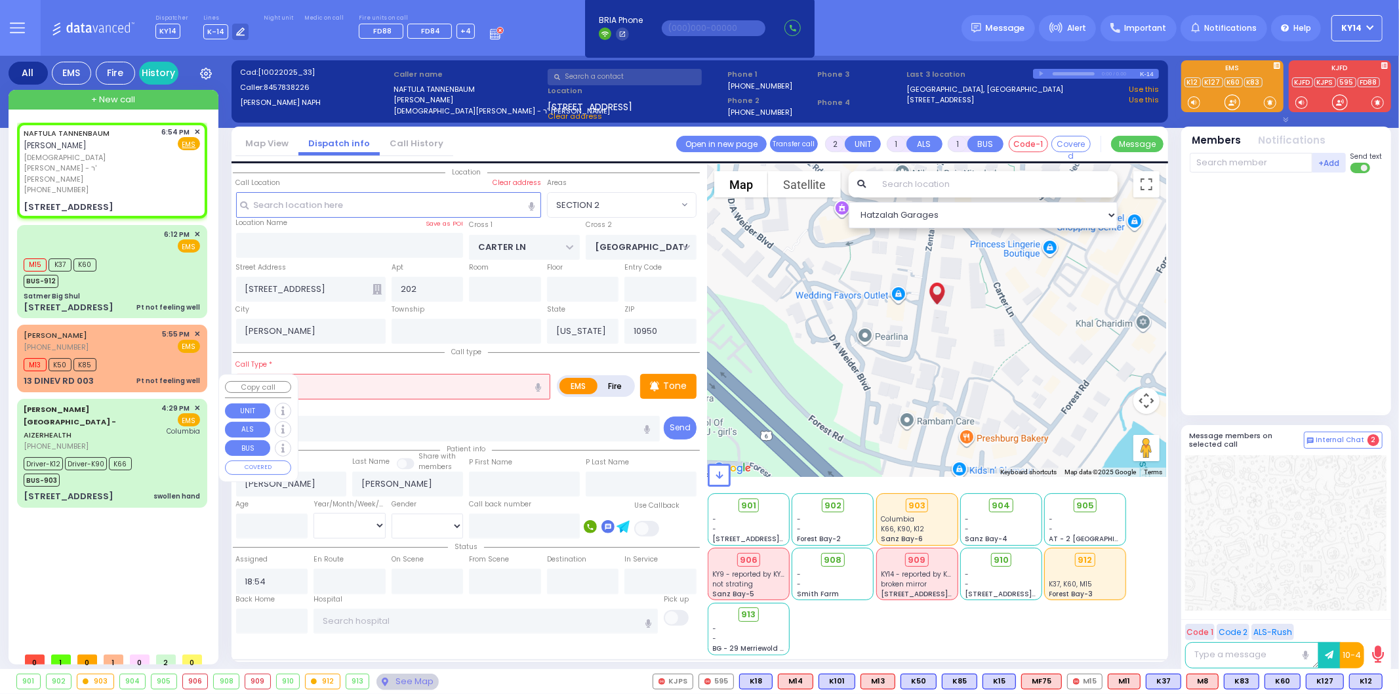
select select
radio input "true"
select select
select select "Hatzalah Garages"
click at [346, 385] on input "text" at bounding box center [393, 386] width 315 height 25
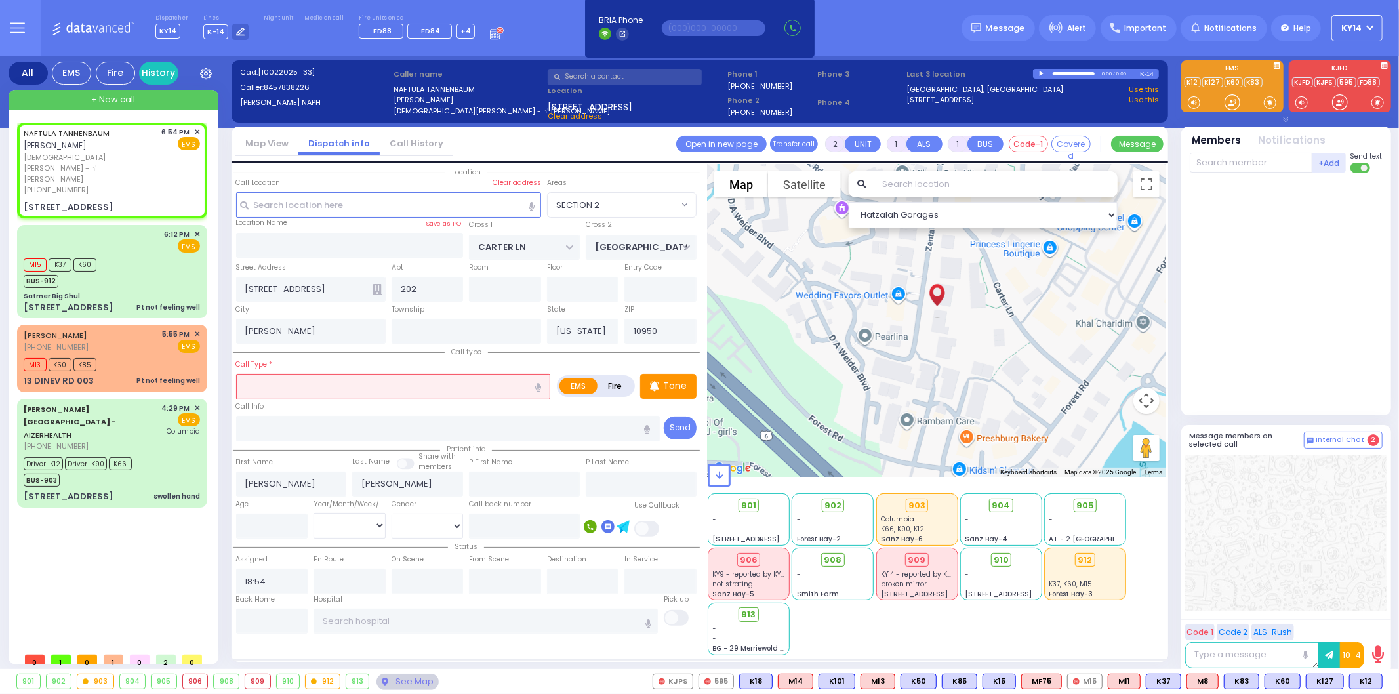
select select "SECTION 2"
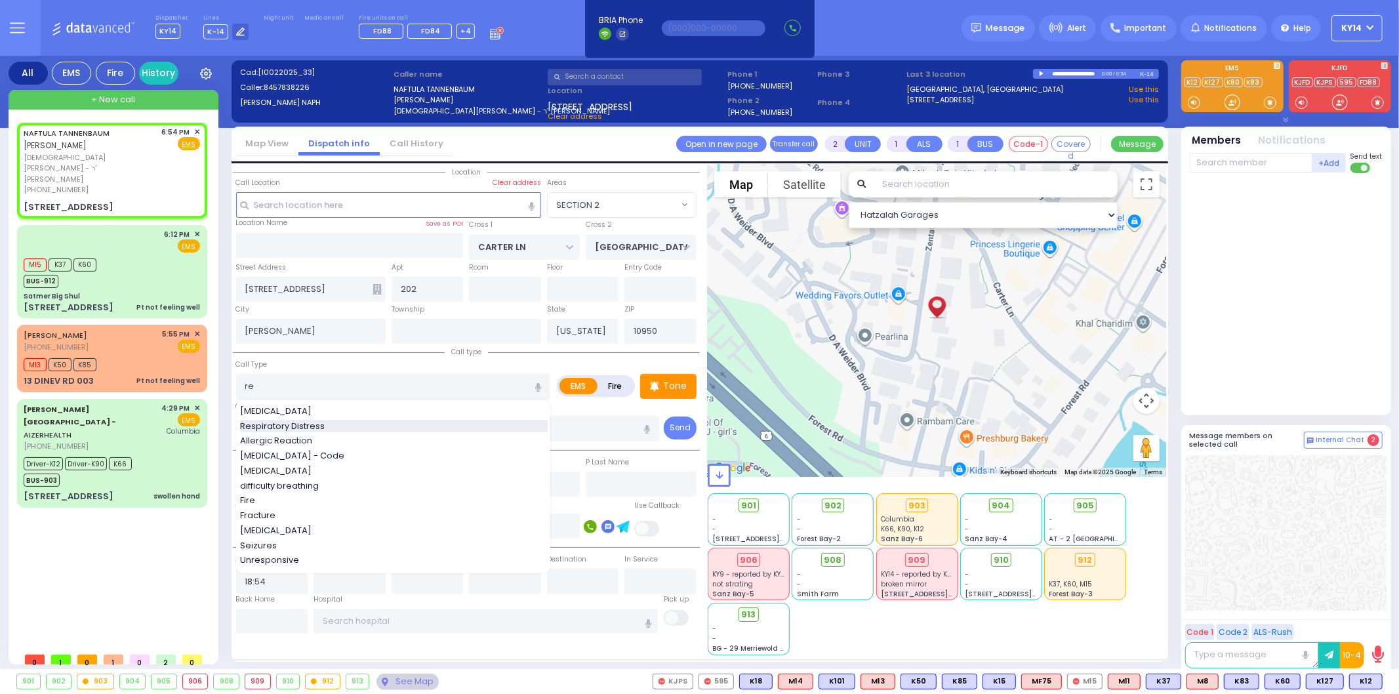
click at [279, 428] on span "Respiratory Distress" at bounding box center [284, 426] width 89 height 13
type input "Respiratory Distress"
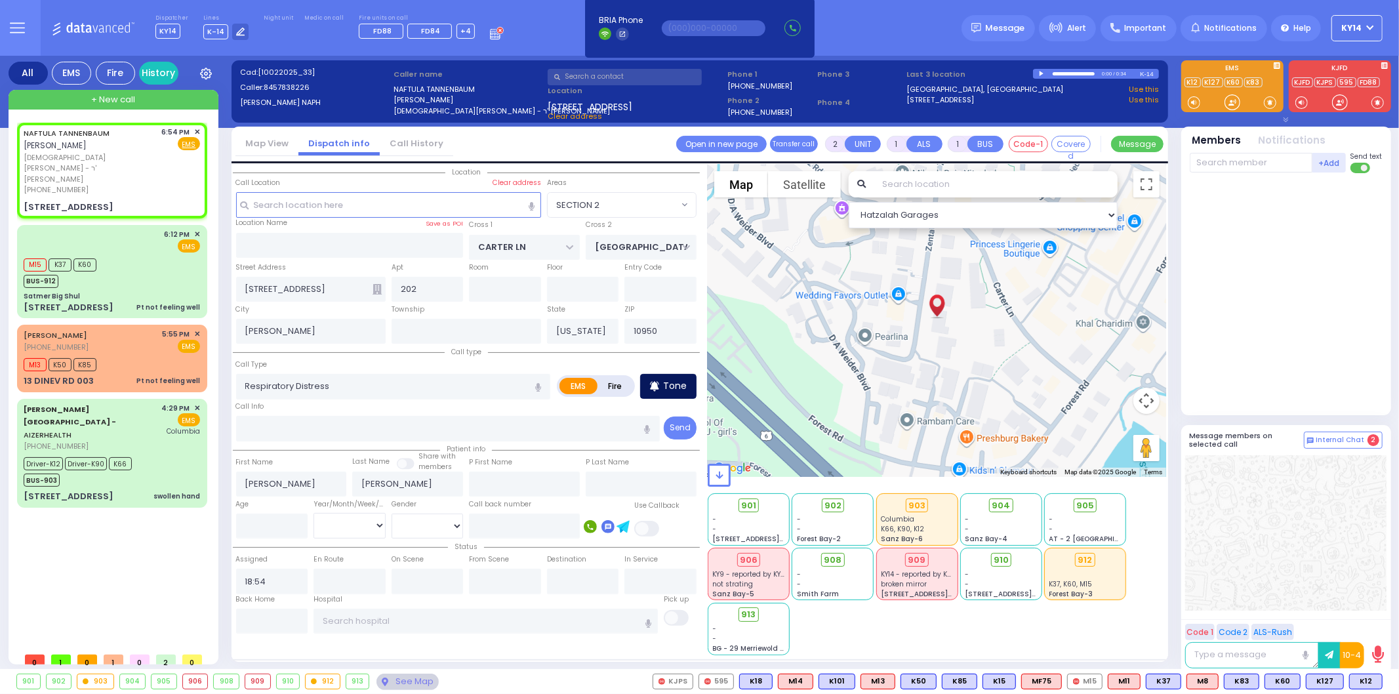
click at [687, 388] on div "Tone" at bounding box center [668, 386] width 56 height 25
select select
radio input "true"
select select
select select "Hatzalah Garages"
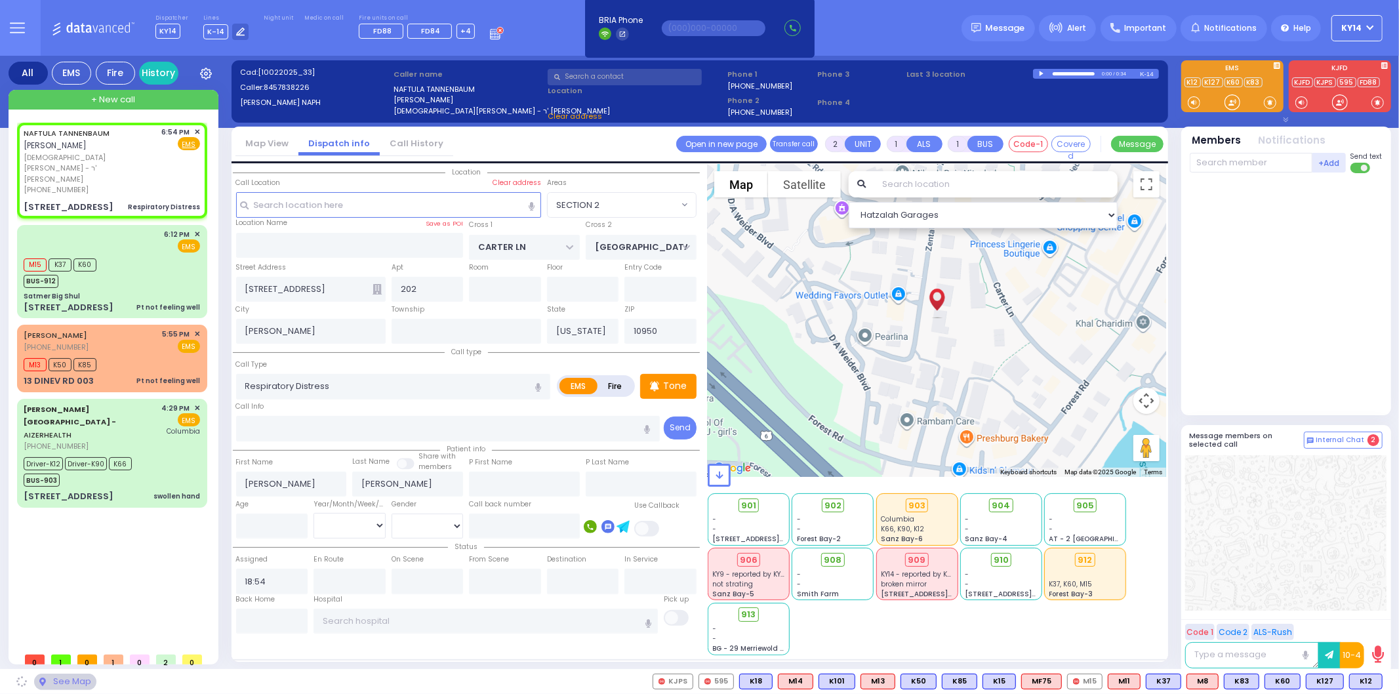
select select "SECTION 2"
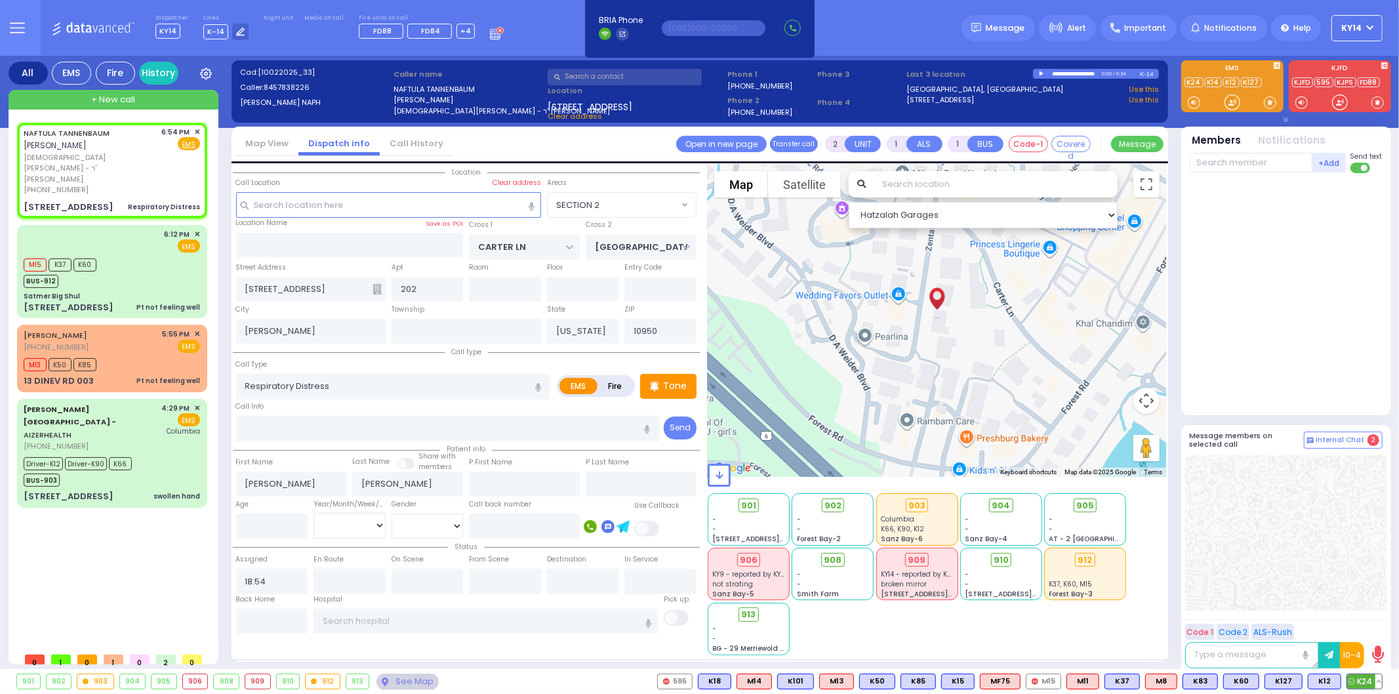
click at [1362, 680] on span "K24" at bounding box center [1364, 681] width 35 height 14
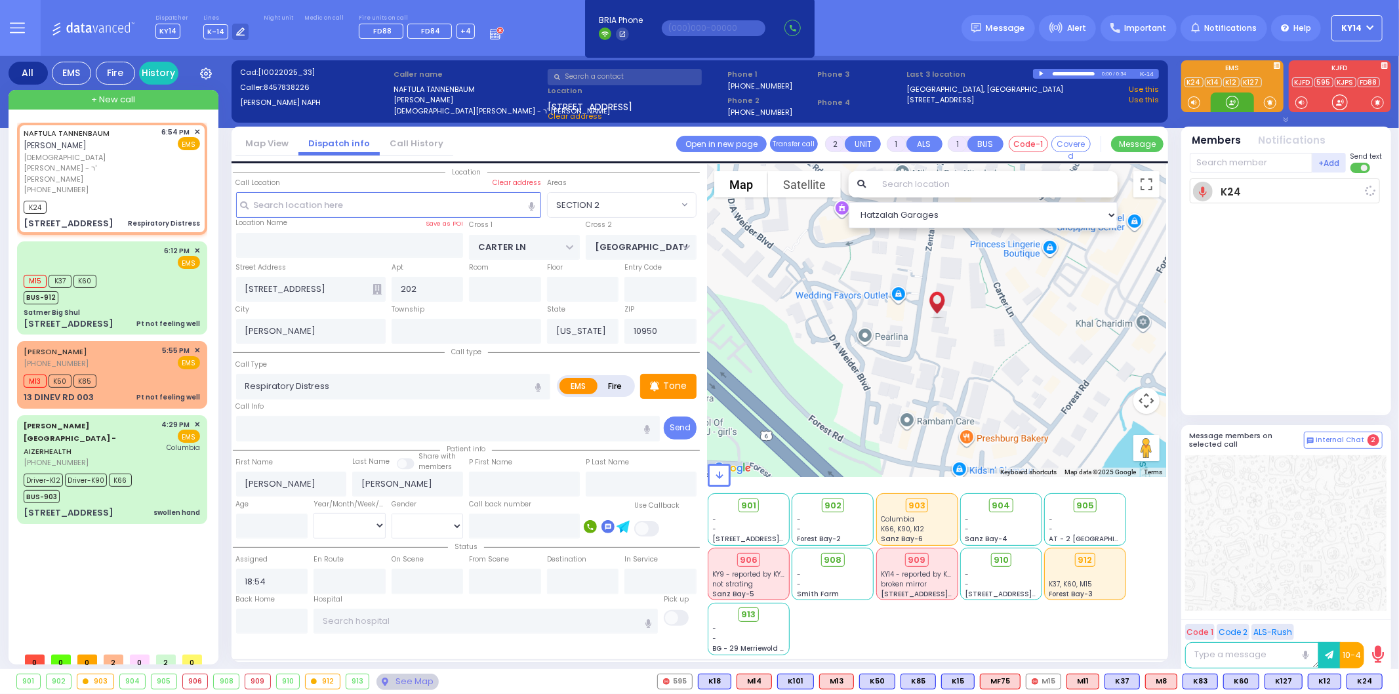
select select
radio input "true"
select select
type input "18:55"
select select "Hatzalah Garages"
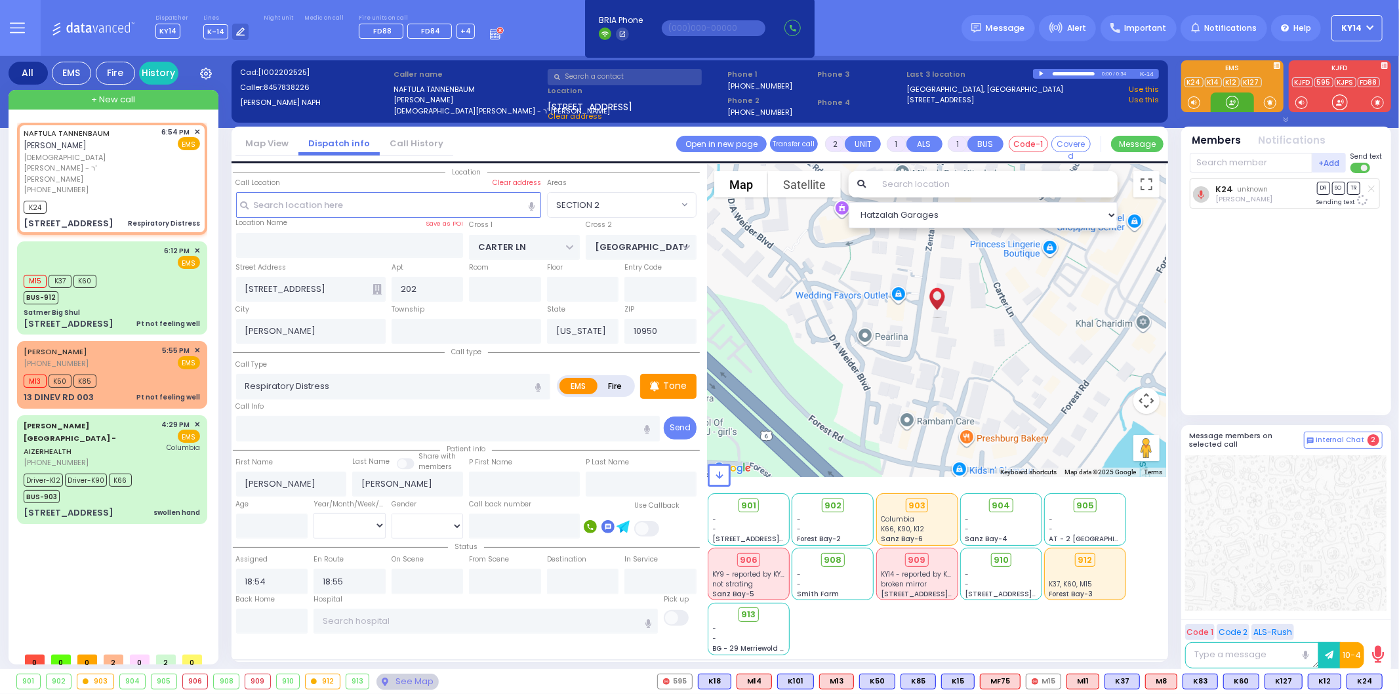
select select "SECTION 2"
click at [1359, 683] on span "MF75" at bounding box center [1362, 681] width 39 height 14
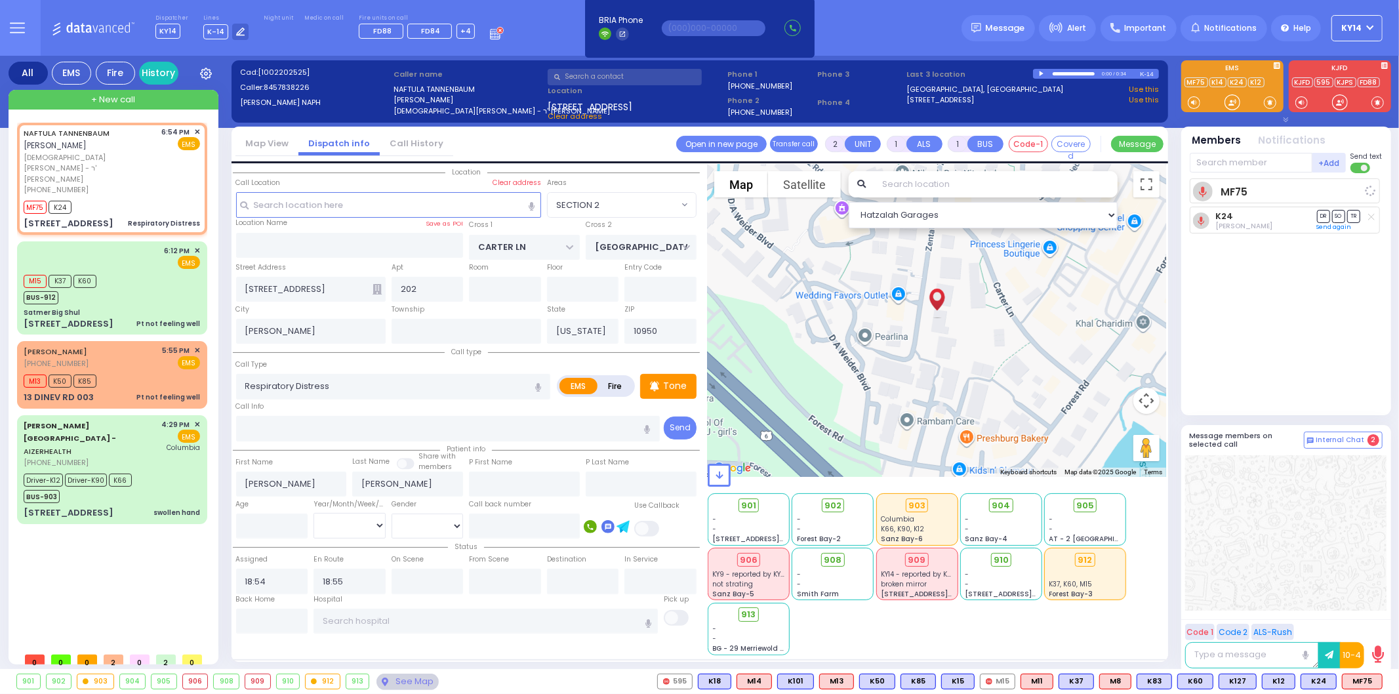
select select
radio input "true"
select select
select select "Hatzalah Garages"
select select "SECTION 2"
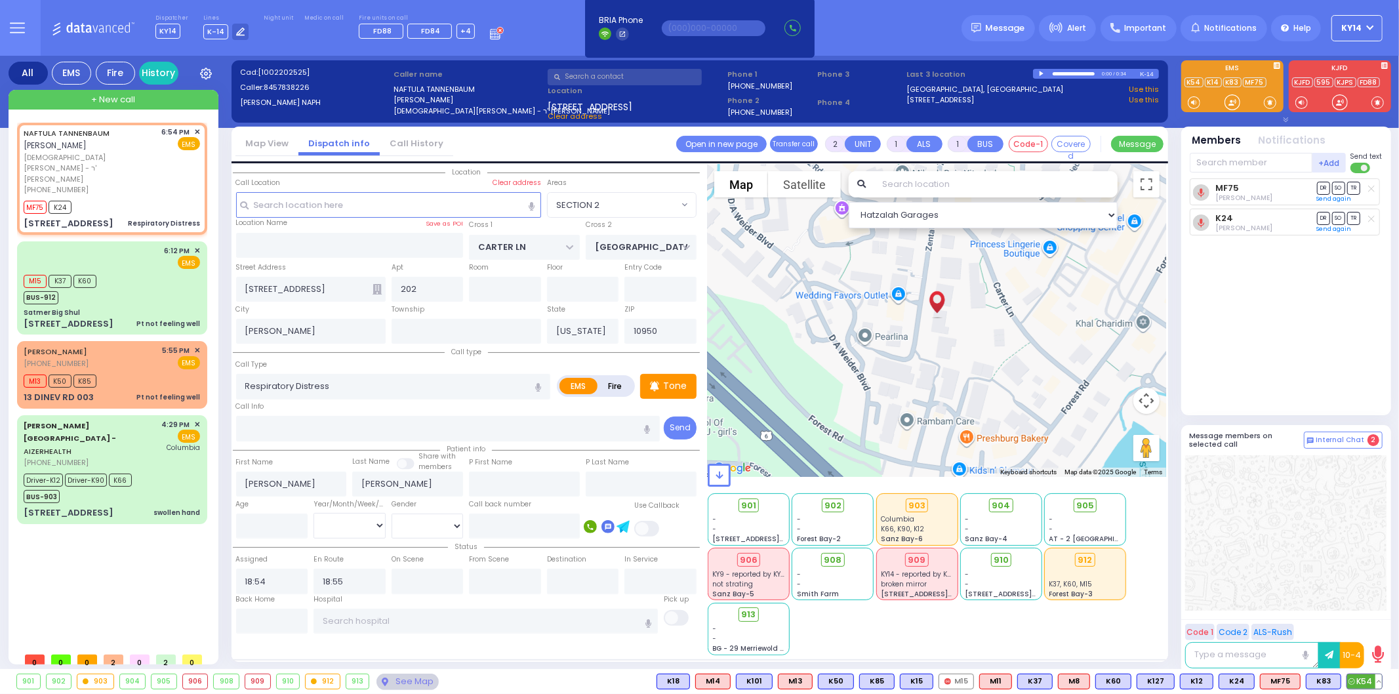
click at [1362, 685] on span "K54" at bounding box center [1364, 681] width 35 height 14
select select
radio input "true"
select select
select select "Hatzalah Garages"
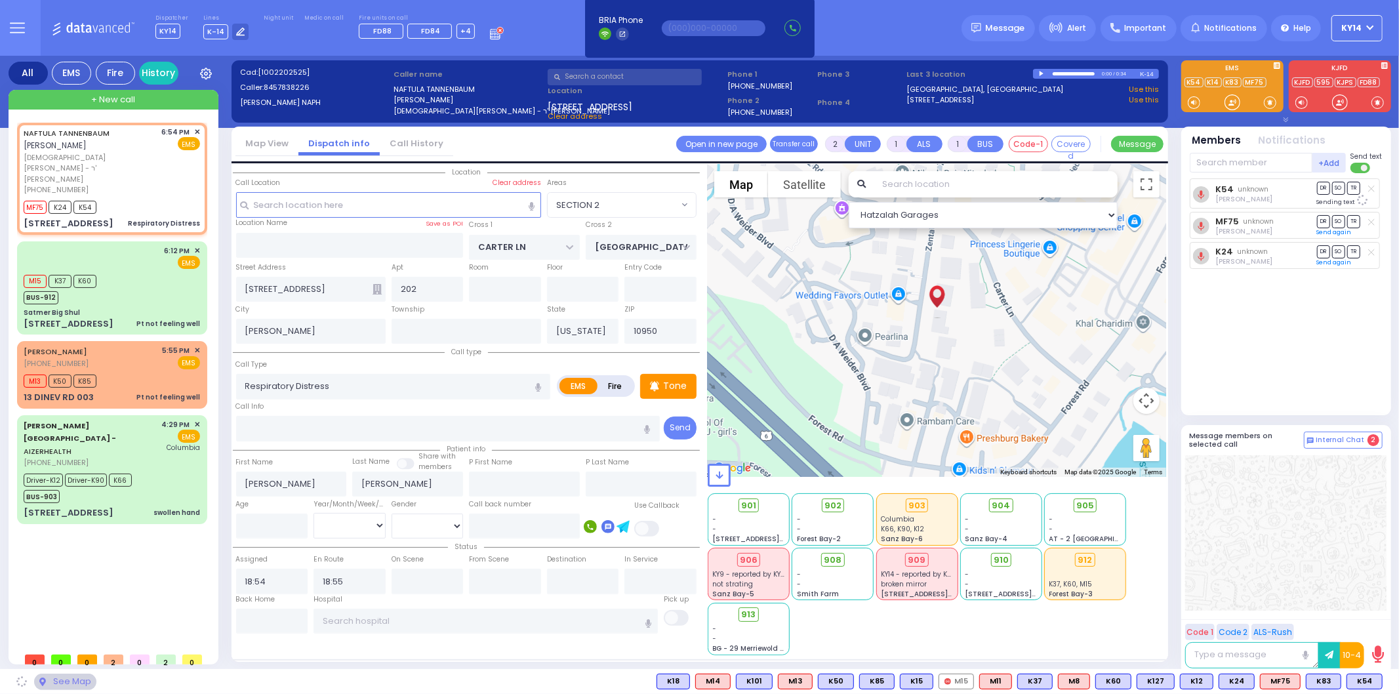
select select "SECTION 2"
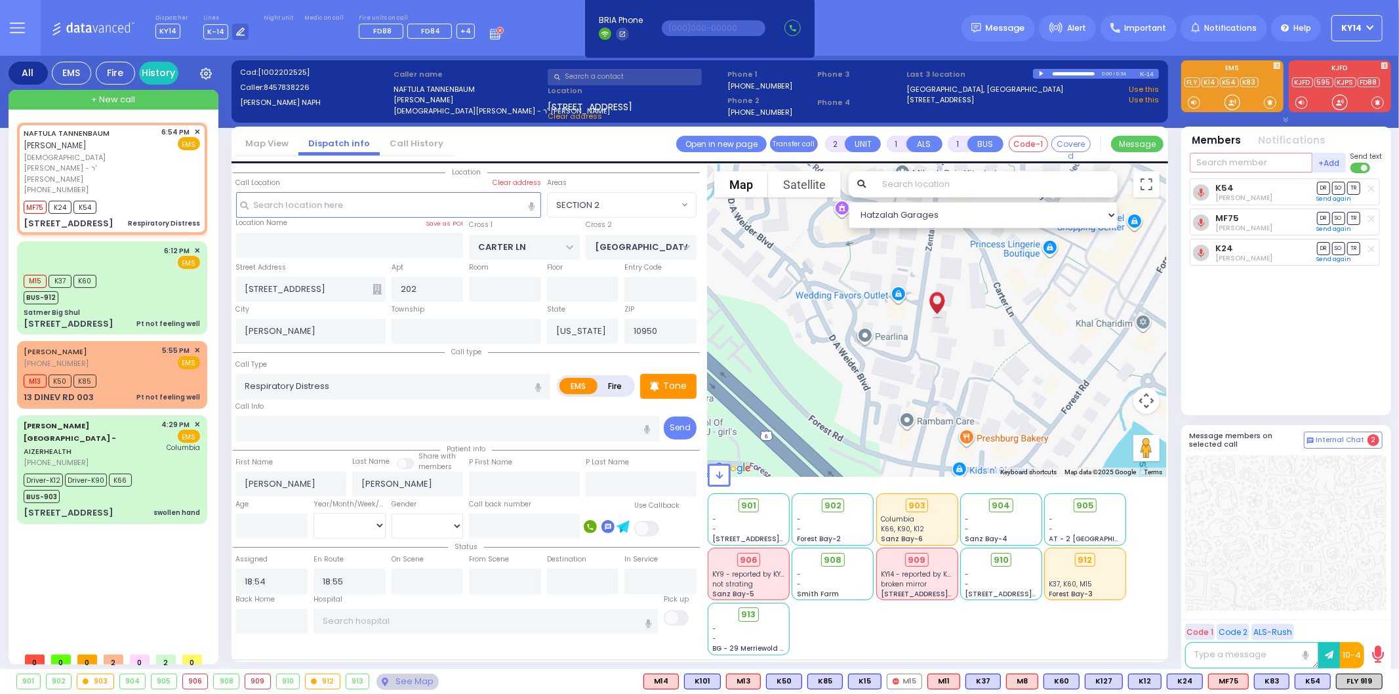
click at [1241, 160] on input "text" at bounding box center [1251, 163] width 123 height 20
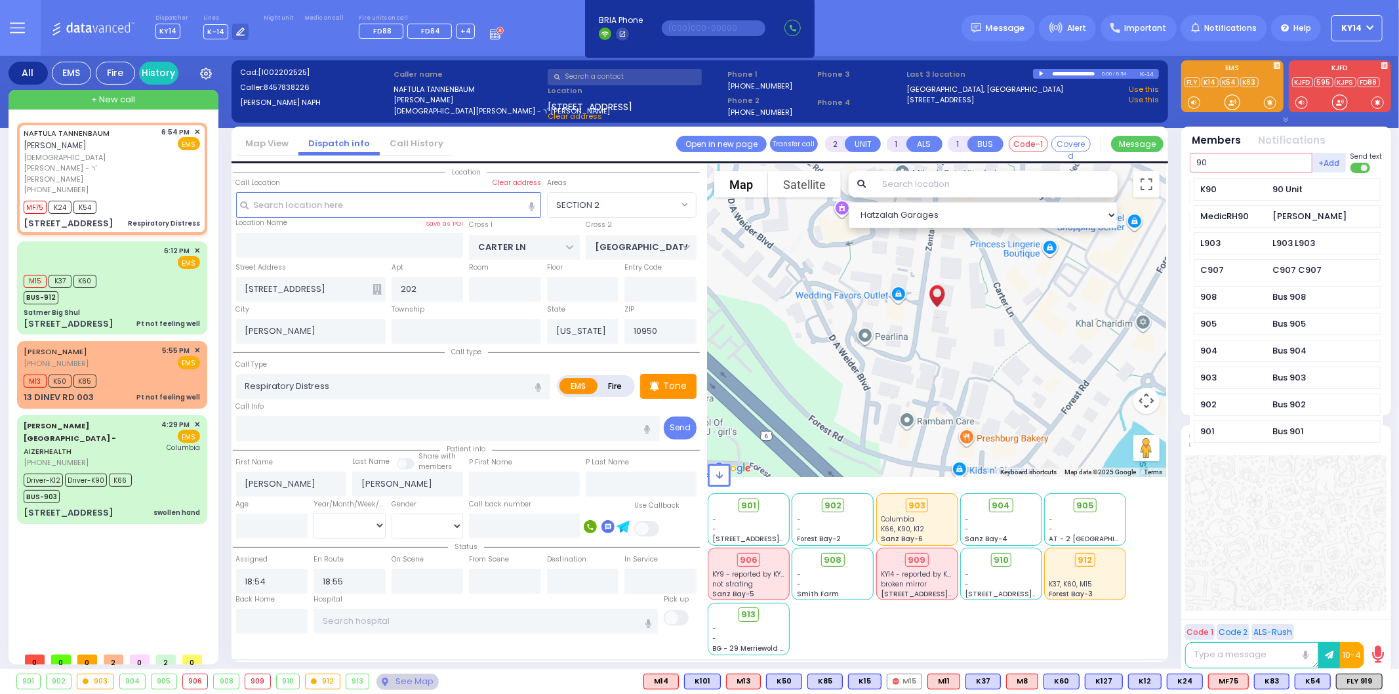
type input "90"
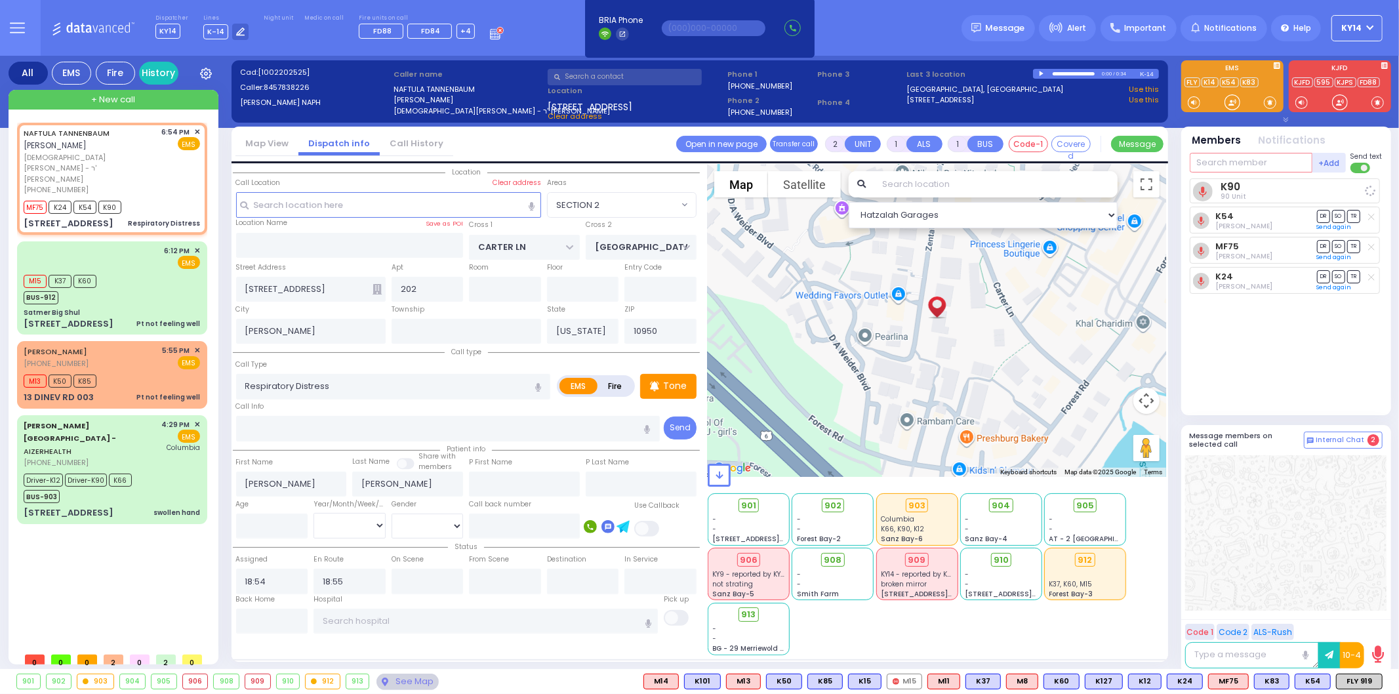
select select
radio input "true"
select select
select select "Hatzalah Garages"
select select "SECTION 2"
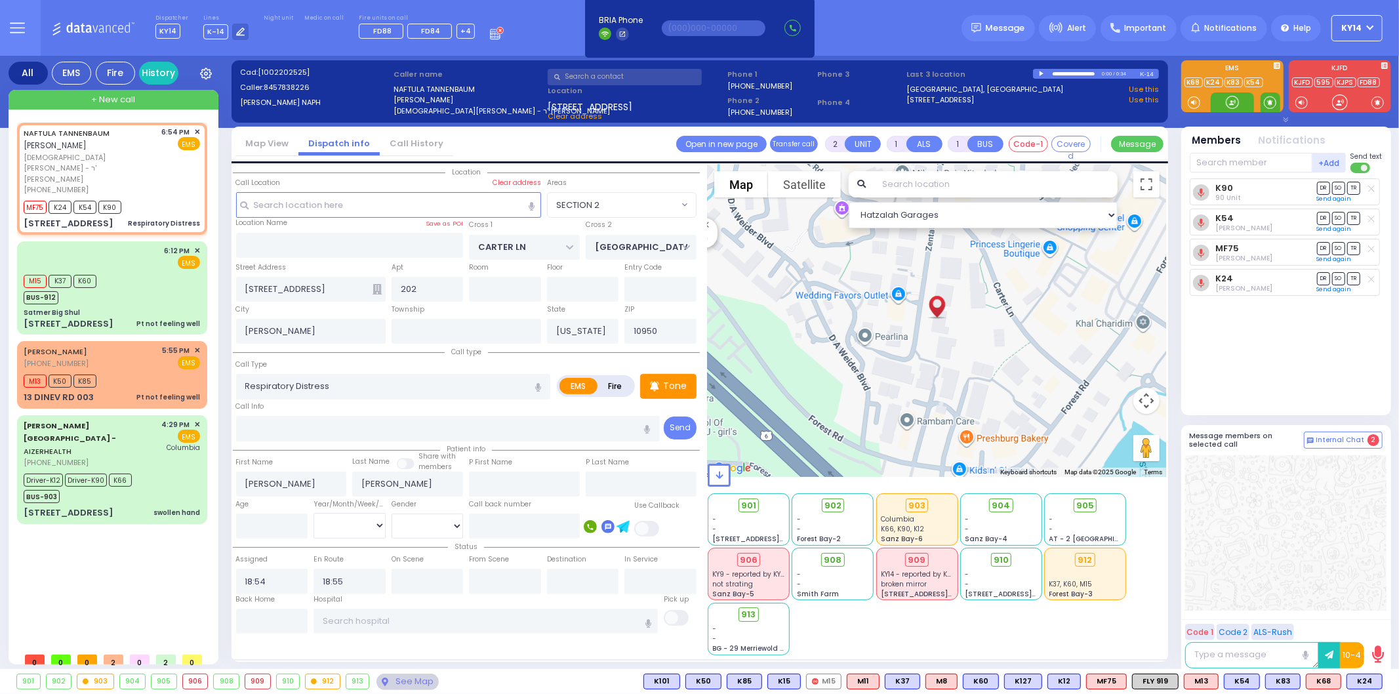
drag, startPoint x: 1273, startPoint y: 104, endPoint x: 1275, endPoint y: 97, distance: 6.8
click at [1274, 102] on span at bounding box center [1270, 102] width 12 height 13
click at [1234, 106] on div at bounding box center [1232, 102] width 13 height 13
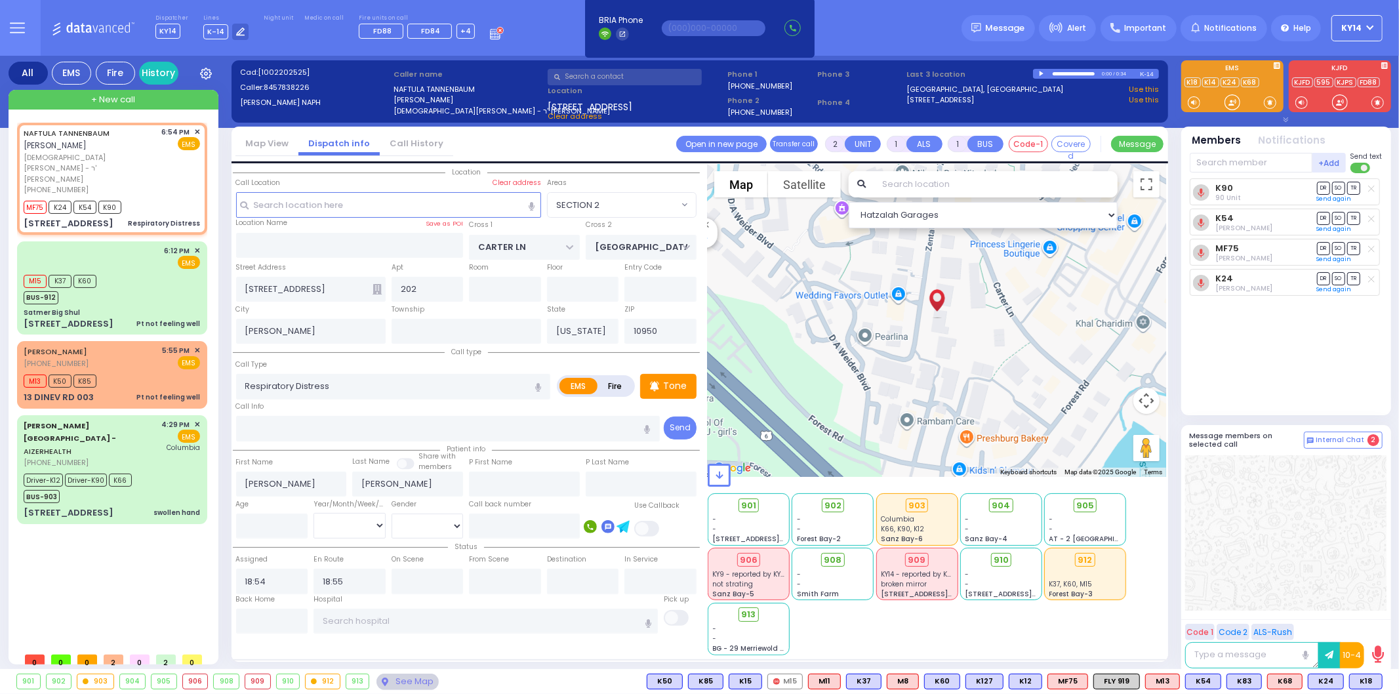
click at [1242, 338] on div "K90 90 Unit DR SO TR K54" at bounding box center [1287, 291] width 195 height 226
click at [1222, 171] on input "text" at bounding box center [1251, 163] width 123 height 20
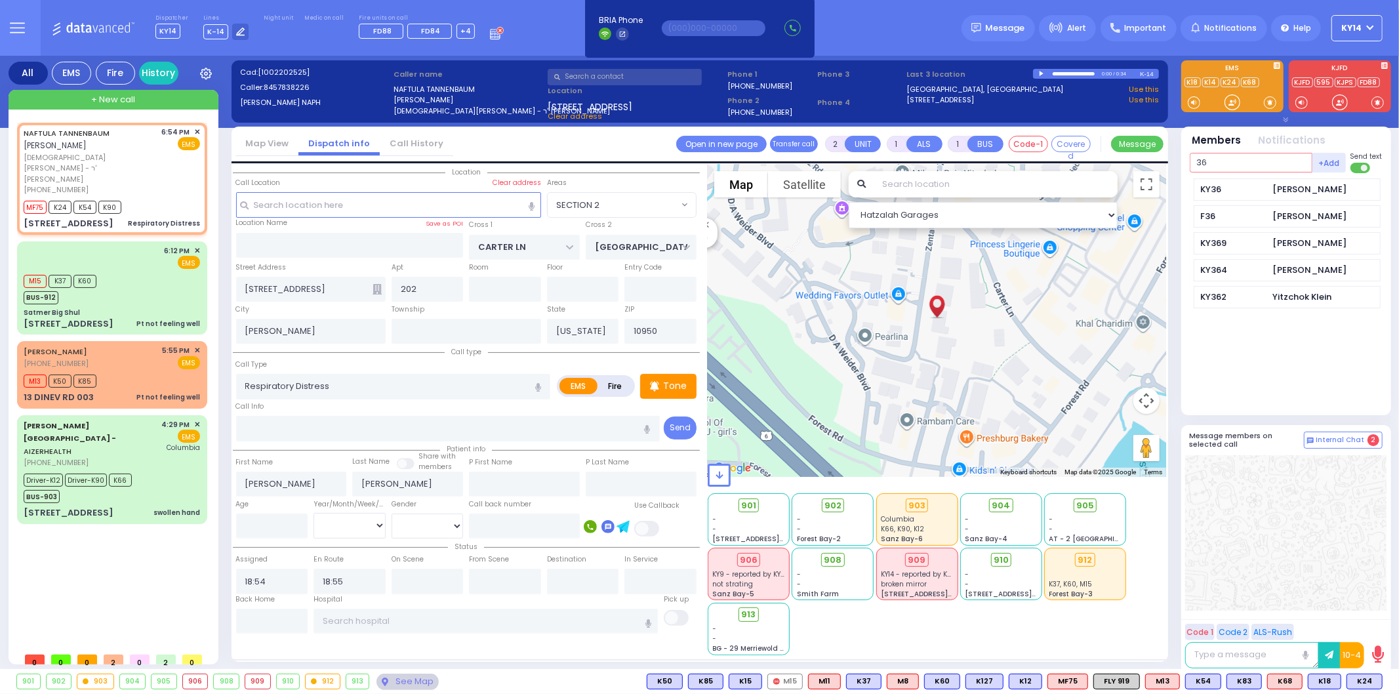
type input "36"
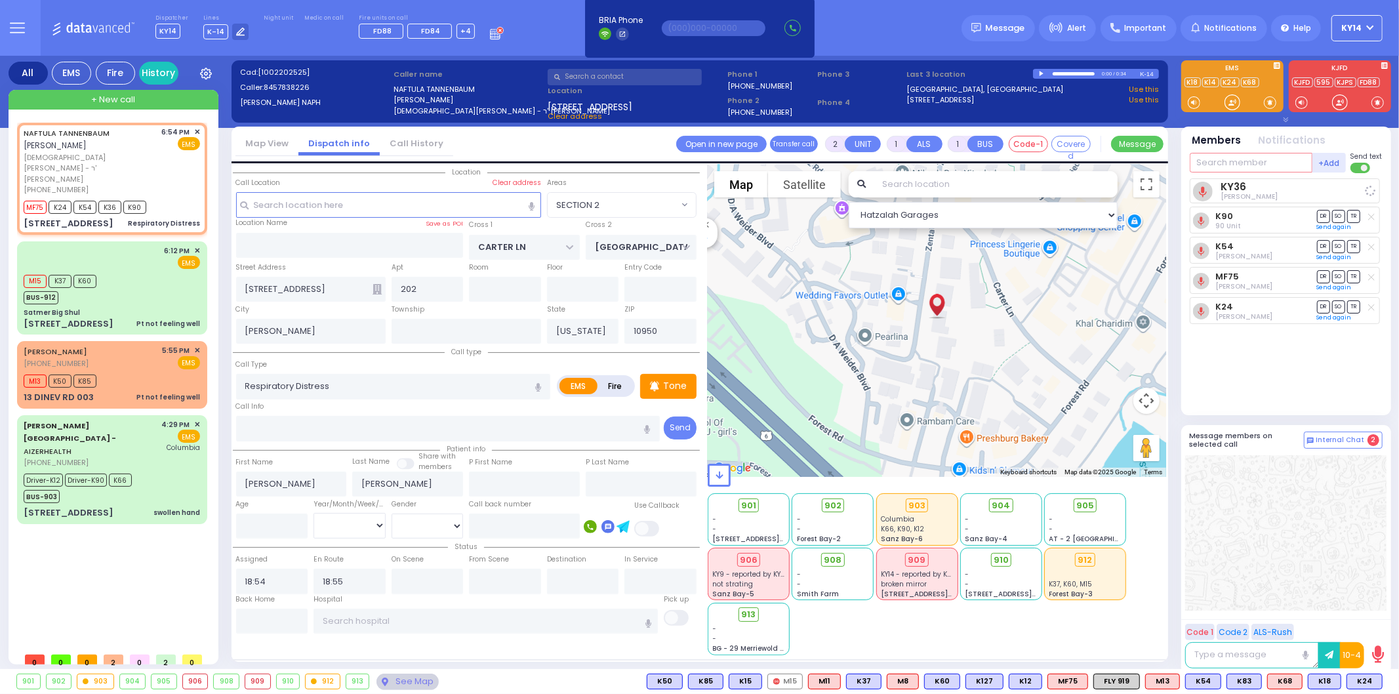
select select
radio input "true"
select select
select select "Hatzalah Garages"
select select "SECTION 2"
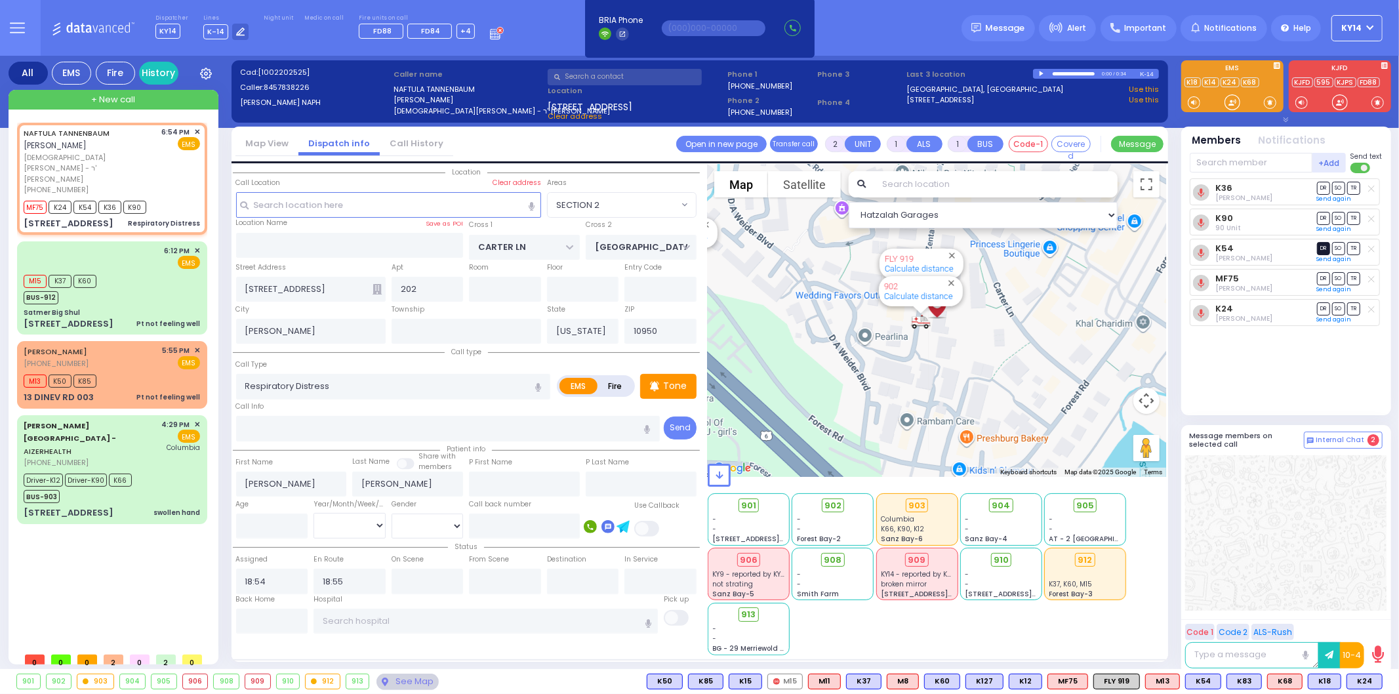
click at [1319, 247] on span "DR" at bounding box center [1323, 248] width 13 height 12
select select
radio input "true"
select select
select select "Hatzalah Garages"
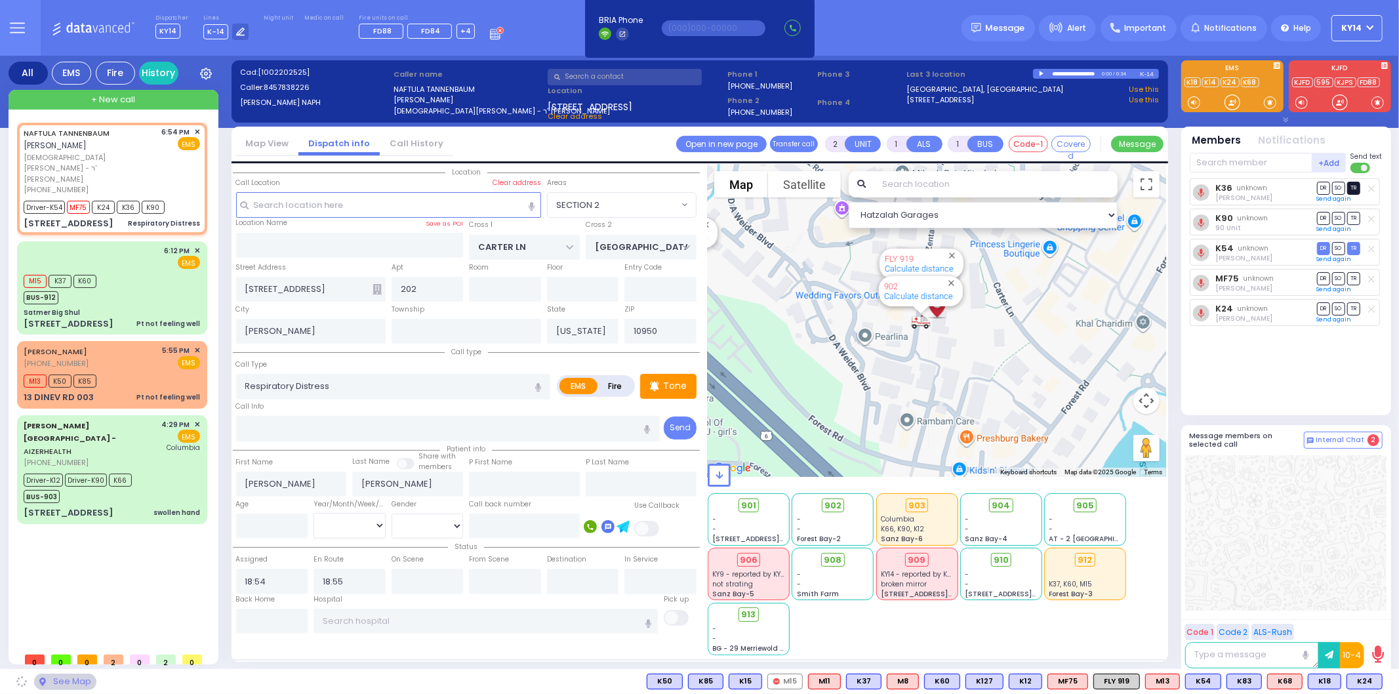
select select "SECTION 2"
click at [1352, 190] on span "TR" at bounding box center [1353, 188] width 13 height 12
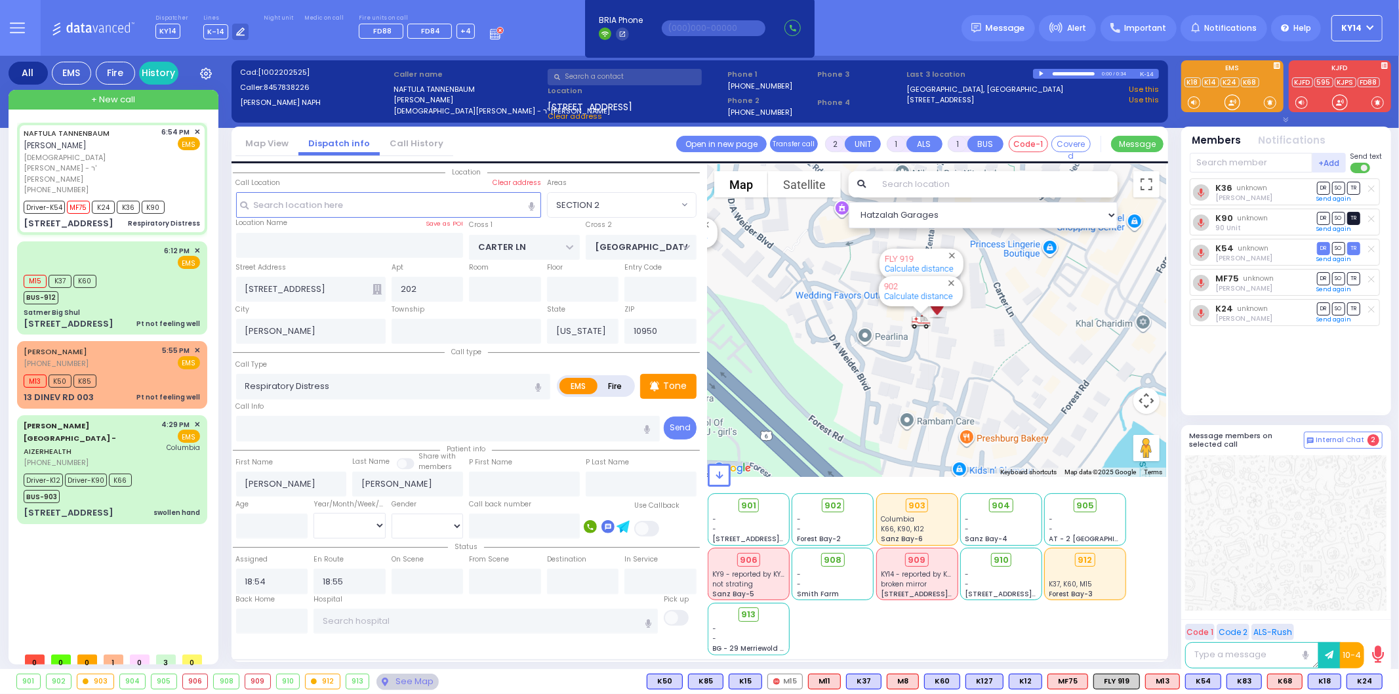
select select
radio input "true"
select select
type input "19:11"
select select "Hatzalah Garages"
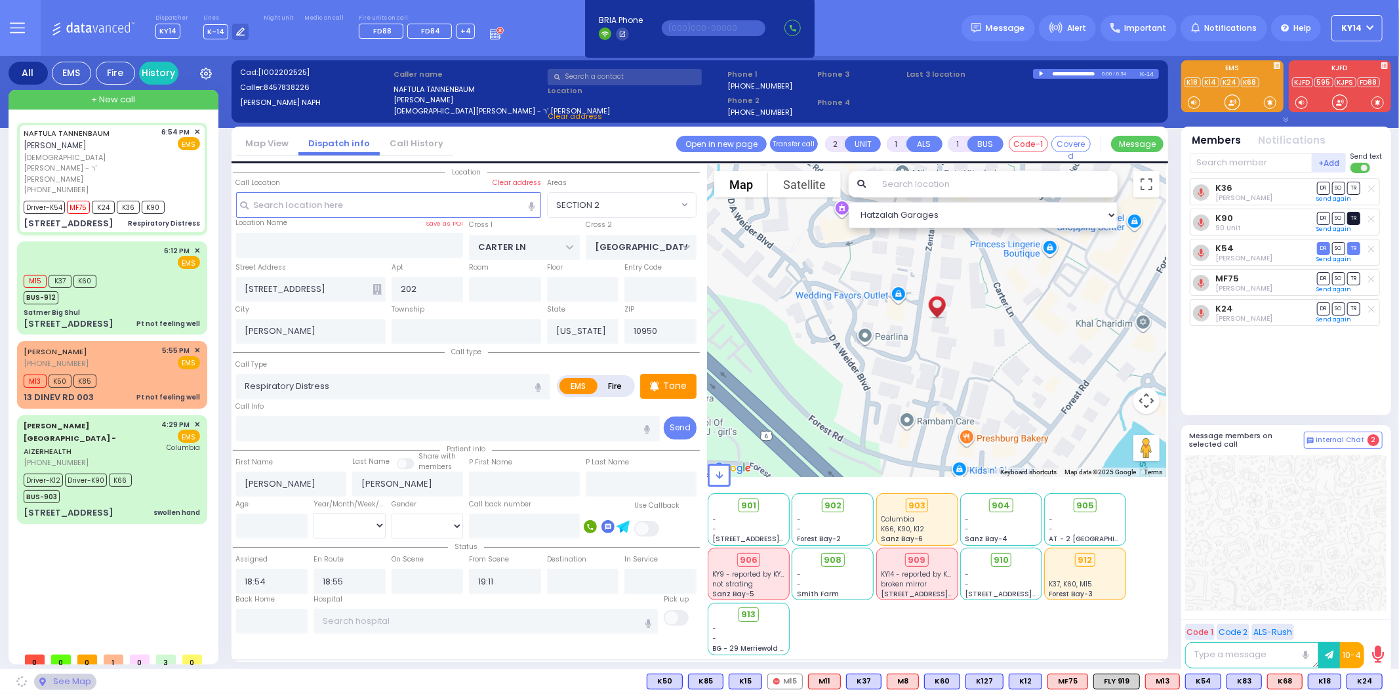
select select "SECTION 2"
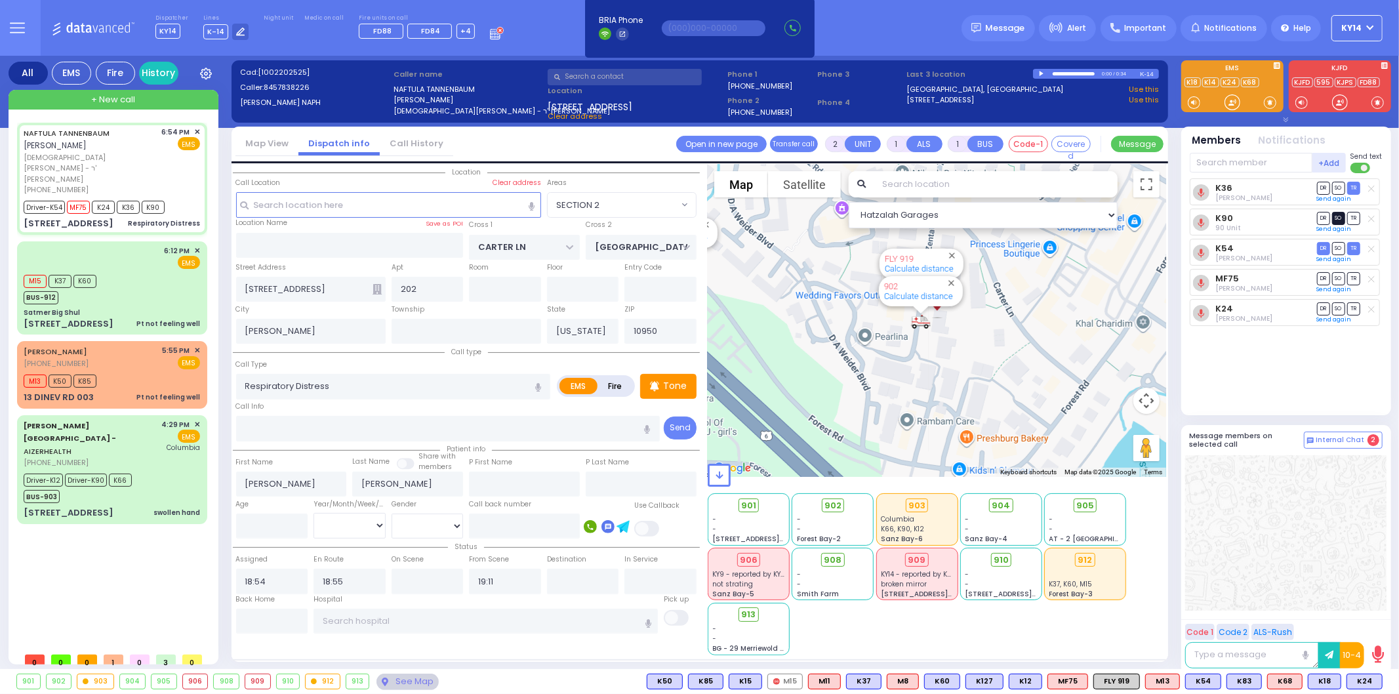
click at [1339, 218] on span "SO" at bounding box center [1338, 218] width 13 height 12
select select
radio input "true"
select select
select select "Hatzalah Garages"
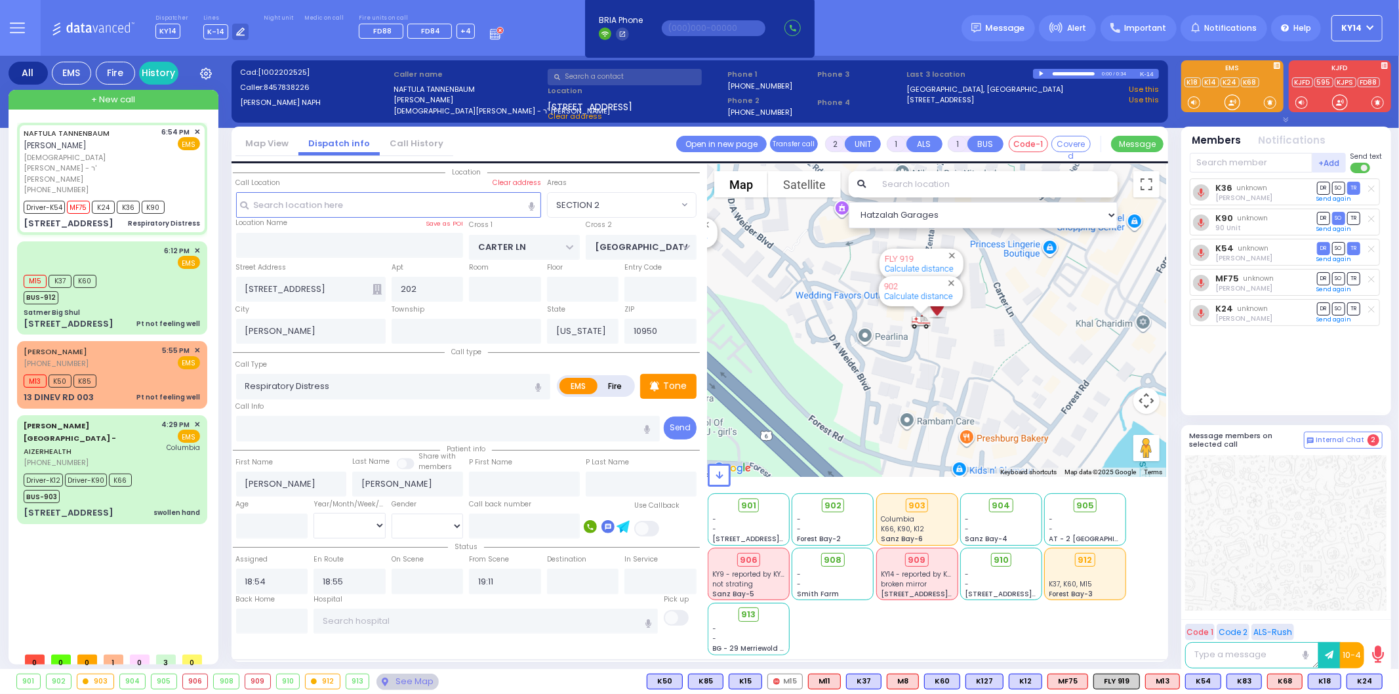
select select "SECTION 2"
click at [1339, 277] on span "SO" at bounding box center [1338, 278] width 13 height 12
select select
radio input "true"
select select
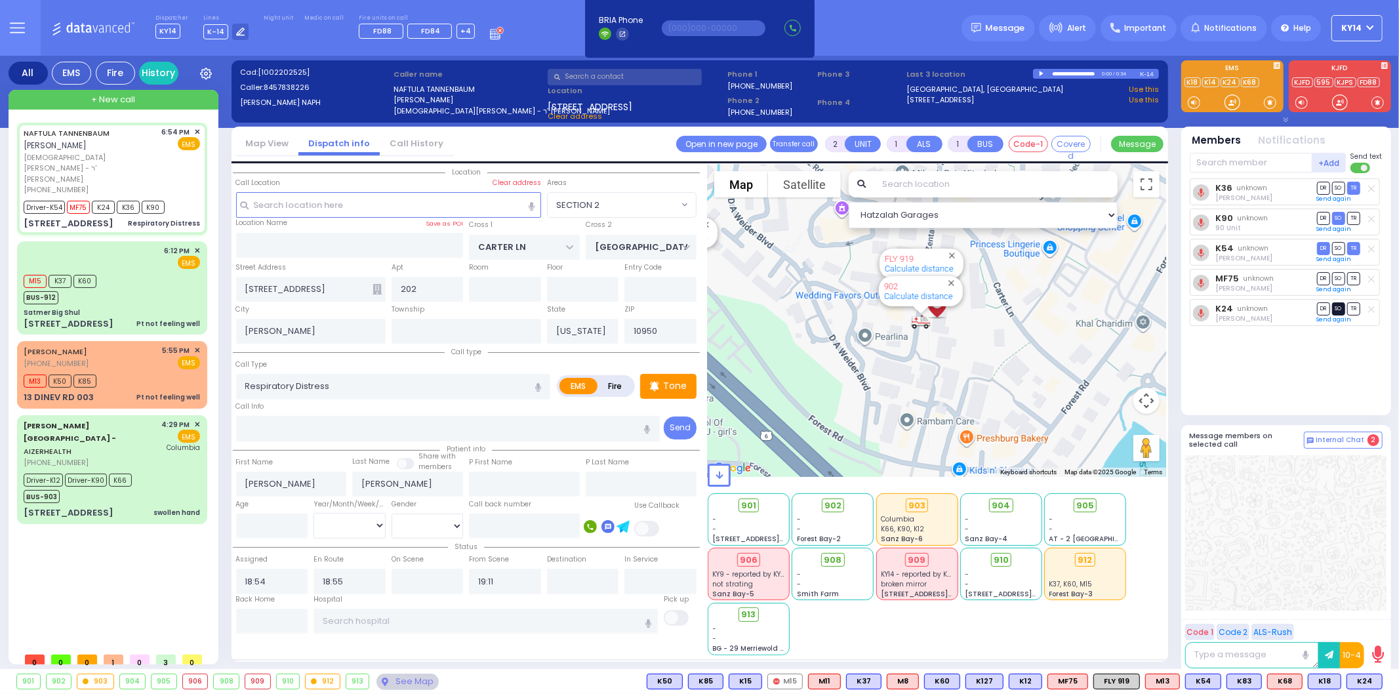
select select "Hatzalah Garages"
select select "SECTION 2"
